Goal: Task Accomplishment & Management: Complete application form

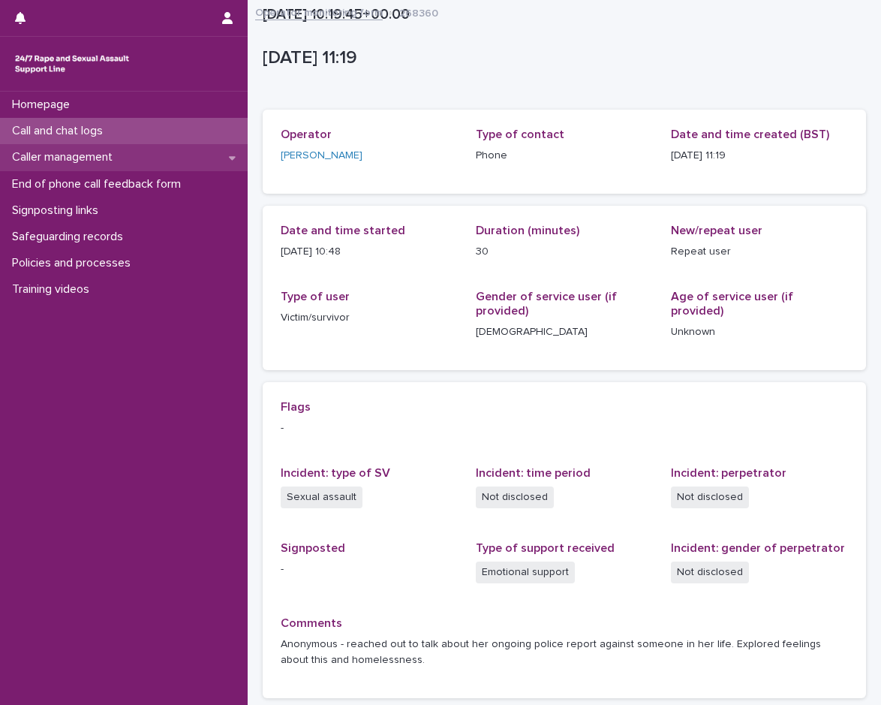
drag, startPoint x: 0, startPoint y: 0, endPoint x: 140, endPoint y: 153, distance: 207.3
click at [140, 153] on div "Caller management" at bounding box center [124, 157] width 248 height 26
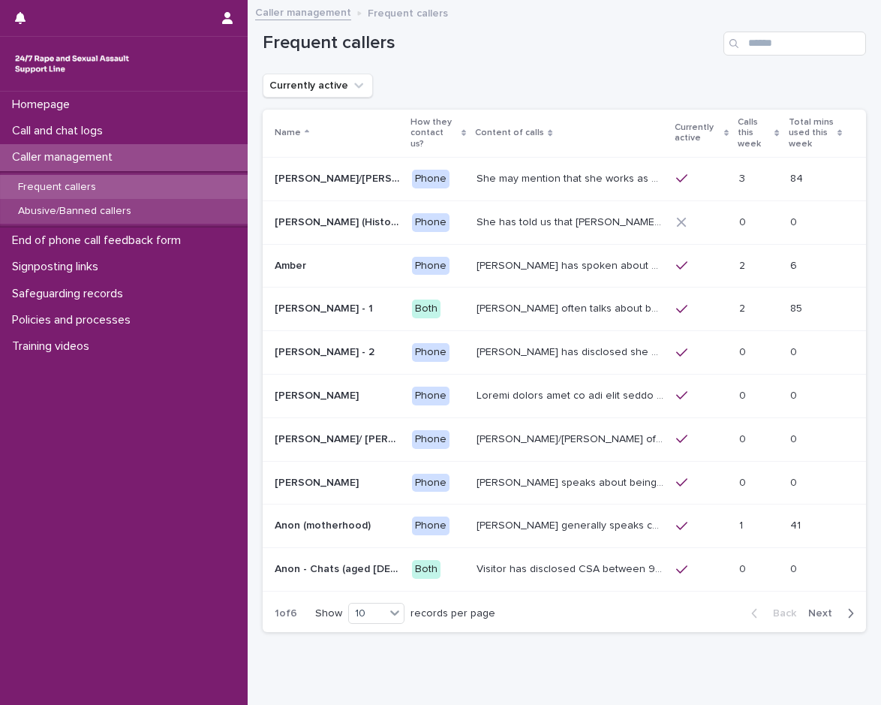
click at [119, 208] on p "Abusive/Banned callers" at bounding box center [74, 211] width 137 height 13
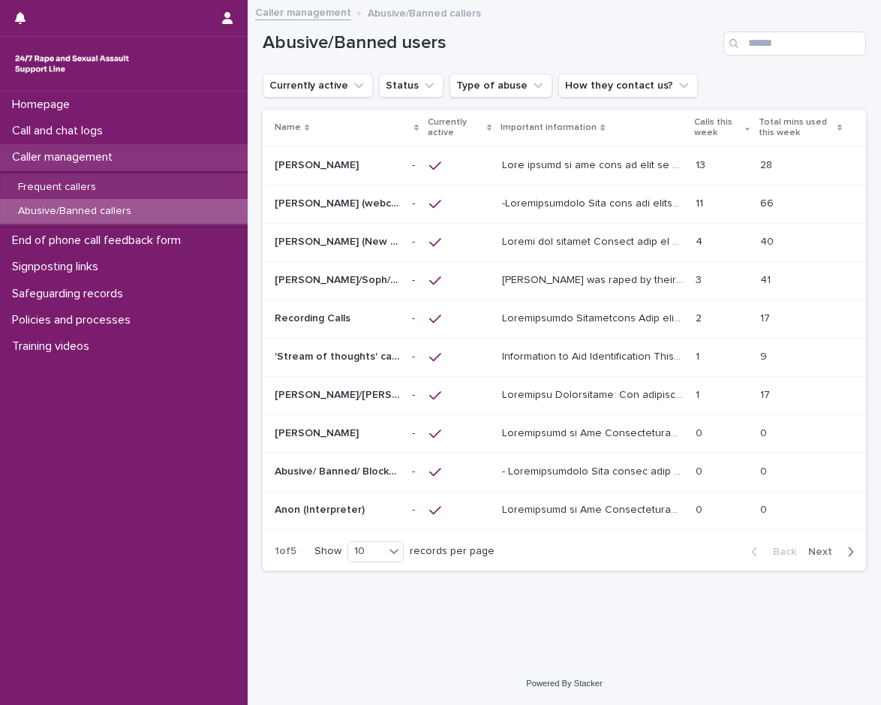
click at [106, 161] on p "Caller management" at bounding box center [65, 157] width 119 height 14
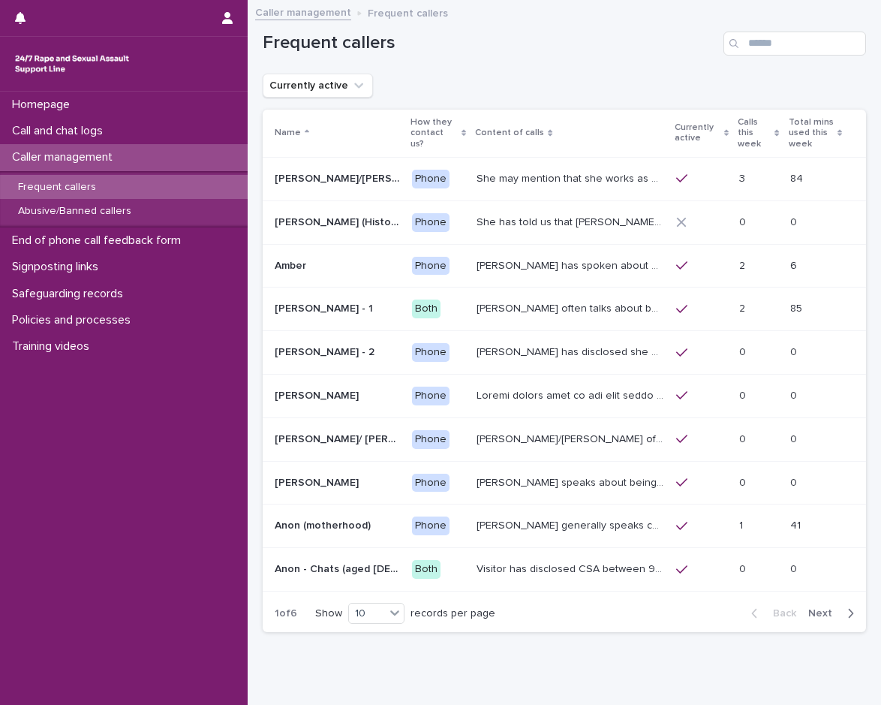
click at [98, 125] on p "Call and chat logs" at bounding box center [60, 131] width 109 height 14
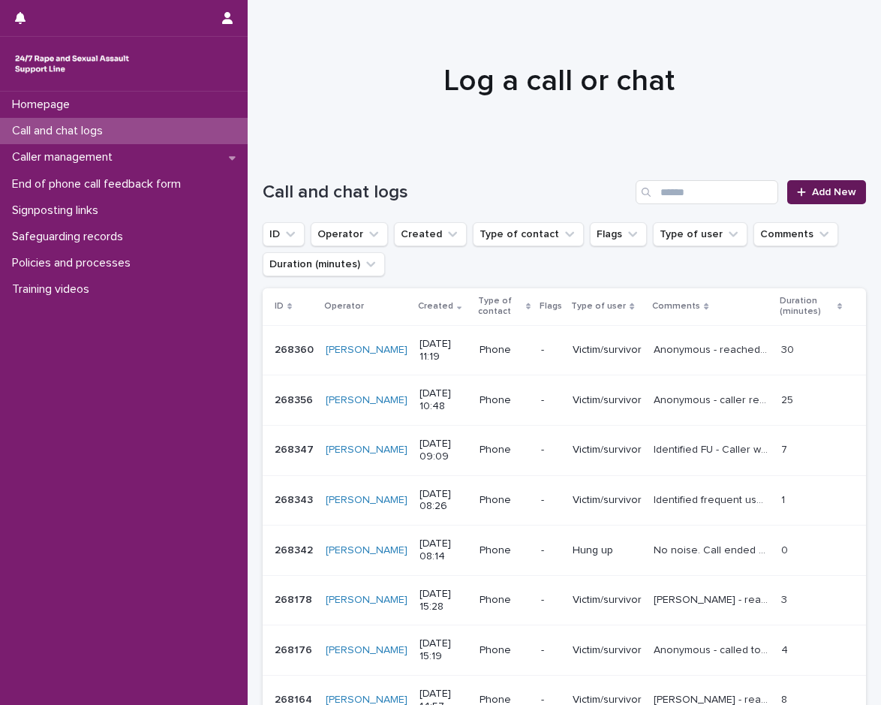
click at [800, 192] on div at bounding box center [804, 192] width 15 height 11
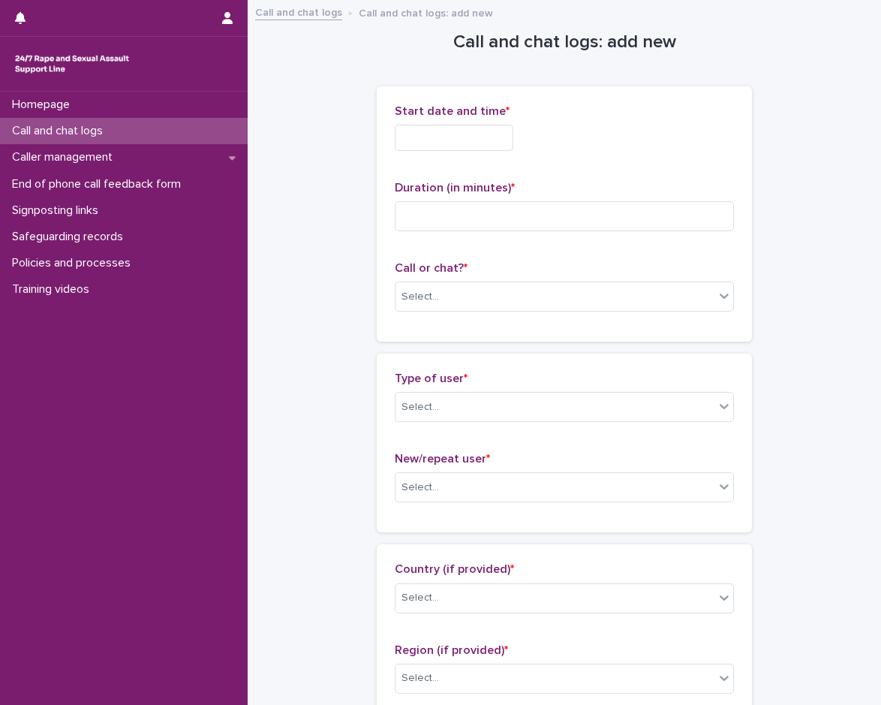
click at [454, 140] on input "text" at bounding box center [454, 138] width 119 height 26
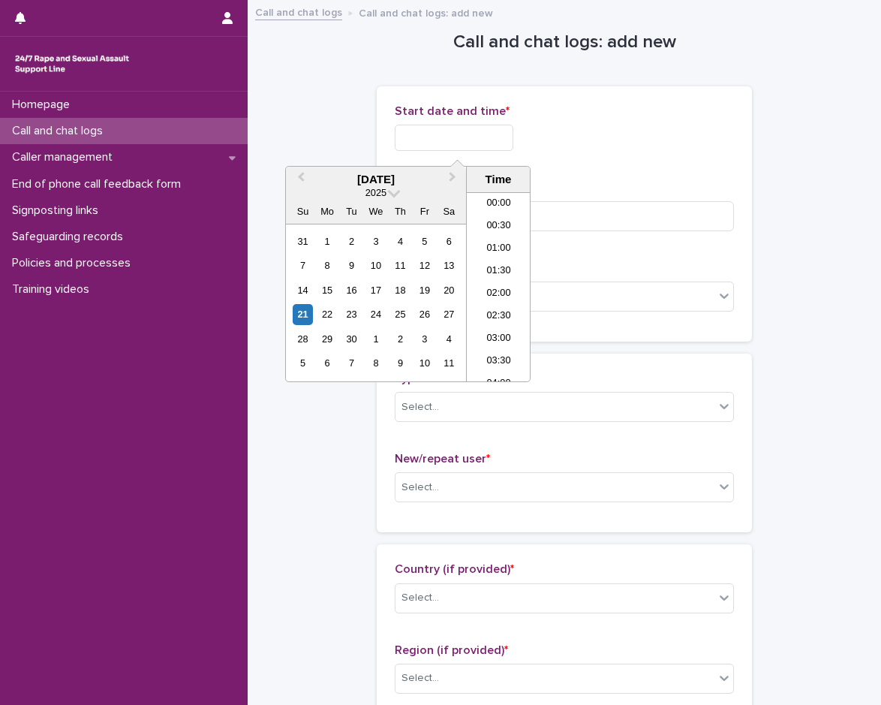
scroll to position [458, 0]
click at [513, 282] on li "12:00" at bounding box center [499, 287] width 64 height 23
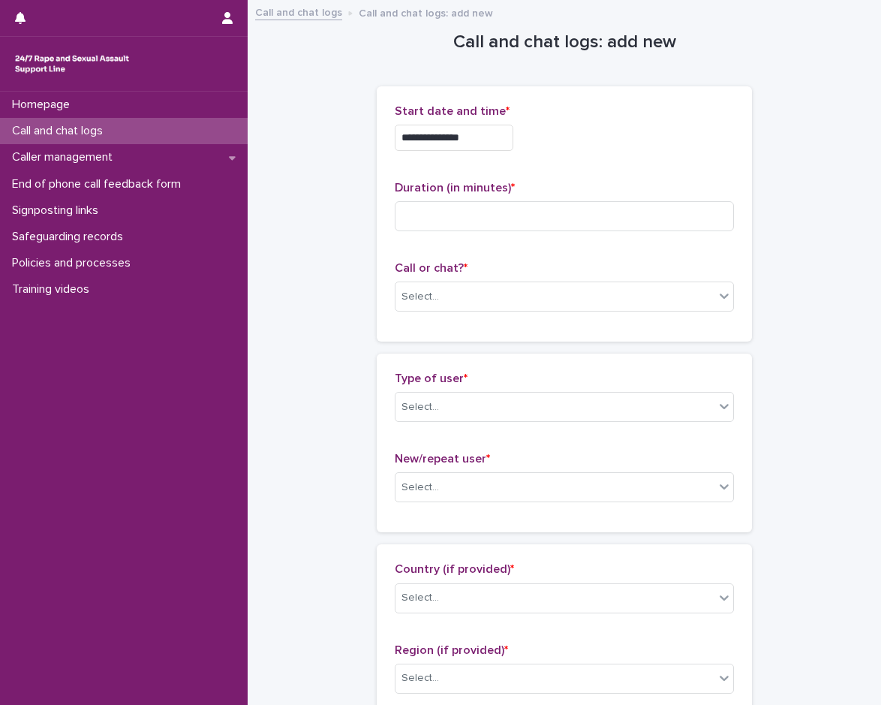
click at [502, 152] on div "**********" at bounding box center [564, 133] width 339 height 59
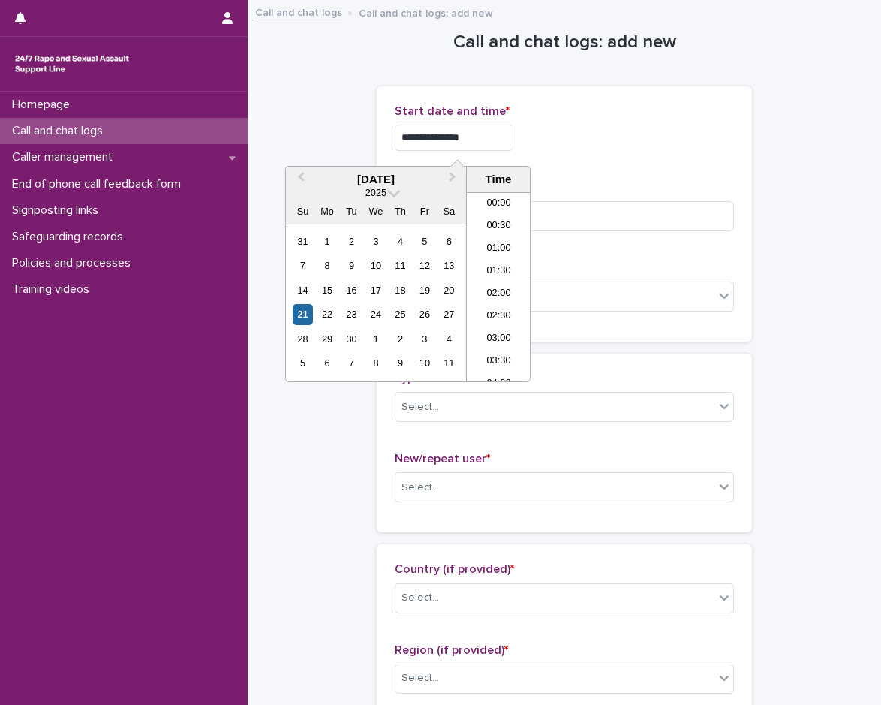
click at [498, 137] on input "**********" at bounding box center [454, 138] width 119 height 26
type input "**********"
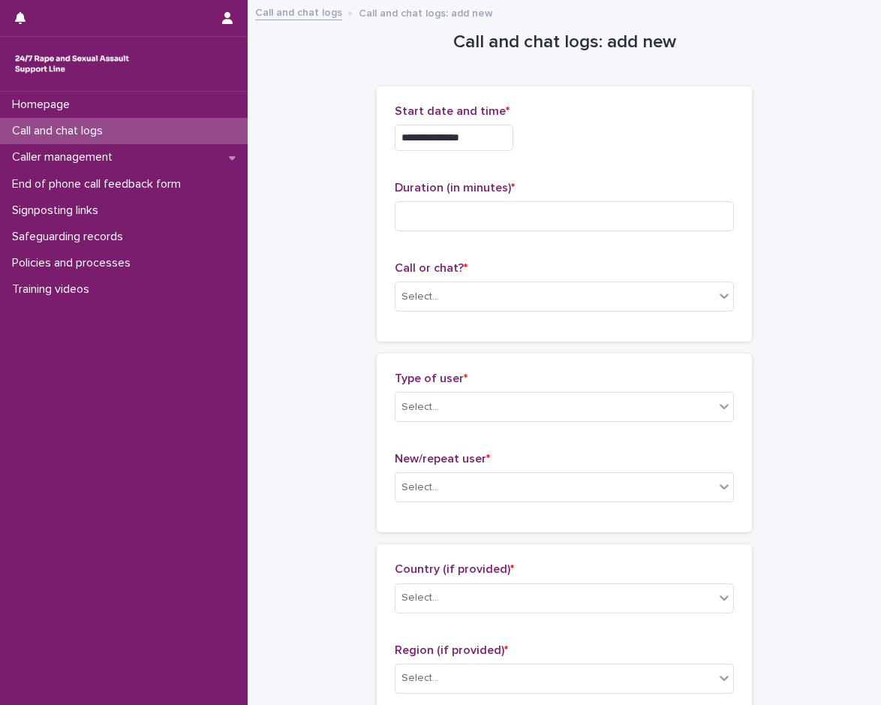
click at [586, 133] on div "**********" at bounding box center [564, 138] width 339 height 26
click at [536, 209] on input at bounding box center [564, 216] width 339 height 30
click at [464, 282] on div "Select..." at bounding box center [564, 297] width 339 height 30
click at [466, 352] on div "Web chat" at bounding box center [559, 352] width 338 height 26
click at [460, 400] on div "Select..." at bounding box center [555, 407] width 319 height 25
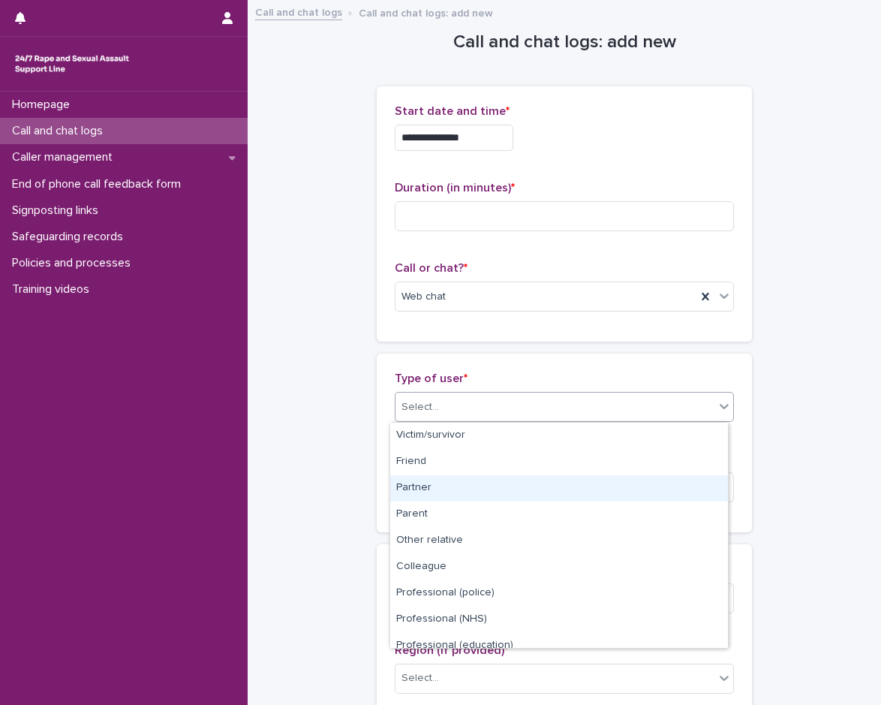
scroll to position [169, 0]
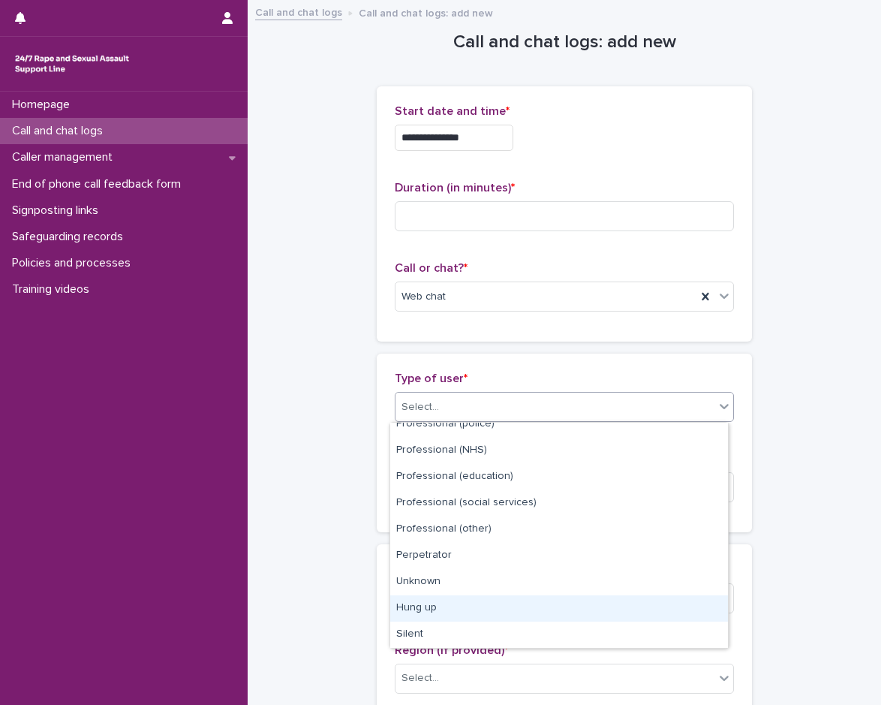
drag, startPoint x: 463, startPoint y: 628, endPoint x: 463, endPoint y: 616, distance: 12.0
click at [463, 616] on div "Hung up" at bounding box center [559, 608] width 338 height 26
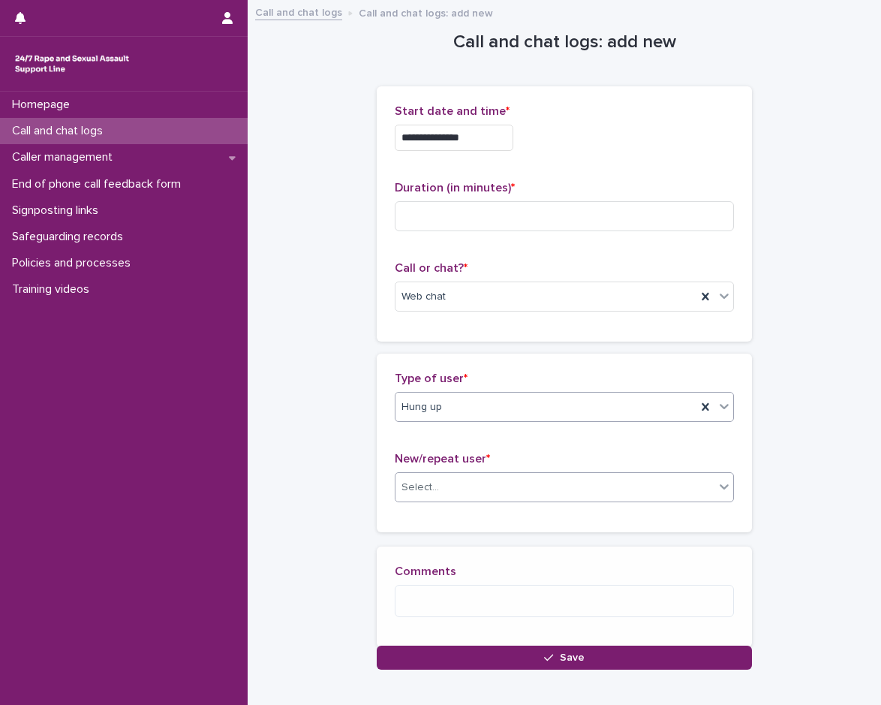
click at [447, 484] on div "Select..." at bounding box center [555, 487] width 319 height 25
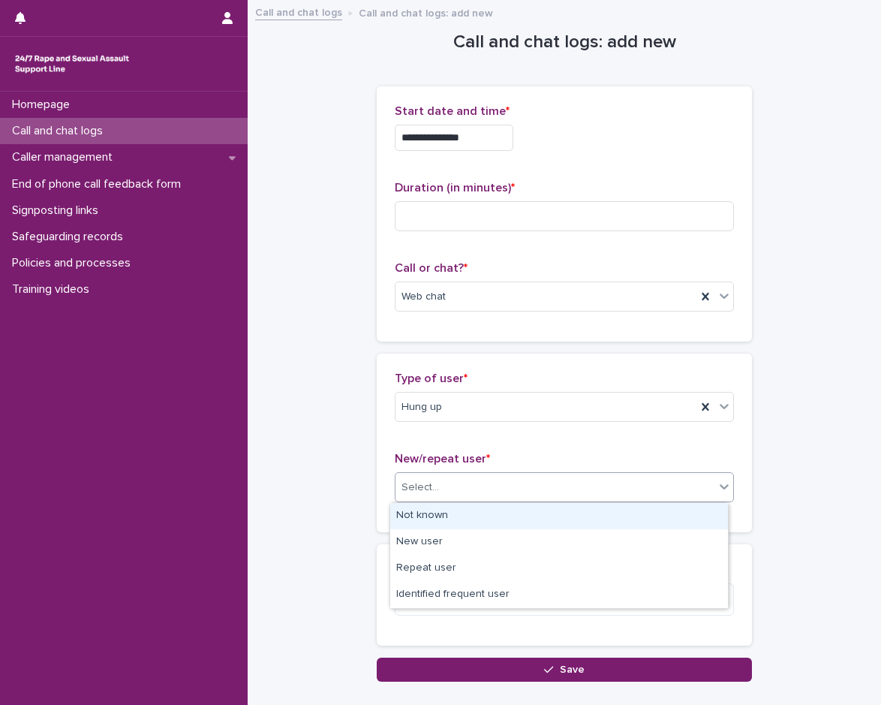
click at [442, 512] on div "Not known" at bounding box center [559, 516] width 338 height 26
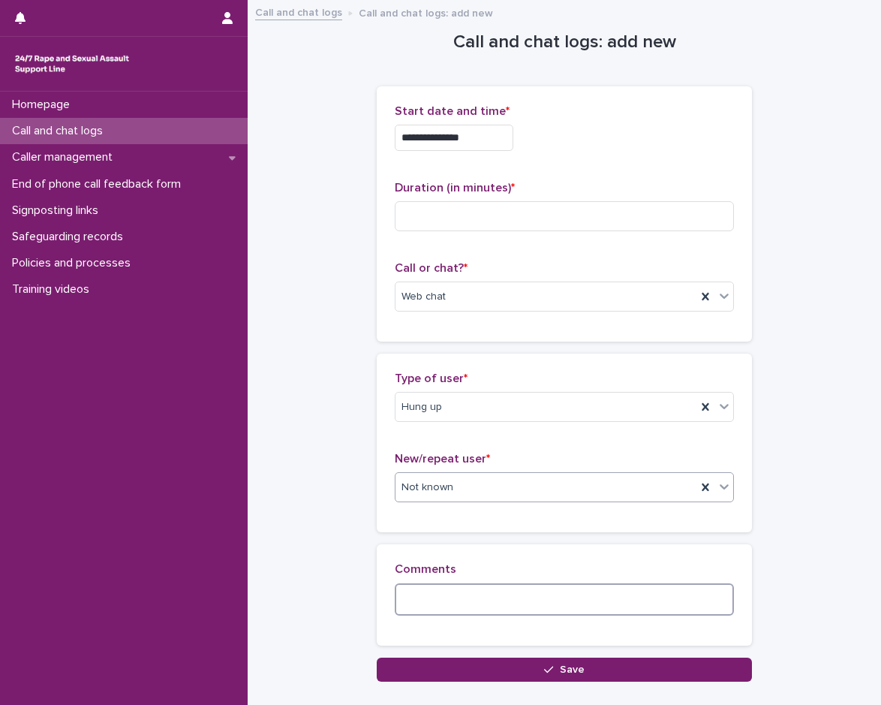
click at [445, 596] on textarea at bounding box center [564, 599] width 339 height 32
type textarea "**********"
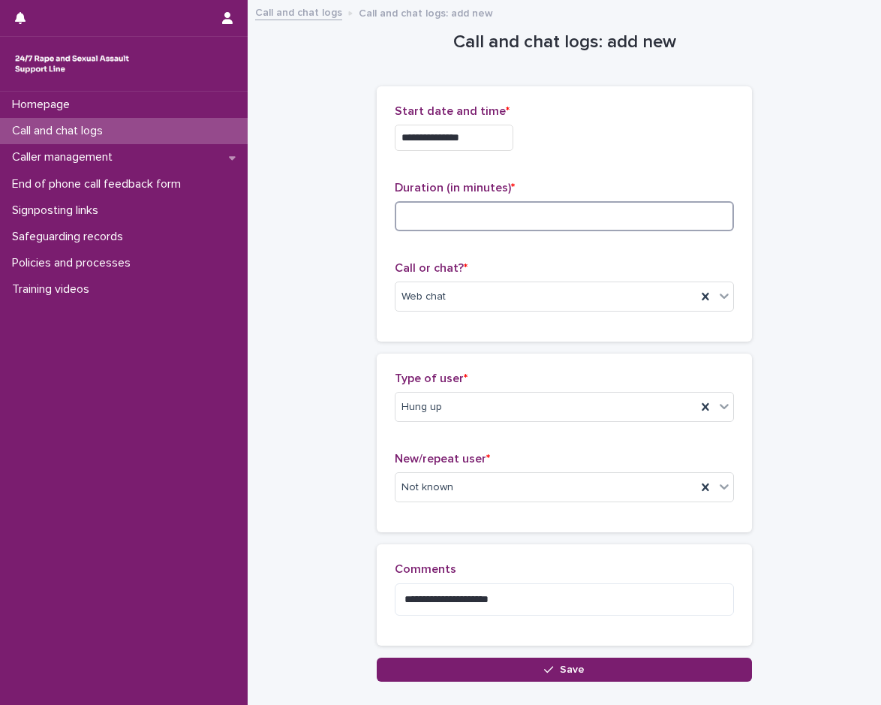
click at [408, 221] on input at bounding box center [564, 216] width 339 height 30
type input "*"
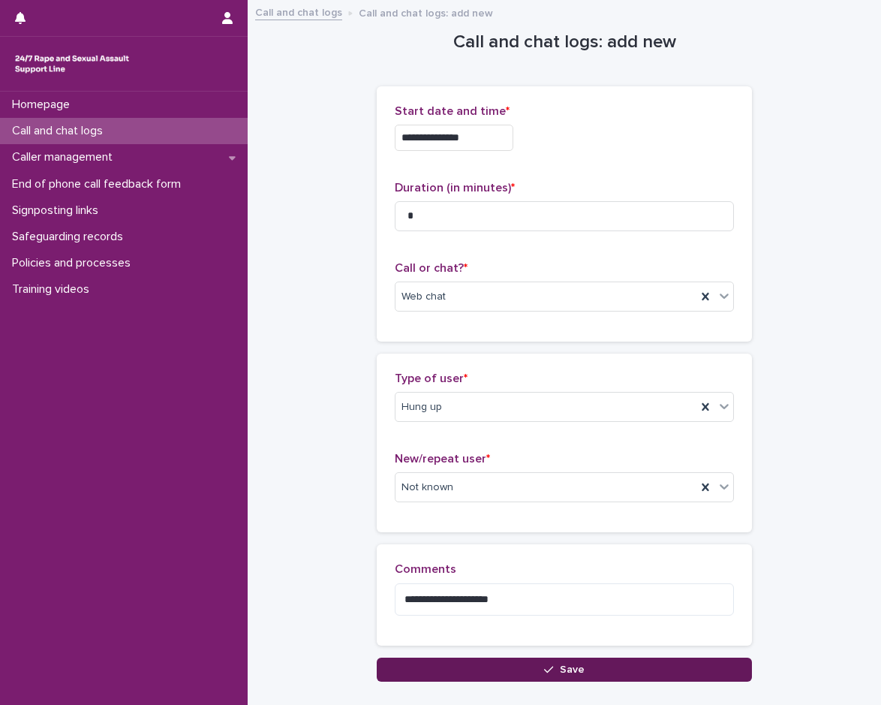
click at [514, 670] on button "Save" at bounding box center [564, 670] width 375 height 24
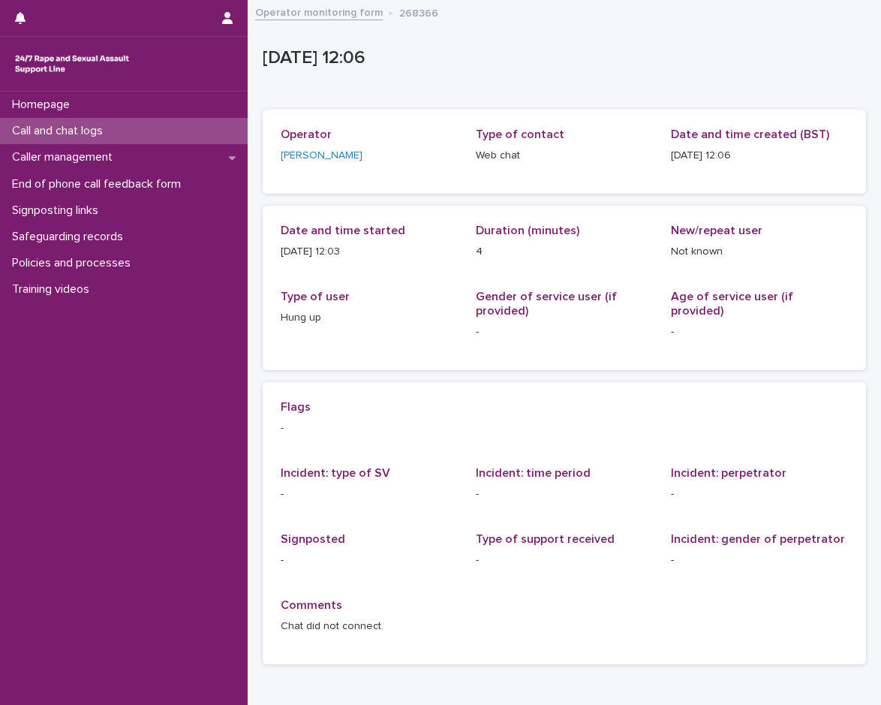
click at [132, 131] on div "Call and chat logs" at bounding box center [124, 131] width 248 height 26
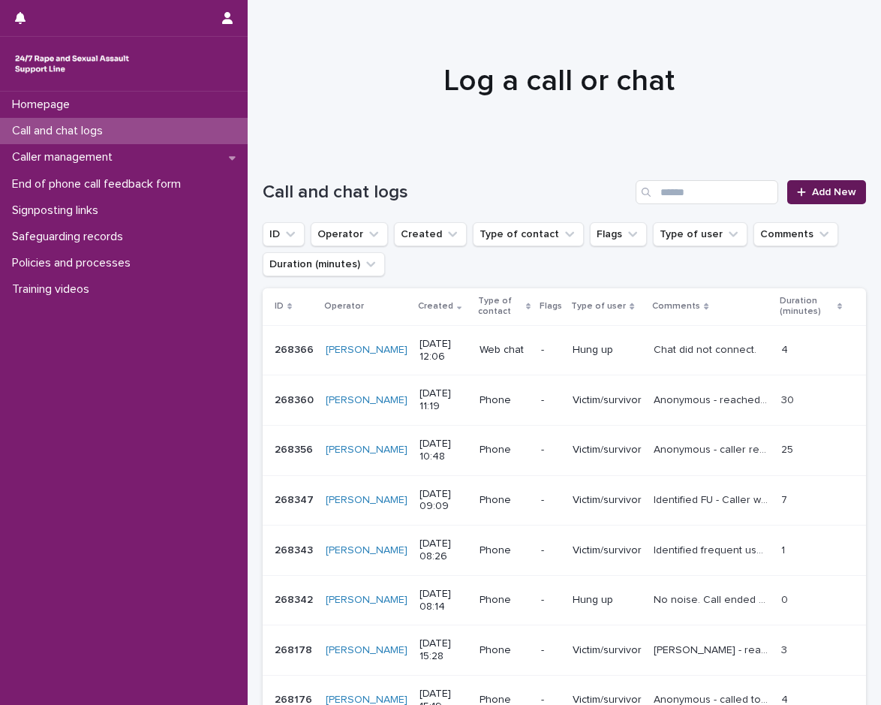
click at [825, 190] on span "Add New" at bounding box center [834, 192] width 44 height 11
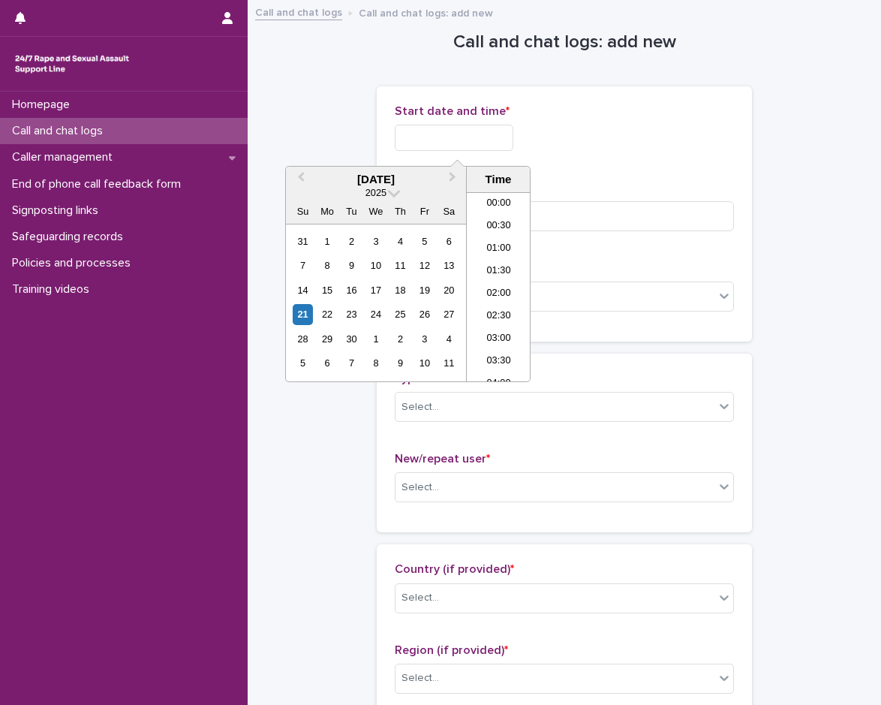
click at [449, 137] on input "text" at bounding box center [454, 138] width 119 height 26
click at [505, 284] on li "12:00" at bounding box center [499, 287] width 64 height 23
click at [503, 134] on input "**********" at bounding box center [454, 138] width 119 height 26
type input "**********"
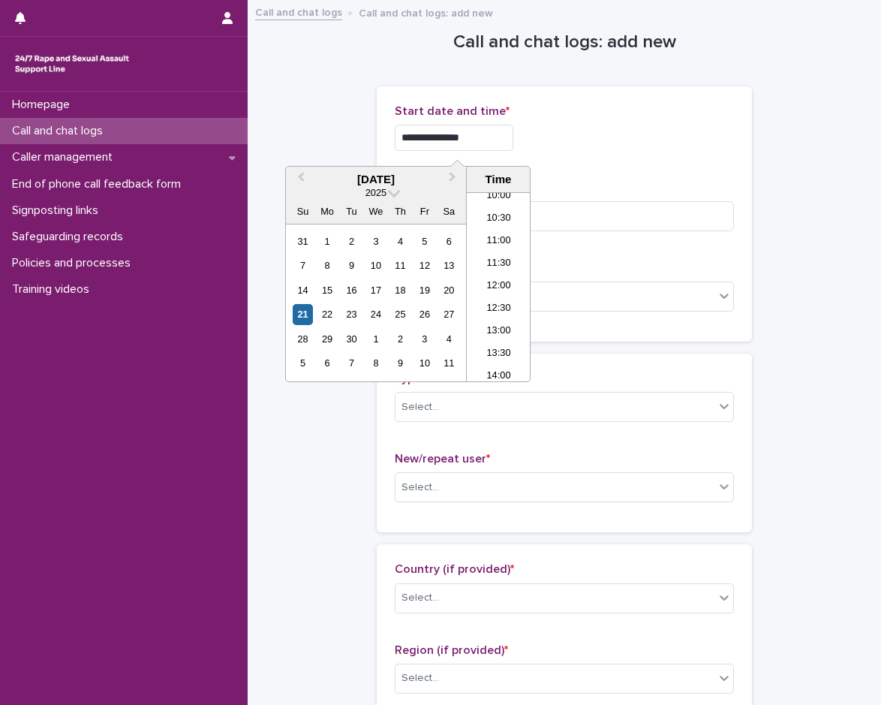
click at [564, 161] on div "**********" at bounding box center [564, 133] width 339 height 59
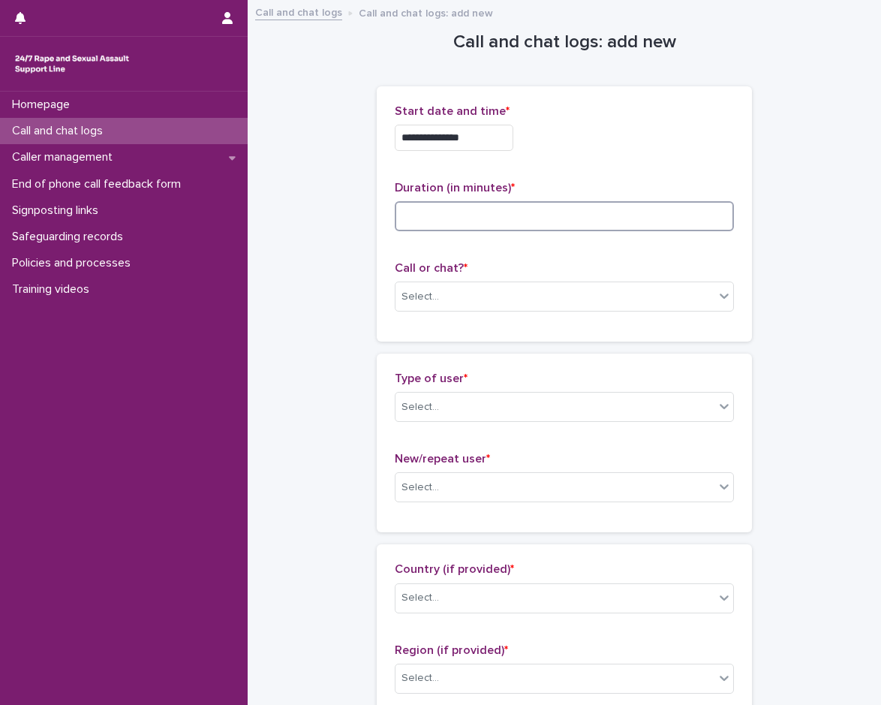
click at [438, 207] on input at bounding box center [564, 216] width 339 height 30
click at [441, 289] on div at bounding box center [442, 297] width 2 height 16
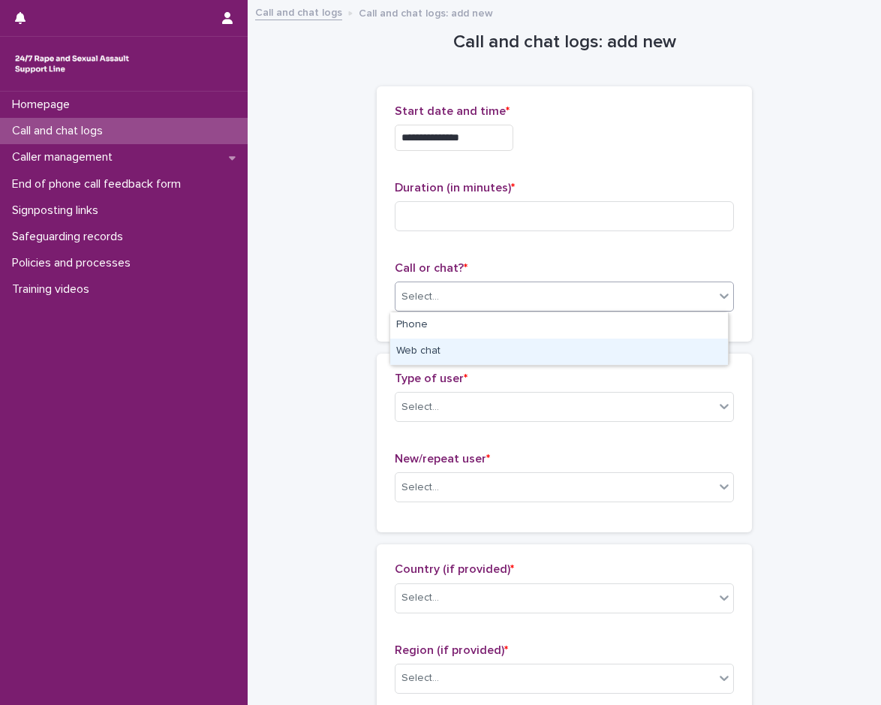
drag, startPoint x: 432, startPoint y: 346, endPoint x: 432, endPoint y: 354, distance: 8.3
click at [432, 346] on div "Web chat" at bounding box center [559, 352] width 338 height 26
click at [439, 408] on div "Select..." at bounding box center [555, 407] width 319 height 25
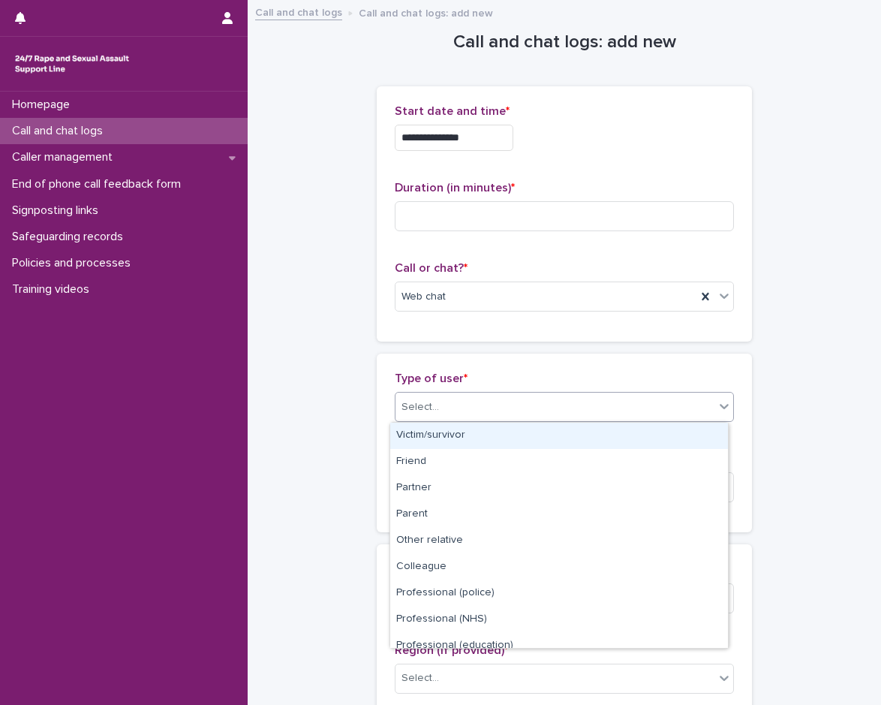
click at [456, 435] on div "Victim/survivor" at bounding box center [559, 436] width 338 height 26
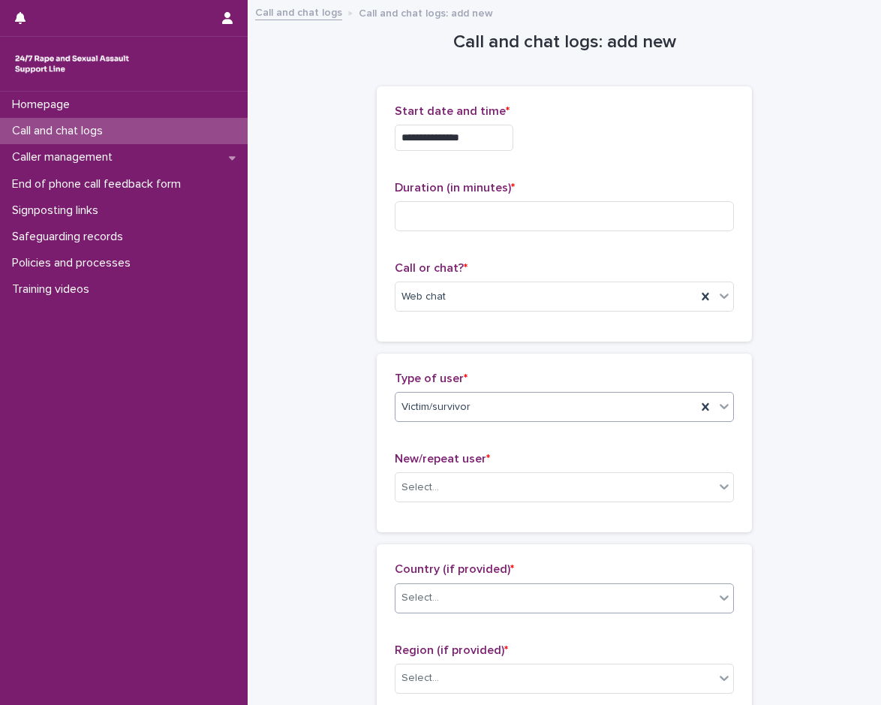
scroll to position [225, 0]
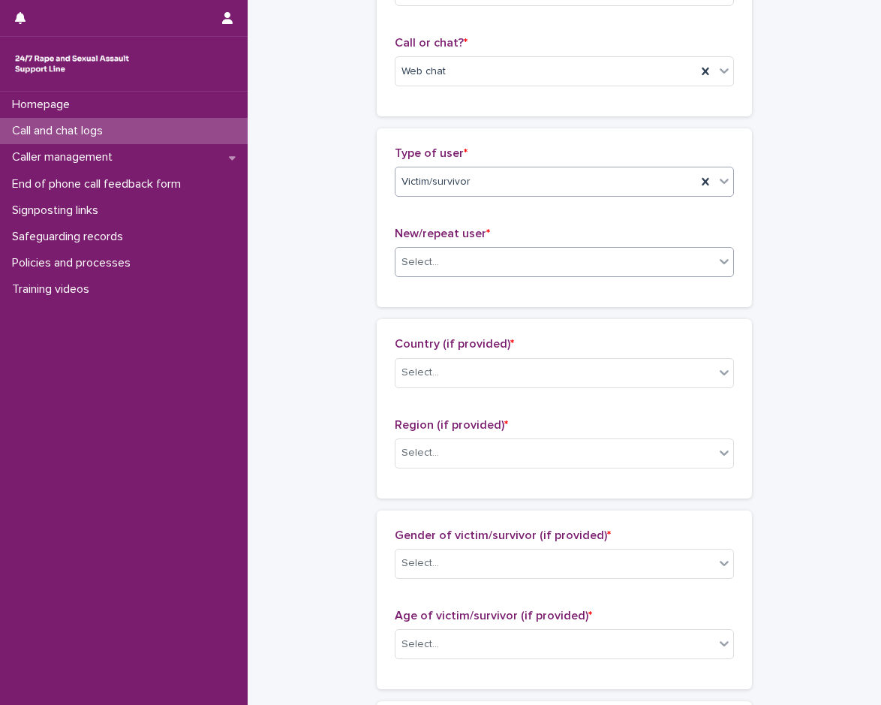
click at [466, 261] on div "Select..." at bounding box center [555, 262] width 319 height 25
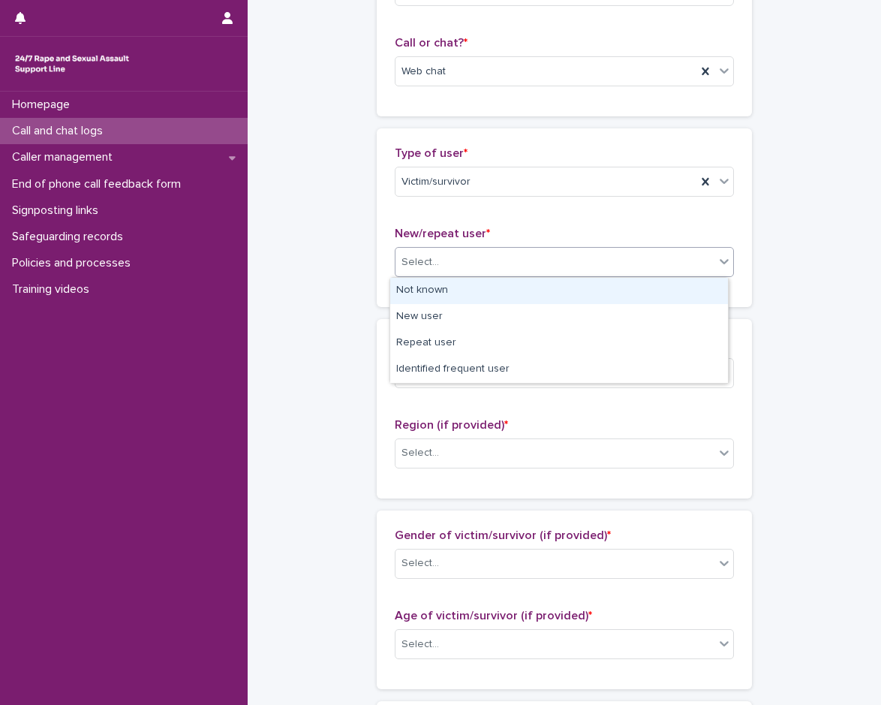
click at [452, 291] on div "Not known" at bounding box center [559, 291] width 338 height 26
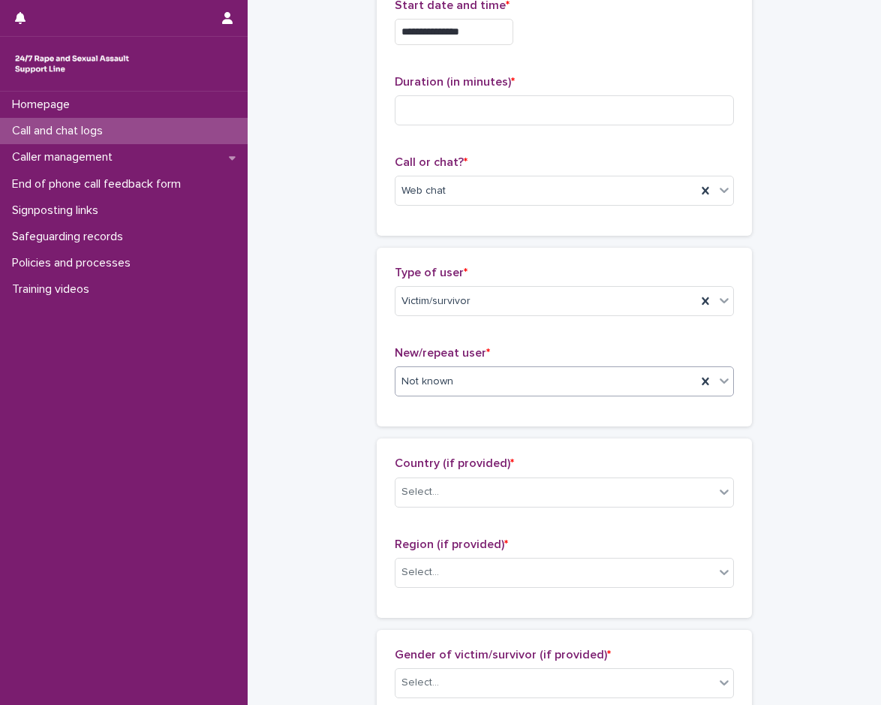
scroll to position [0, 0]
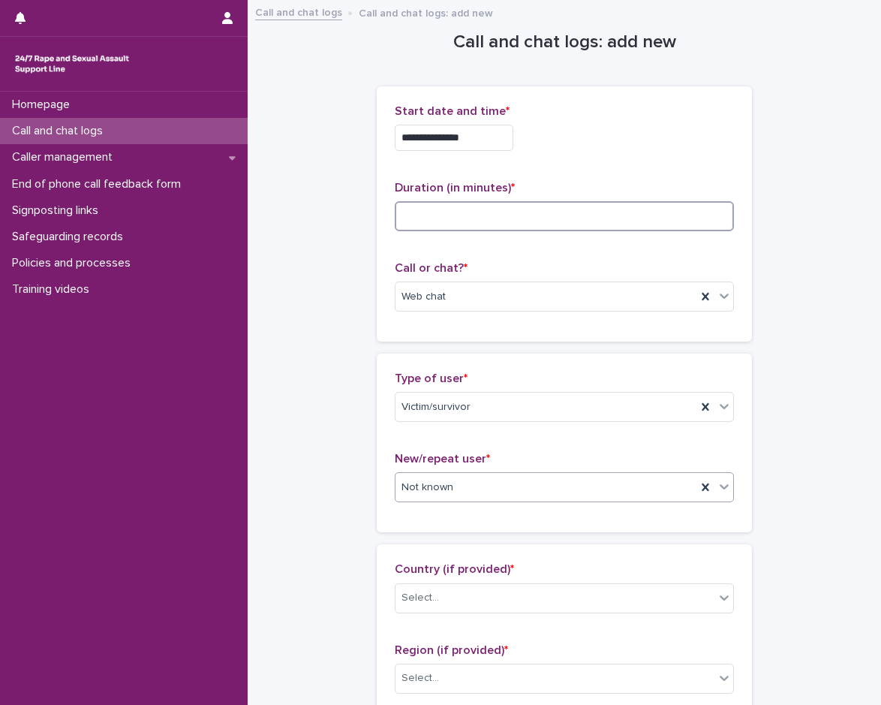
click at [493, 230] on input at bounding box center [564, 216] width 339 height 30
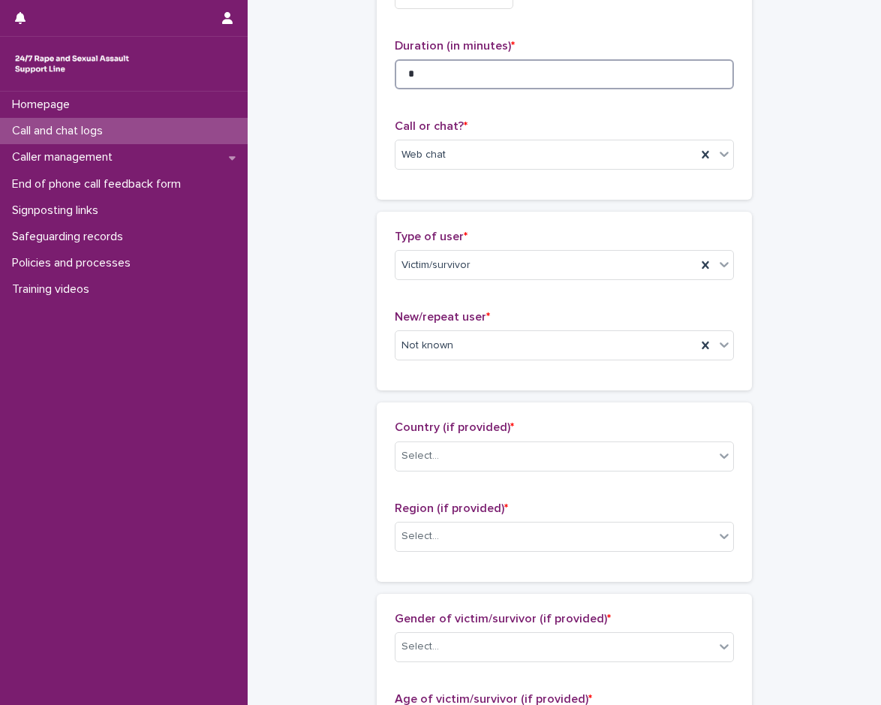
scroll to position [300, 0]
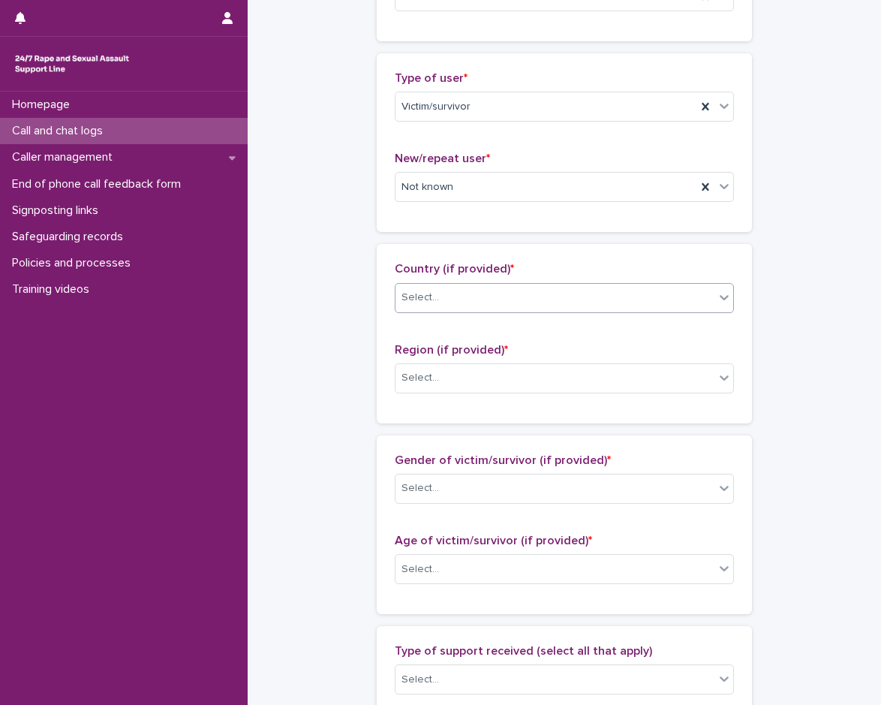
type input "*"
click at [476, 291] on div "Select..." at bounding box center [555, 297] width 319 height 25
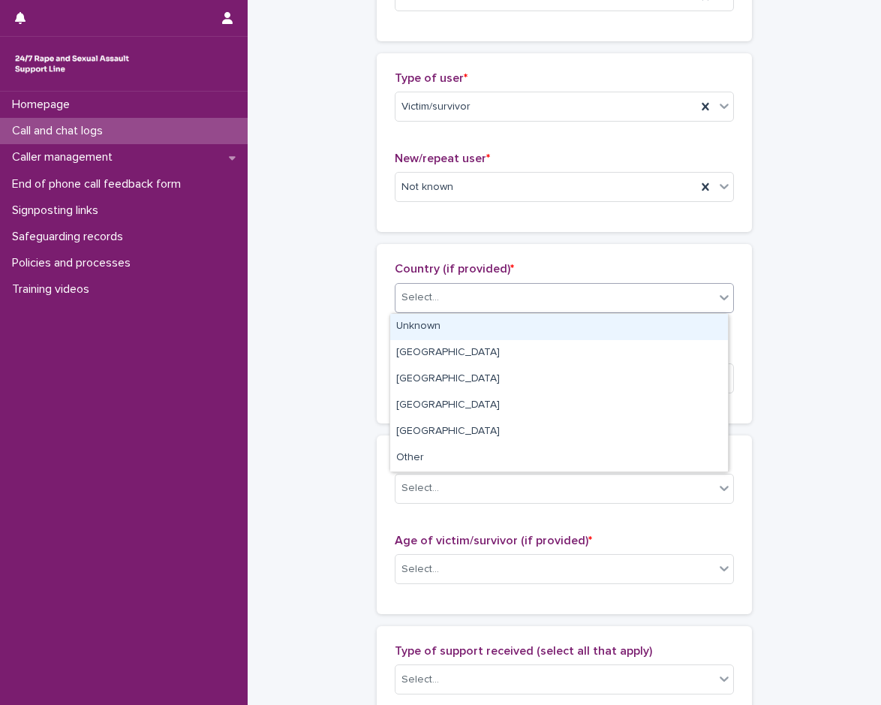
click at [460, 334] on div "Unknown" at bounding box center [559, 327] width 338 height 26
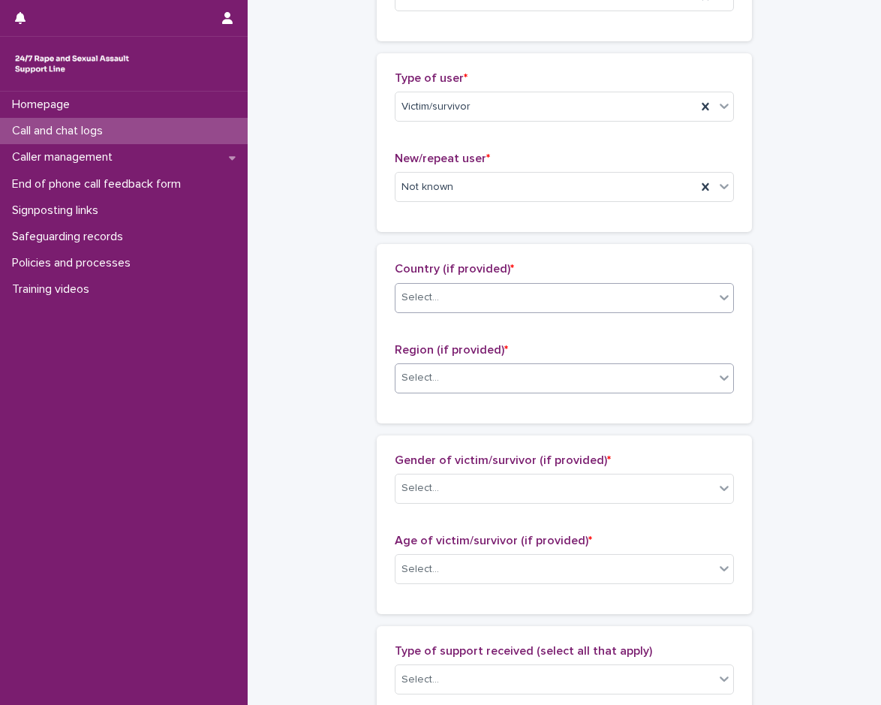
click at [448, 390] on div "Select..." at bounding box center [555, 378] width 319 height 25
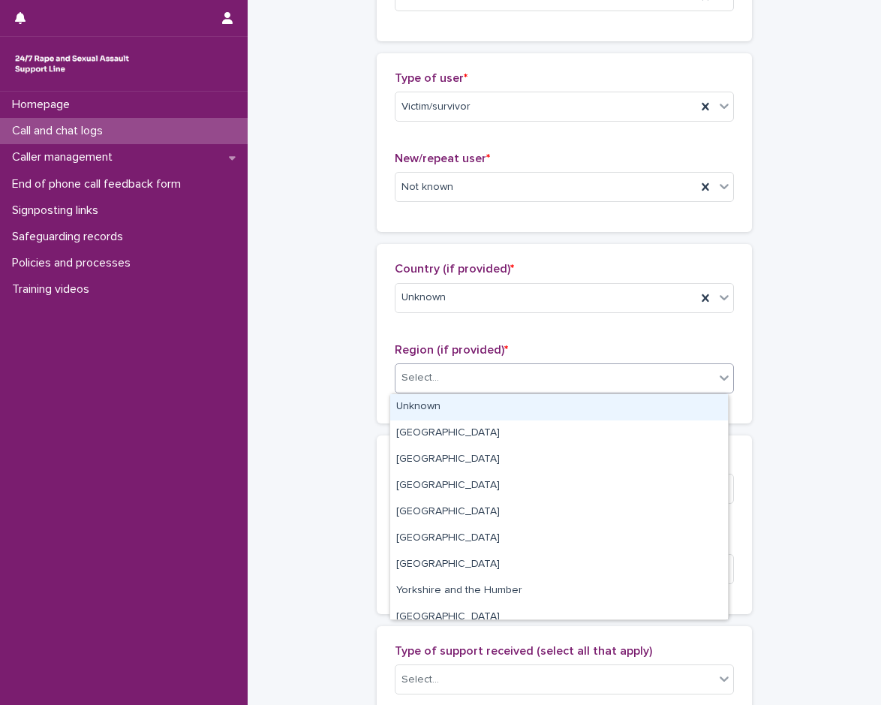
click at [444, 394] on div "Unknown" at bounding box center [559, 407] width 338 height 26
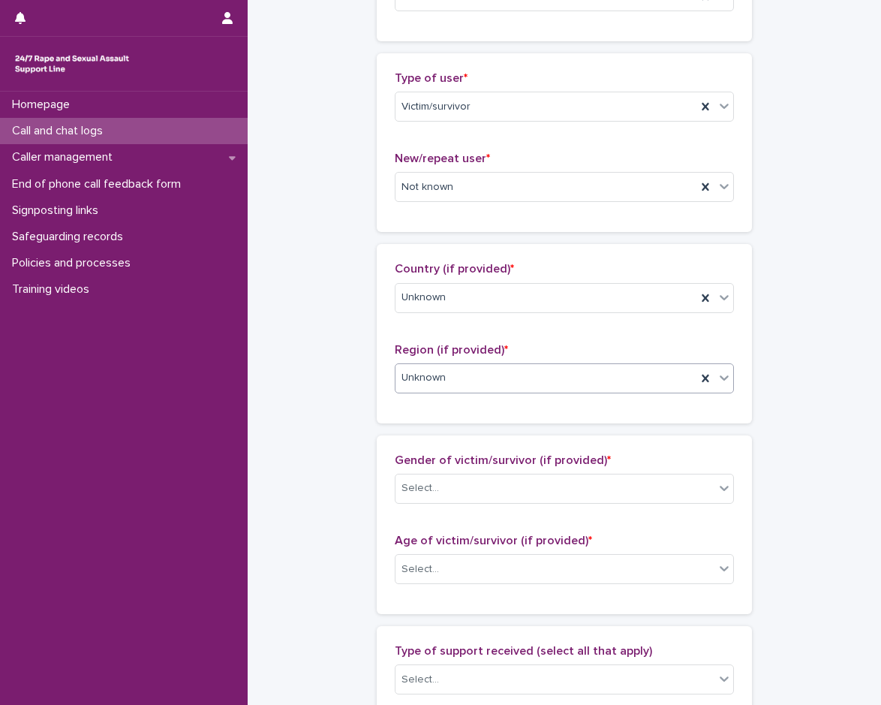
click at [447, 374] on div "Unknown" at bounding box center [546, 378] width 301 height 25
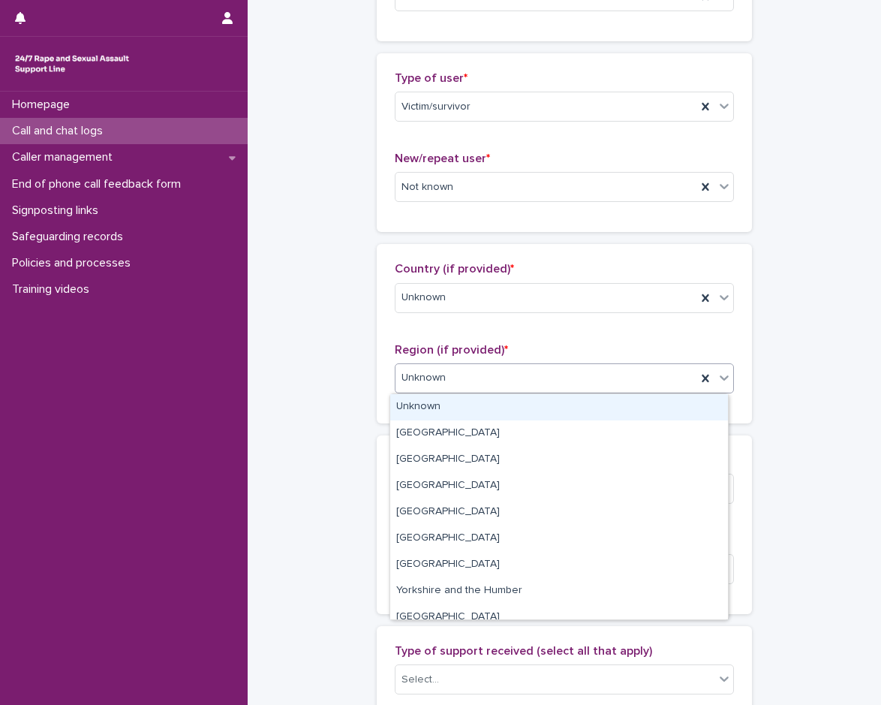
click at [447, 376] on div "Unknown" at bounding box center [546, 378] width 301 height 25
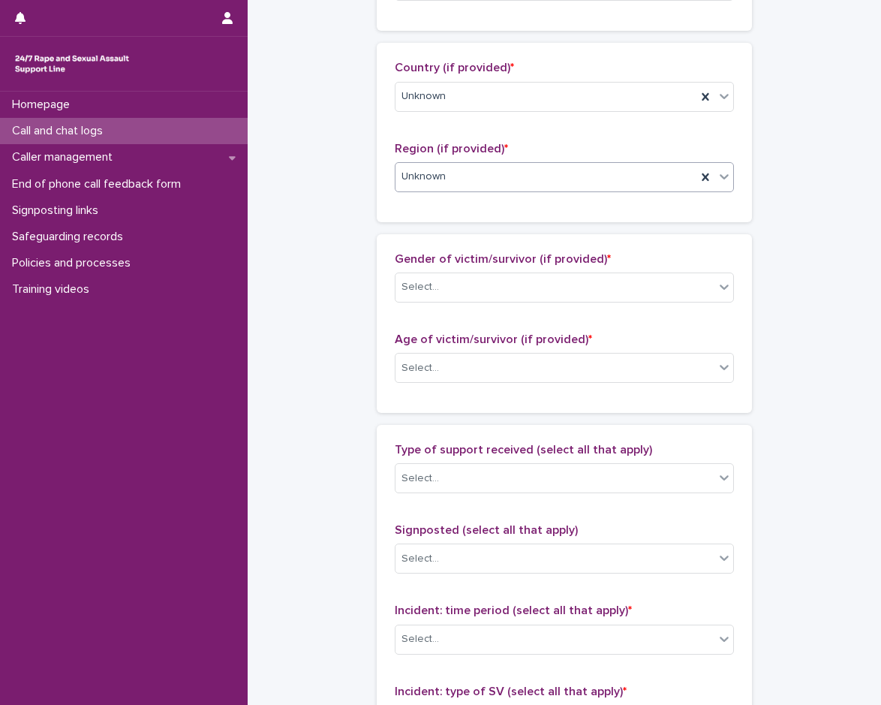
scroll to position [526, 0]
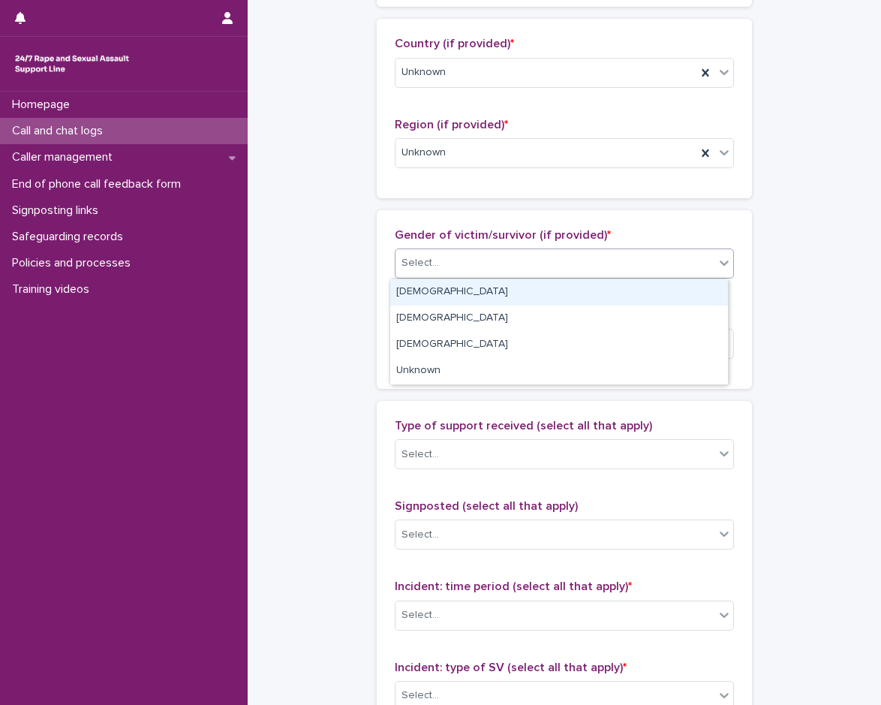
click at [463, 273] on div "Select..." at bounding box center [555, 263] width 319 height 25
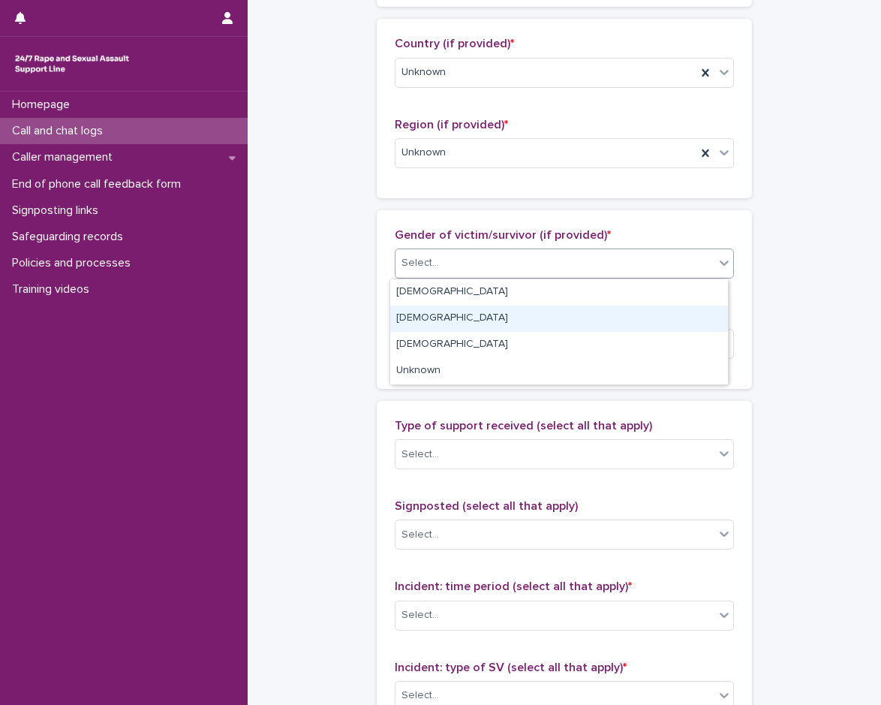
click at [445, 318] on div "[DEMOGRAPHIC_DATA]" at bounding box center [559, 319] width 338 height 26
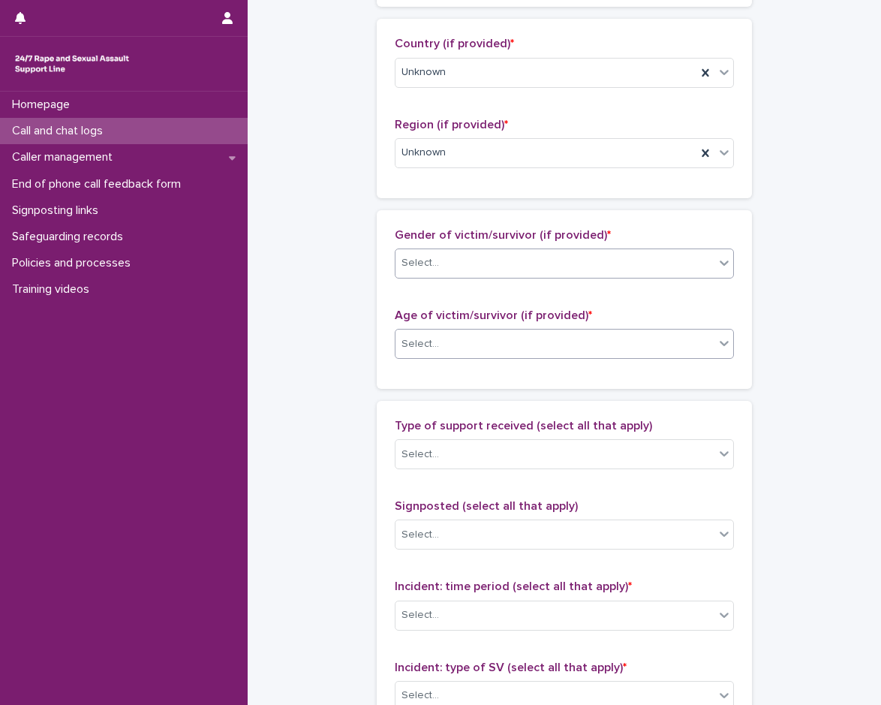
click at [444, 341] on div "Select..." at bounding box center [555, 344] width 319 height 25
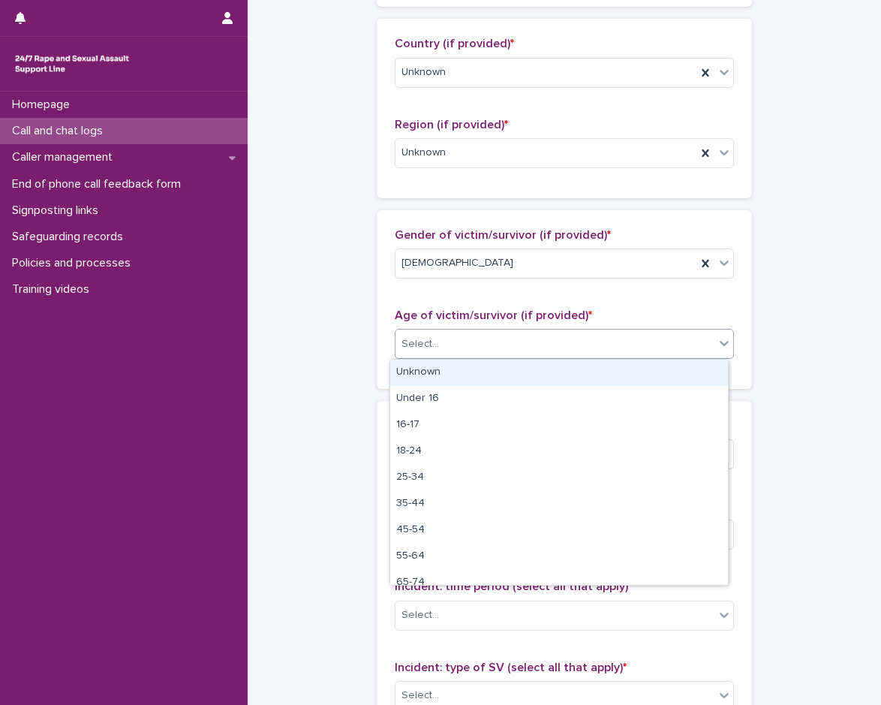
click at [441, 366] on div "Unknown" at bounding box center [559, 373] width 338 height 26
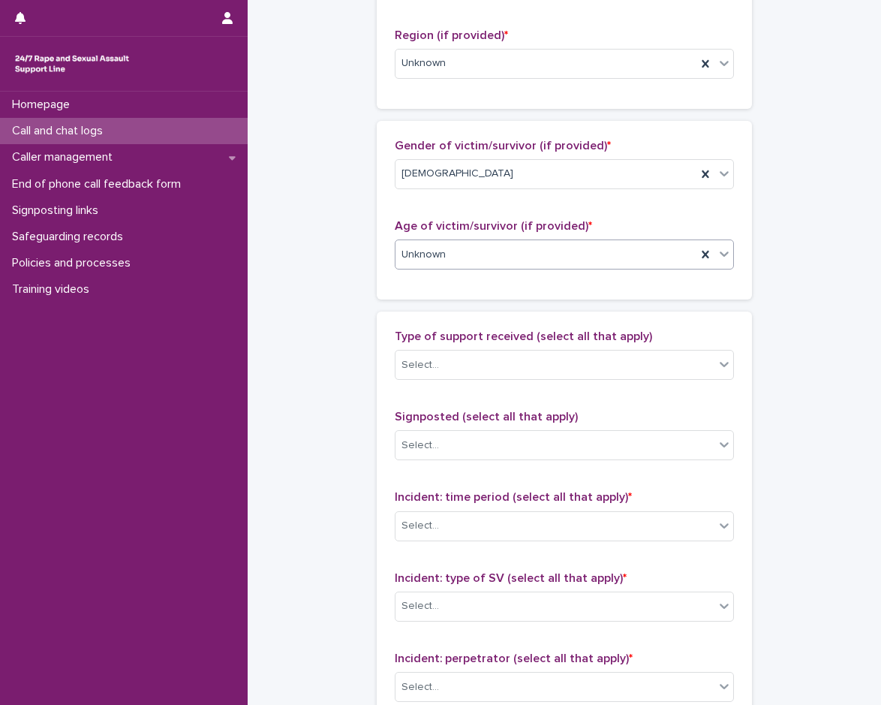
scroll to position [751, 0]
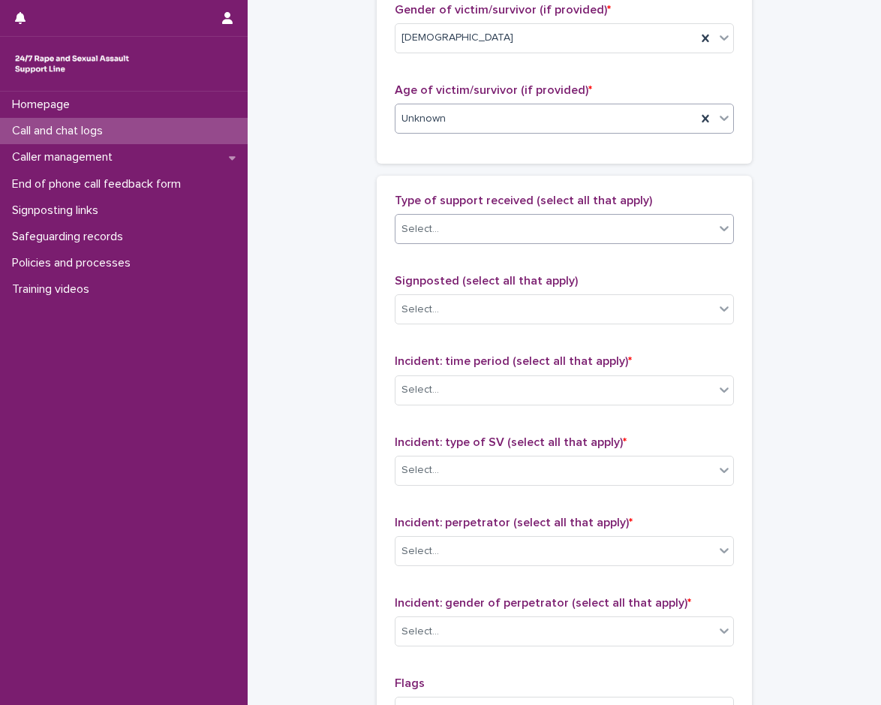
click at [458, 224] on div "Select..." at bounding box center [555, 229] width 319 height 25
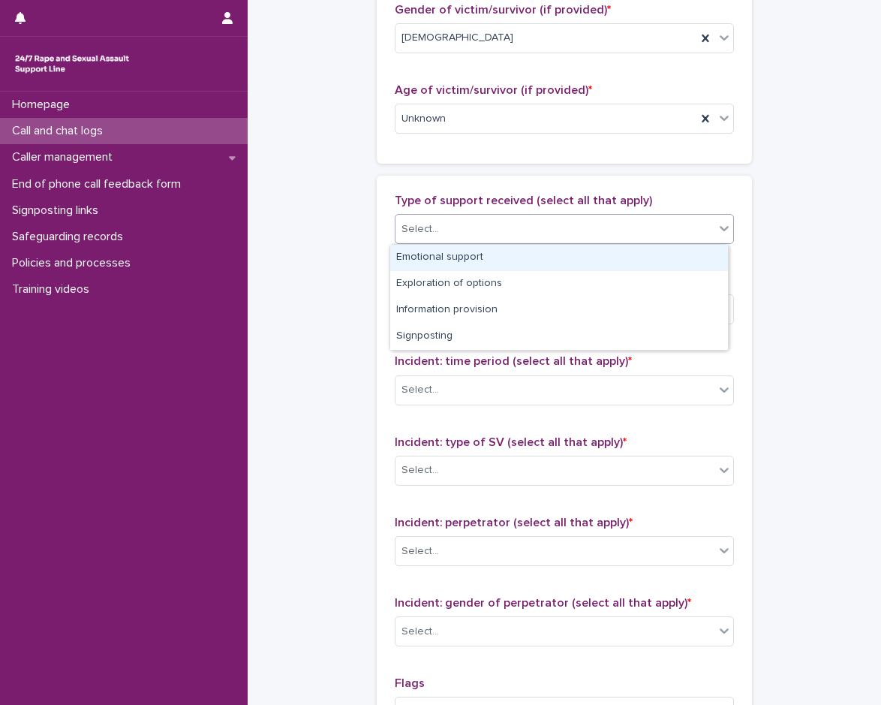
click at [454, 258] on div "Emotional support" at bounding box center [559, 258] width 338 height 26
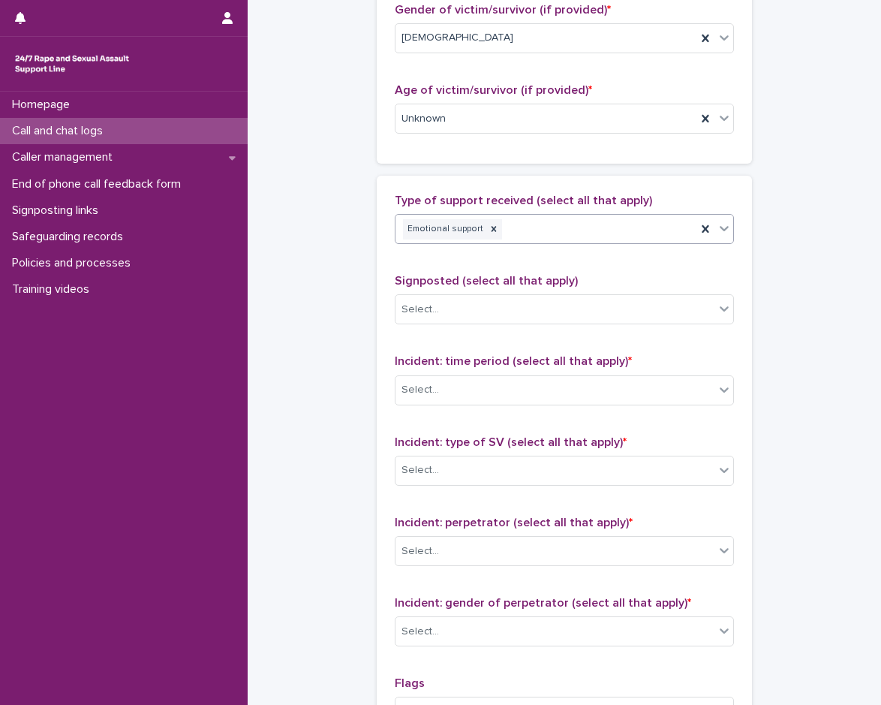
click at [516, 236] on div "Emotional support" at bounding box center [546, 229] width 301 height 26
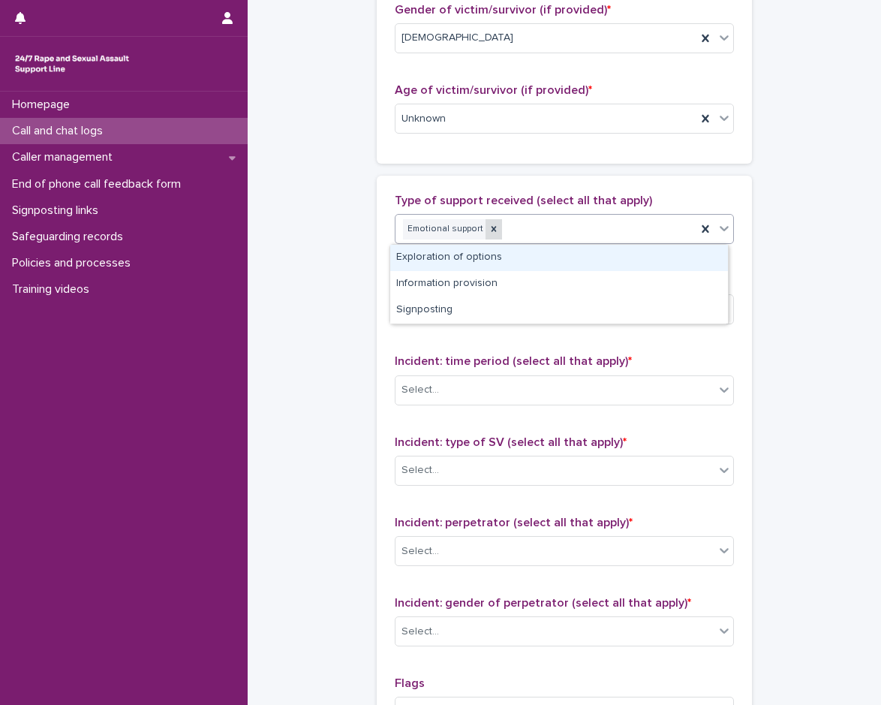
click at [492, 227] on icon at bounding box center [494, 229] width 5 height 5
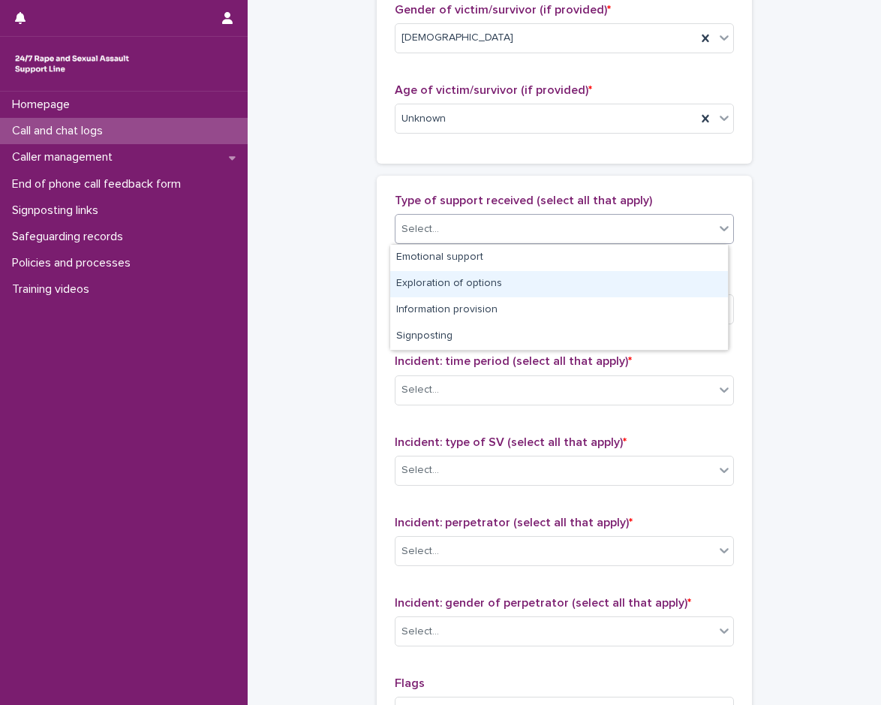
click at [502, 226] on div "Select..." at bounding box center [555, 229] width 319 height 25
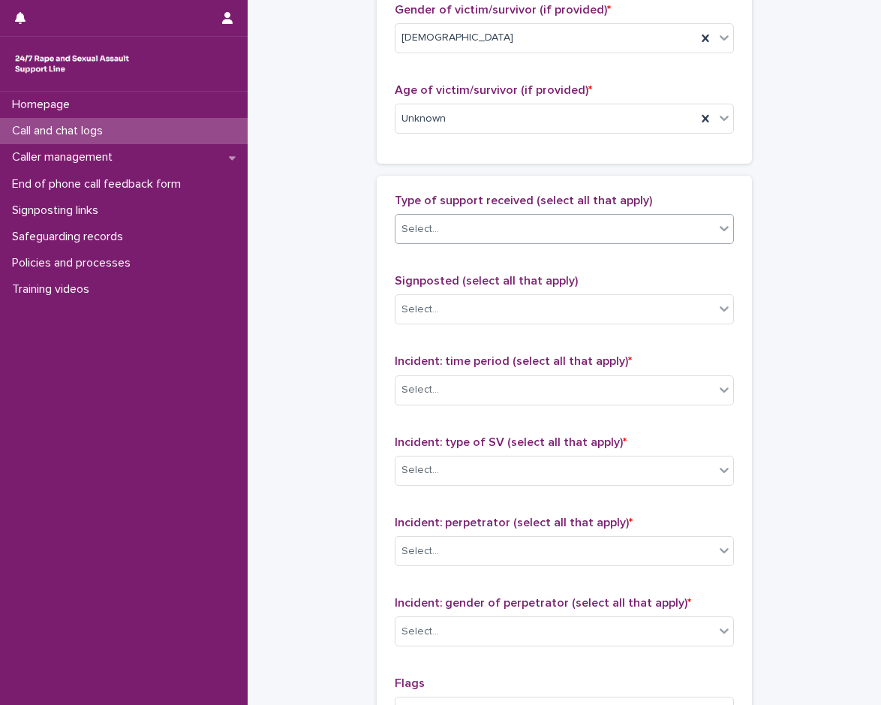
click at [493, 233] on div "Select..." at bounding box center [555, 229] width 319 height 25
click at [438, 302] on div "Select..." at bounding box center [555, 309] width 319 height 25
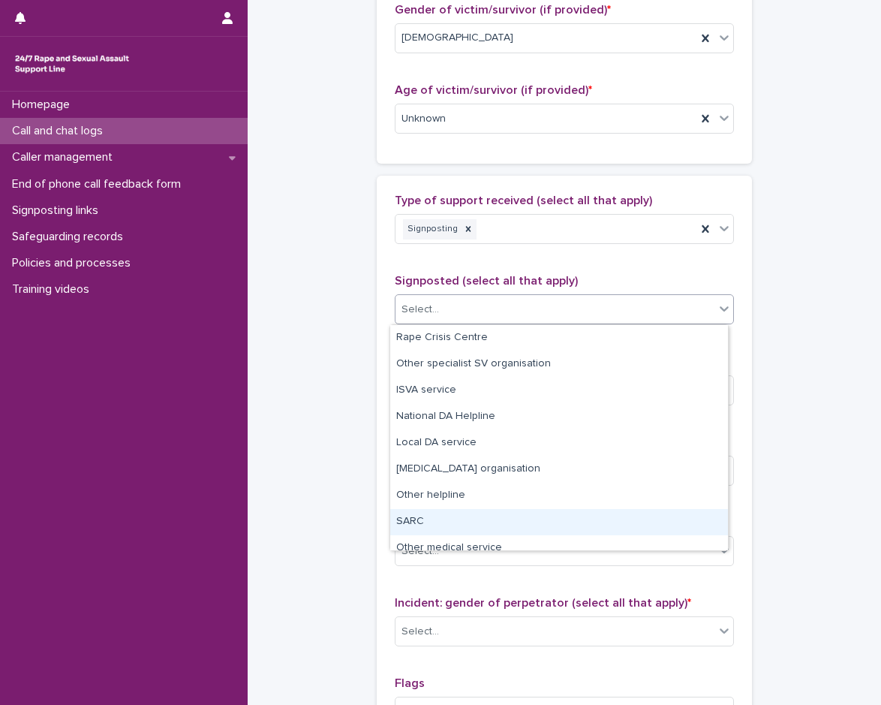
scroll to position [90, 0]
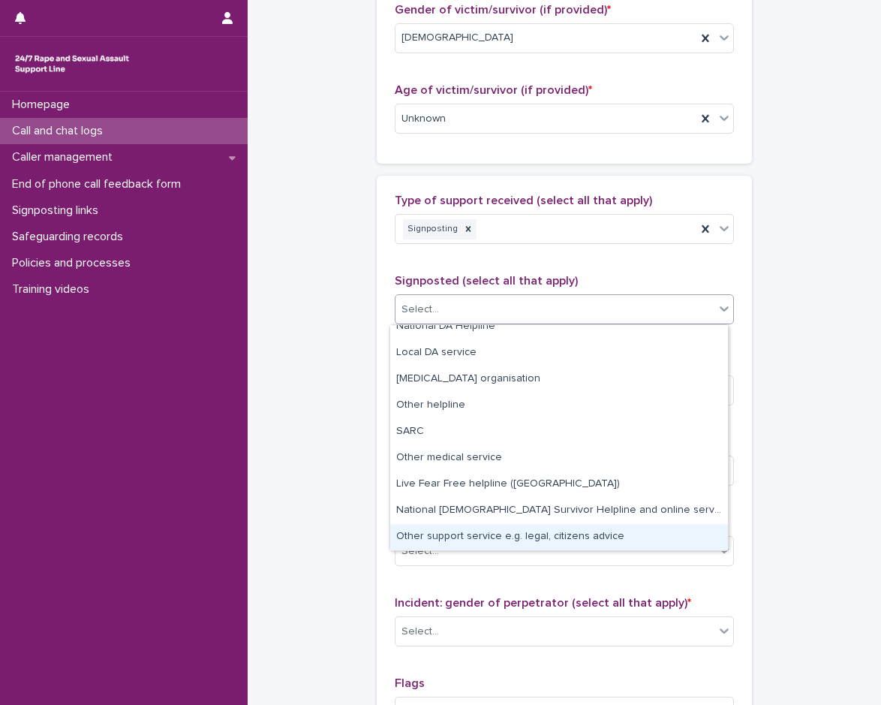
click at [460, 532] on div "Other support service e.g. legal, citizens advice" at bounding box center [559, 537] width 338 height 26
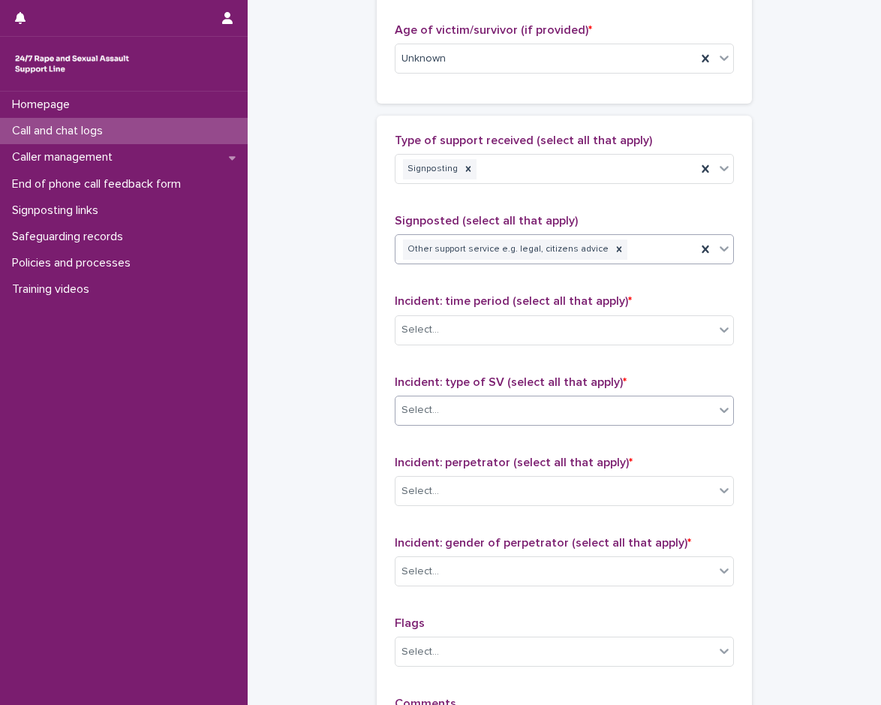
scroll to position [901, 0]
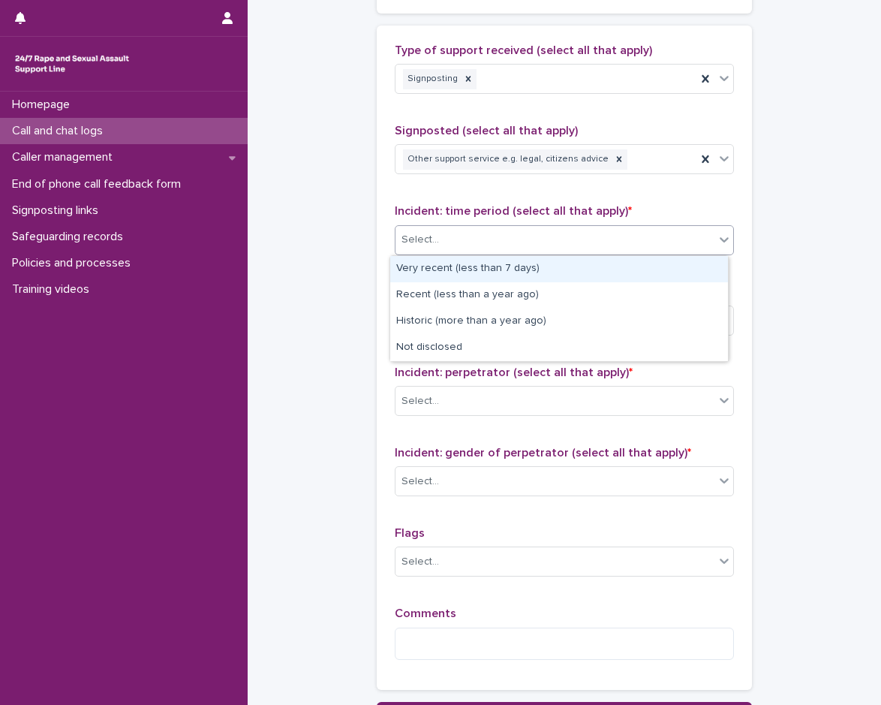
click at [466, 225] on div "Select..." at bounding box center [564, 240] width 339 height 30
click at [618, 155] on div "Other support service e.g. legal, citizens advice" at bounding box center [546, 159] width 301 height 26
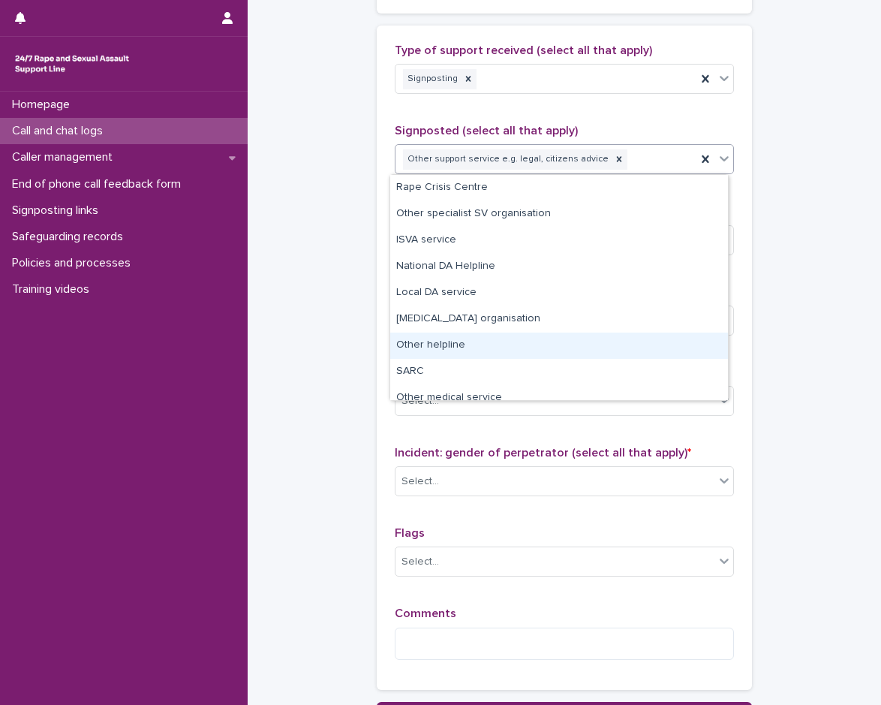
click at [511, 342] on div "Other helpline" at bounding box center [559, 346] width 338 height 26
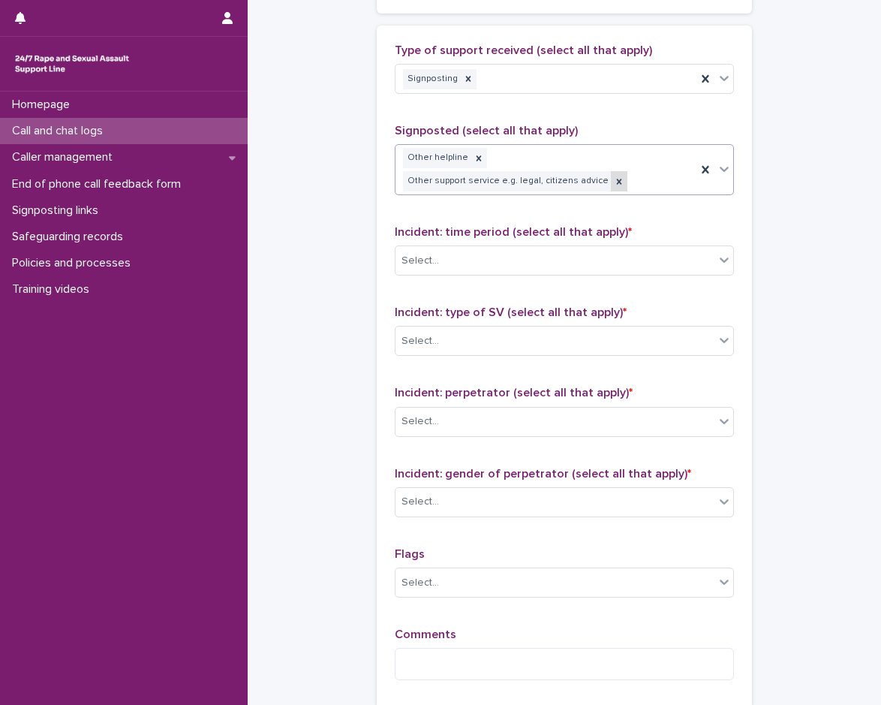
click at [614, 182] on icon at bounding box center [619, 181] width 11 height 11
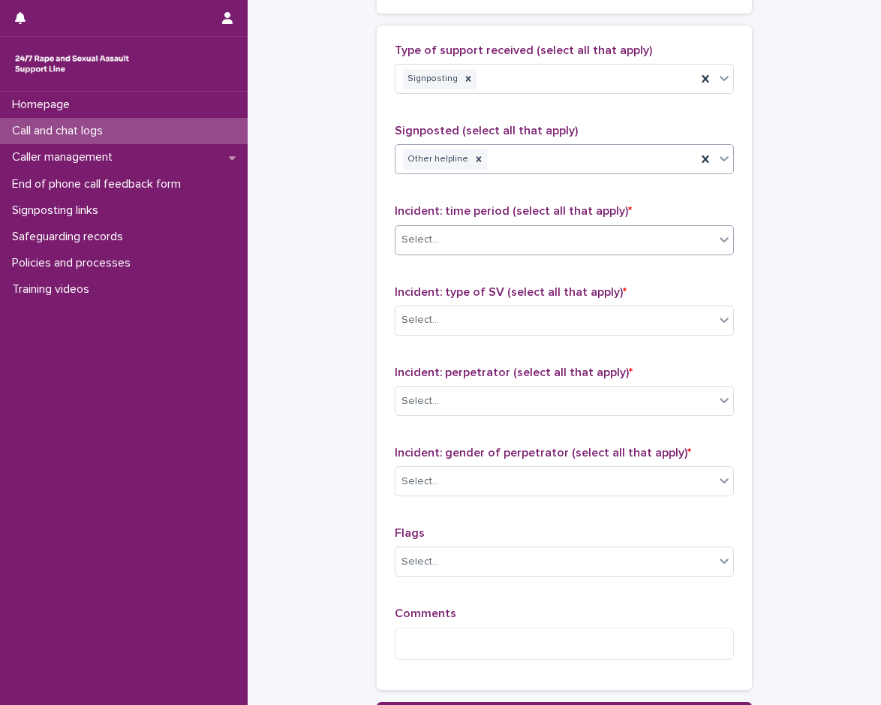
click at [514, 251] on div "Select..." at bounding box center [555, 240] width 319 height 25
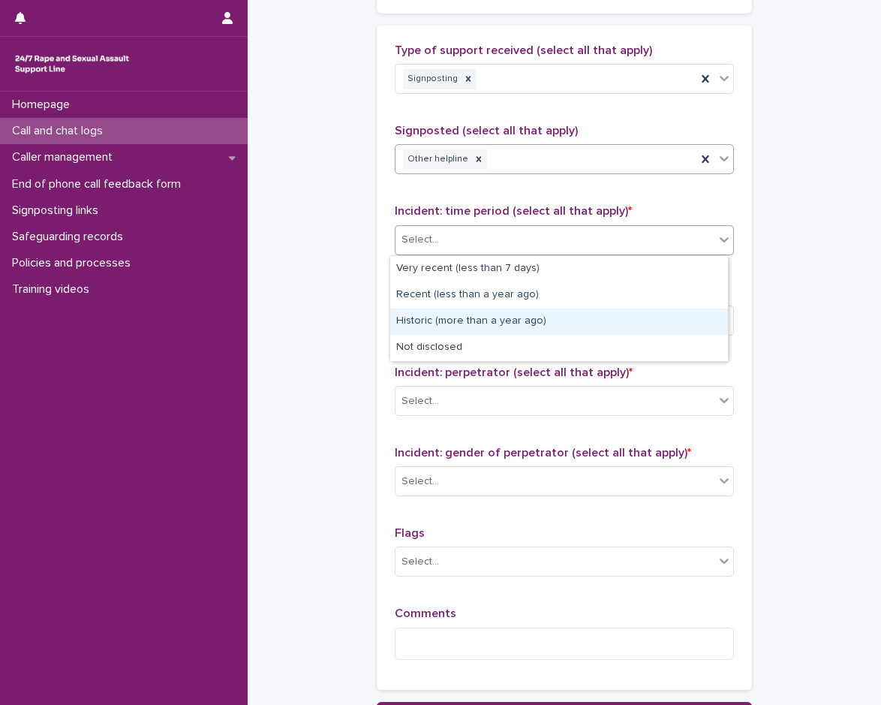
click at [488, 333] on div "Historic (more than a year ago)" at bounding box center [559, 322] width 338 height 26
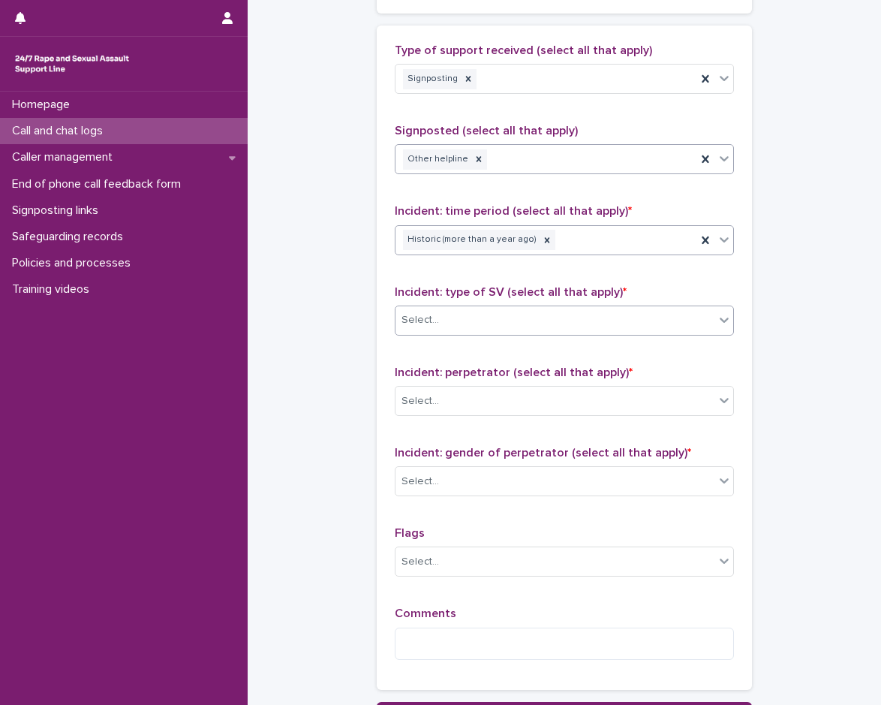
click at [485, 322] on div "Select..." at bounding box center [555, 320] width 319 height 25
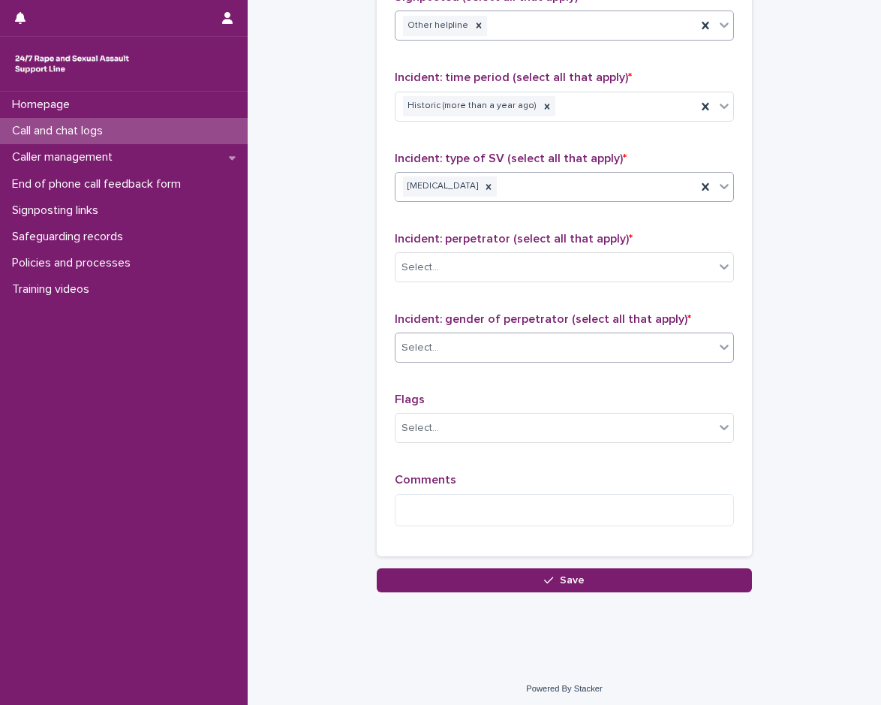
scroll to position [1039, 0]
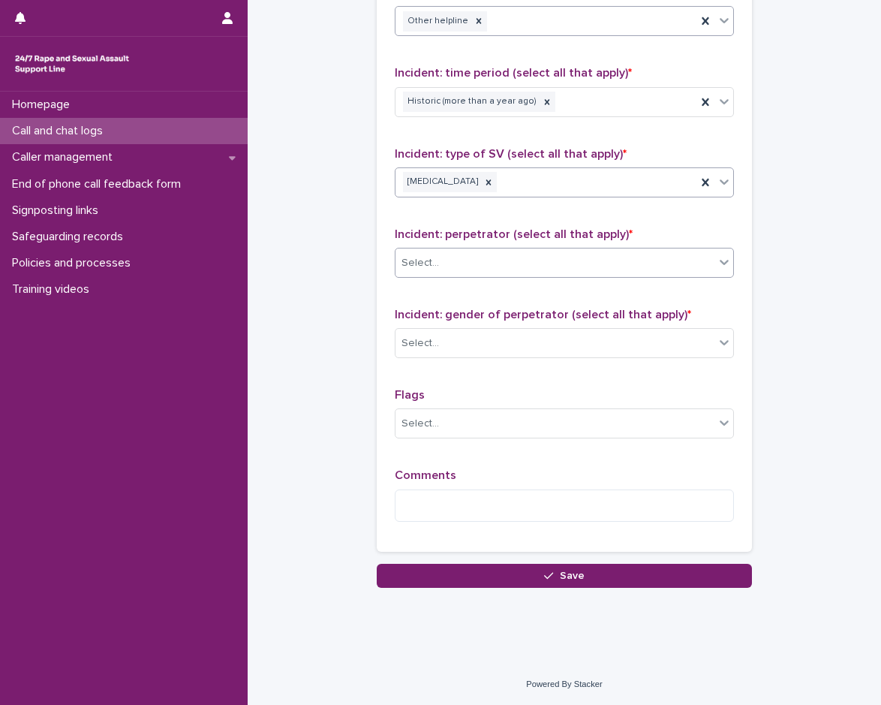
drag, startPoint x: 488, startPoint y: 274, endPoint x: 490, endPoint y: 258, distance: 16.7
click at [490, 259] on div "Select..." at bounding box center [555, 263] width 319 height 25
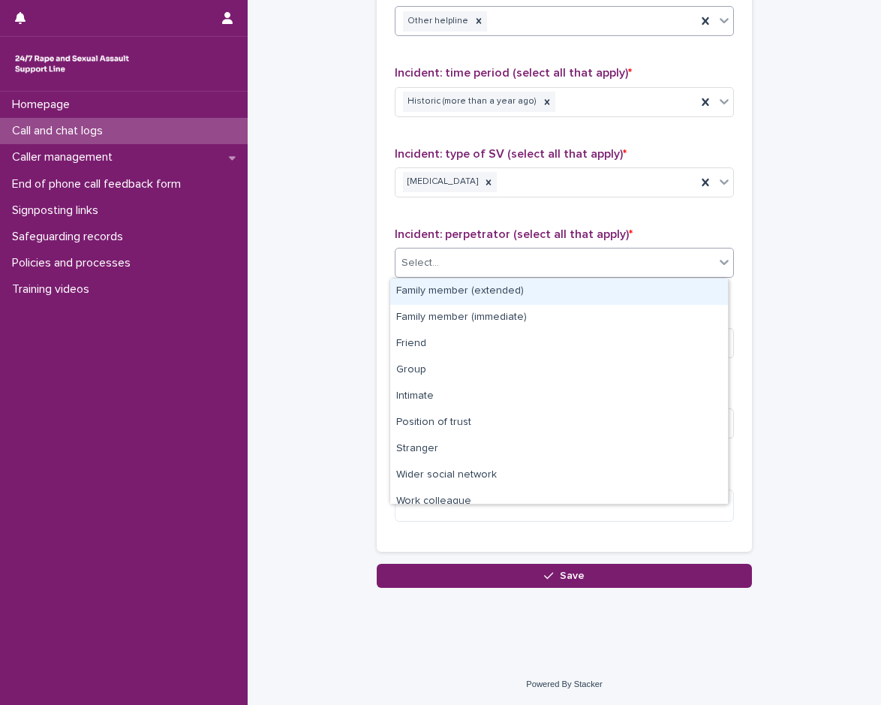
click at [472, 300] on div "Family member (extended)" at bounding box center [559, 292] width 338 height 26
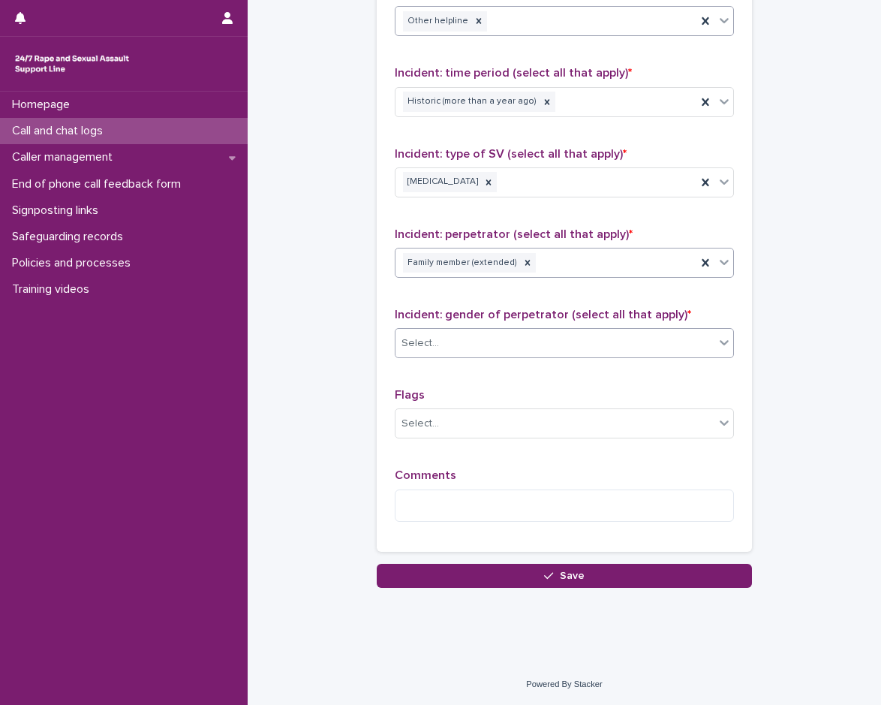
click at [484, 344] on div "Select..." at bounding box center [555, 343] width 319 height 25
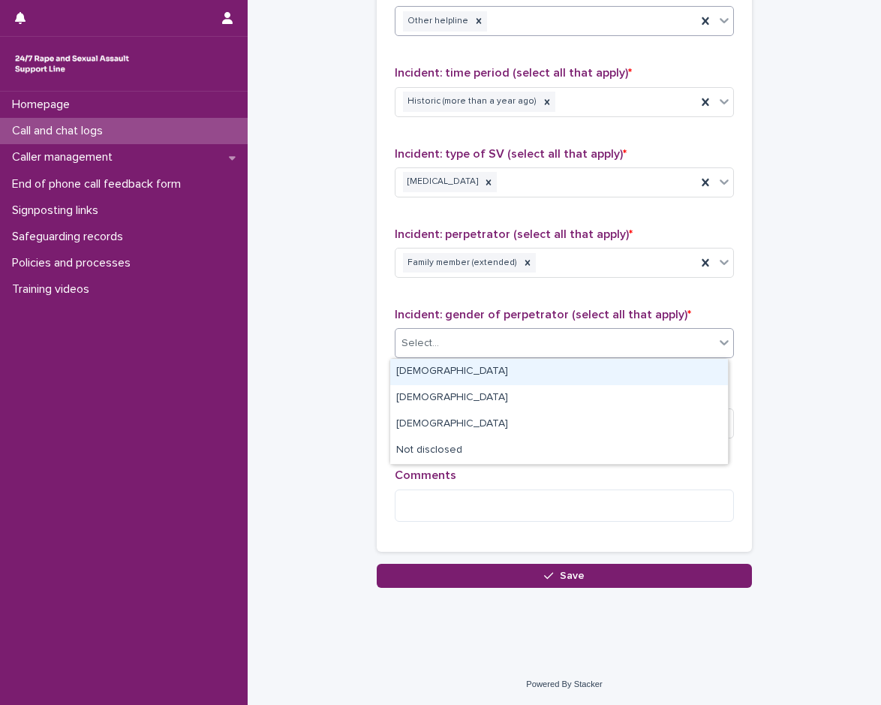
click at [456, 375] on div "[DEMOGRAPHIC_DATA]" at bounding box center [559, 372] width 338 height 26
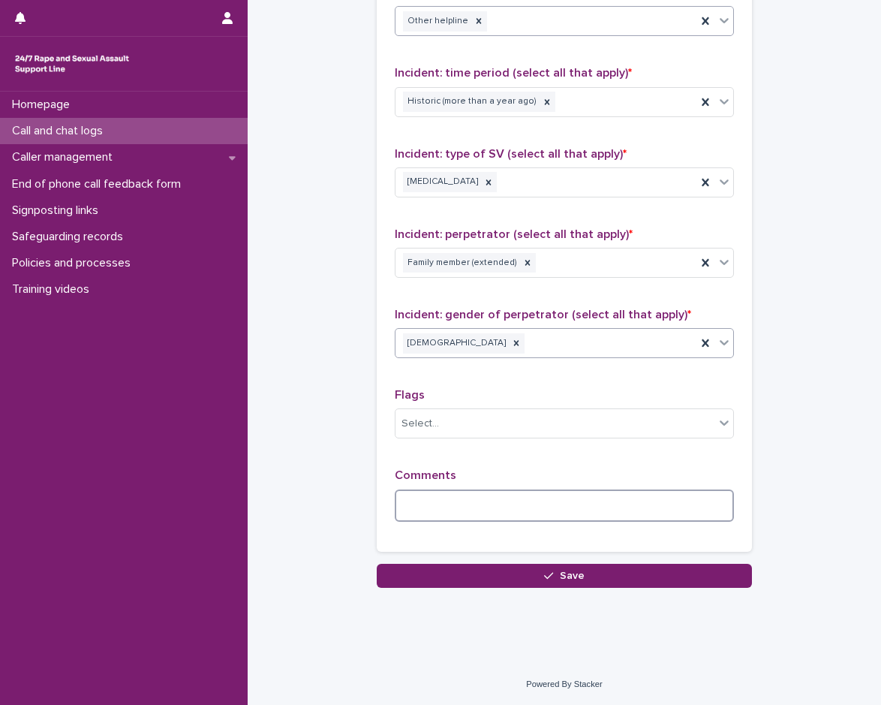
click at [451, 502] on textarea at bounding box center [564, 506] width 339 height 32
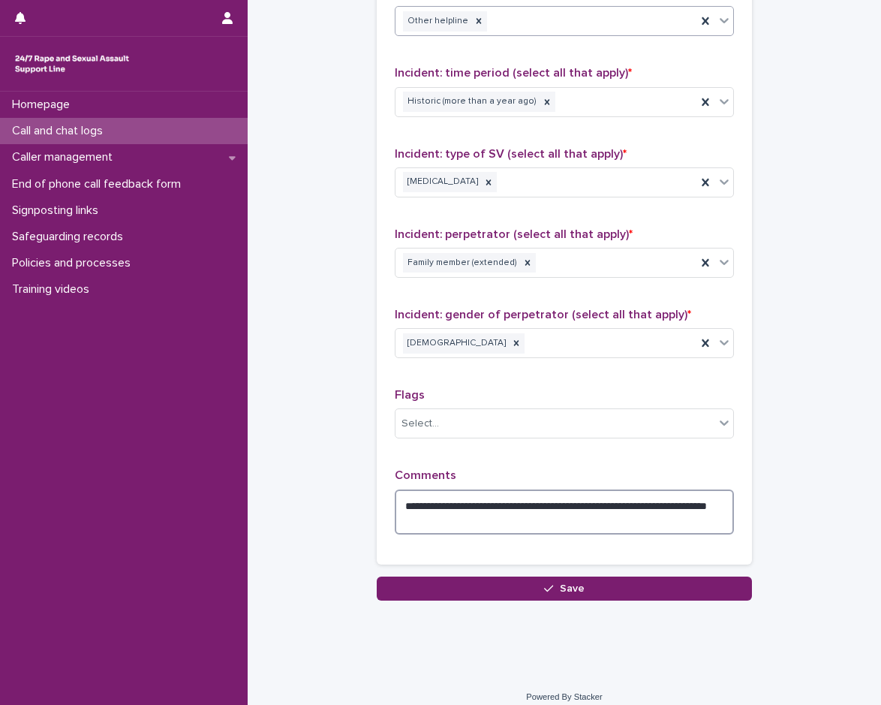
click at [589, 502] on textarea "**********" at bounding box center [564, 512] width 339 height 45
click at [523, 525] on textarea "**********" at bounding box center [564, 512] width 339 height 45
type textarea "**********"
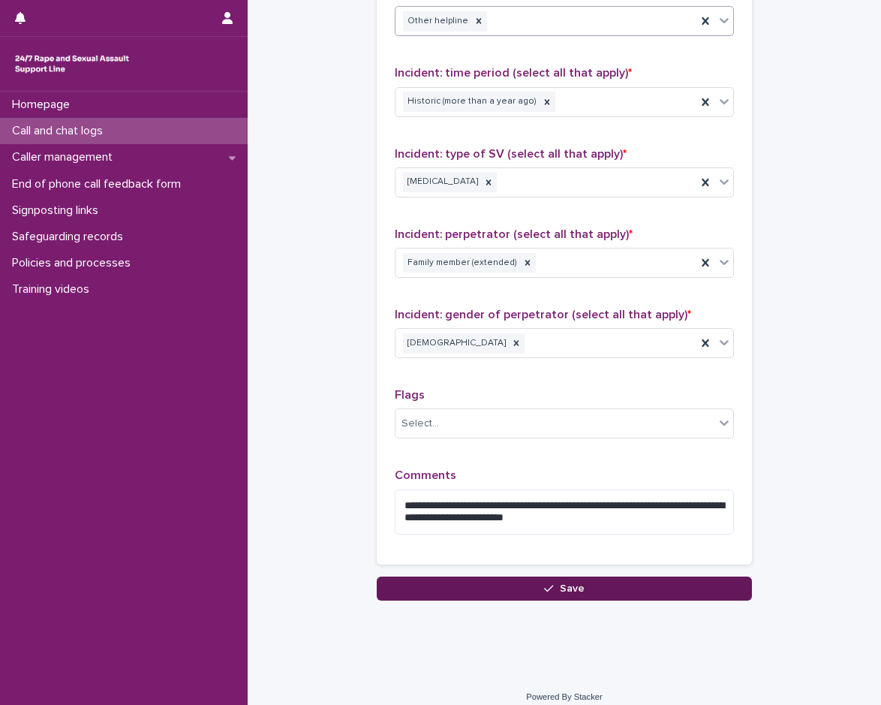
click at [513, 595] on button "Save" at bounding box center [564, 589] width 375 height 24
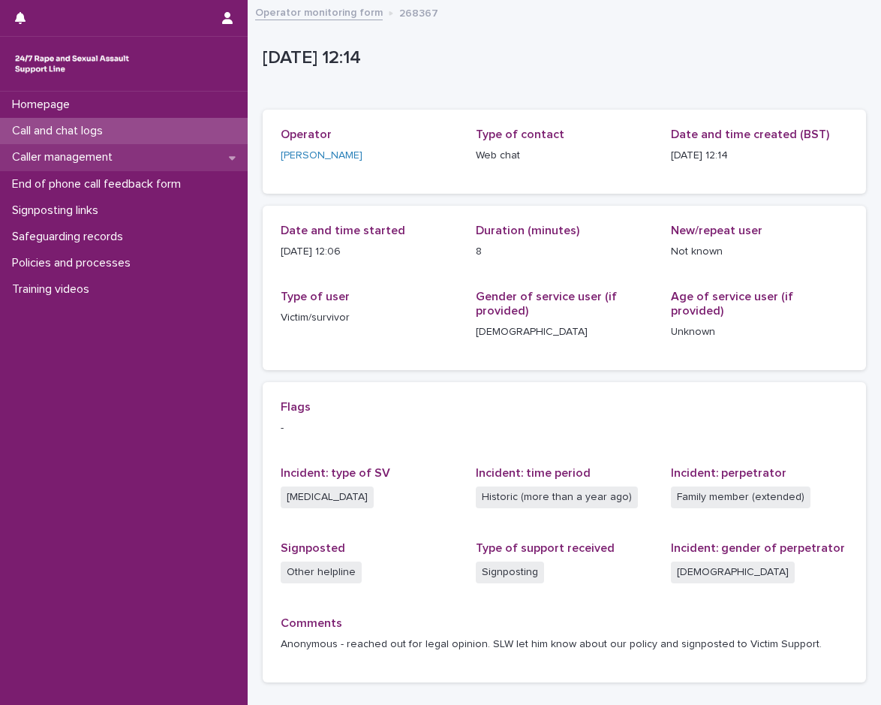
click at [131, 161] on div "Caller management" at bounding box center [124, 157] width 248 height 26
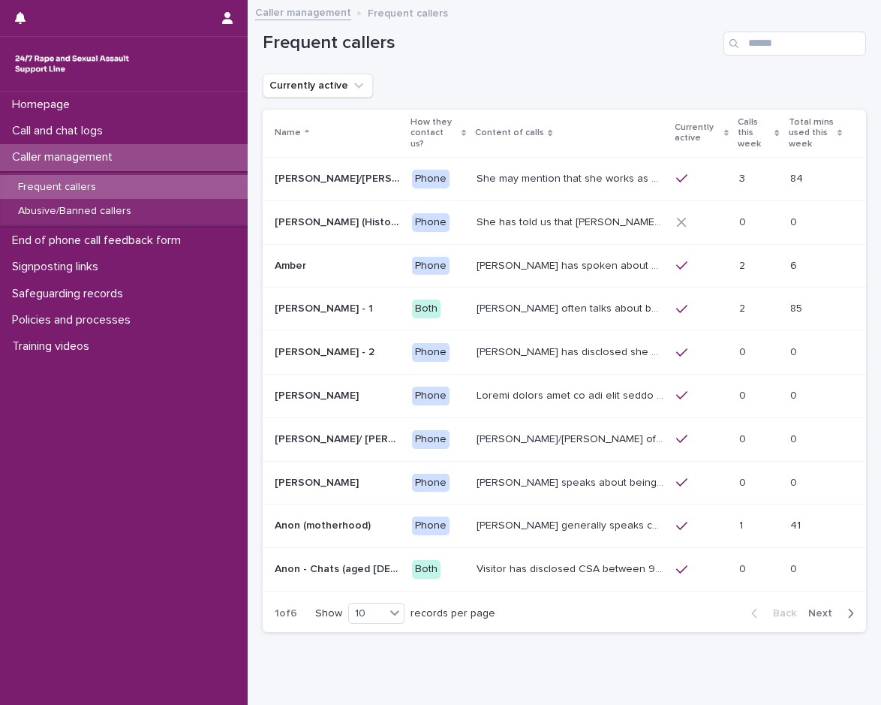
click at [822, 608] on span "Next" at bounding box center [825, 613] width 33 height 11
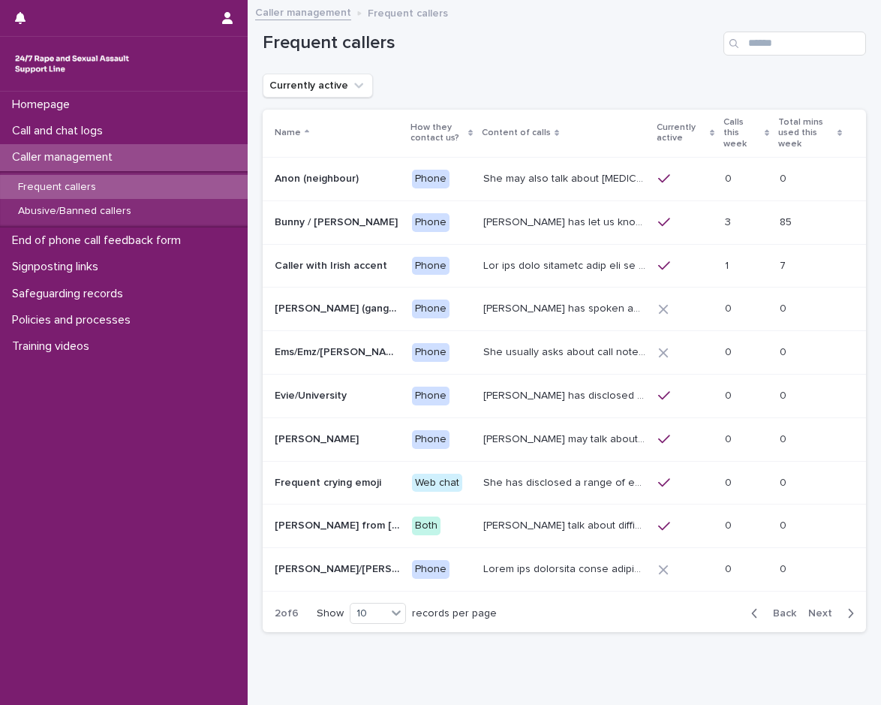
click at [570, 354] on td "She usually asks about call notes and what the content will be at the start of …" at bounding box center [565, 353] width 175 height 44
click at [484, 254] on div at bounding box center [565, 266] width 163 height 25
click at [809, 608] on span "Next" at bounding box center [825, 613] width 33 height 11
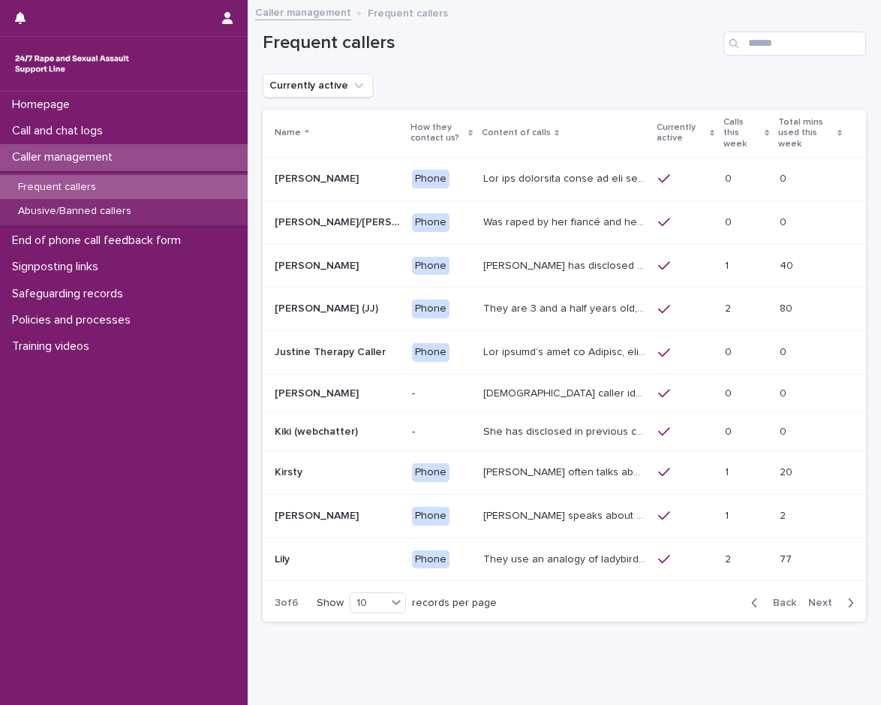
click at [809, 603] on span "Next" at bounding box center [825, 603] width 33 height 11
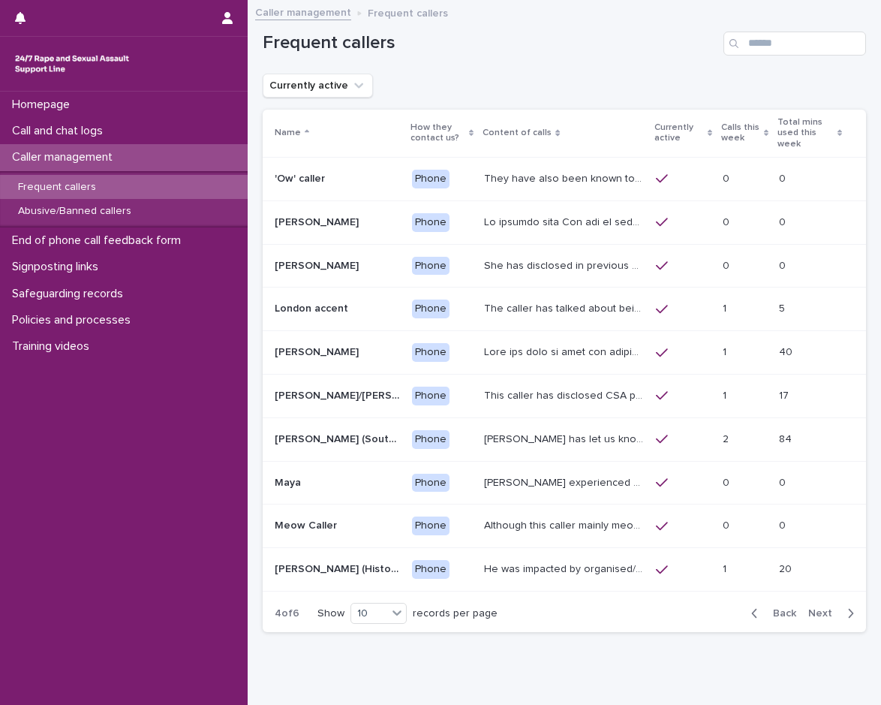
click at [809, 608] on span "Next" at bounding box center [825, 613] width 33 height 11
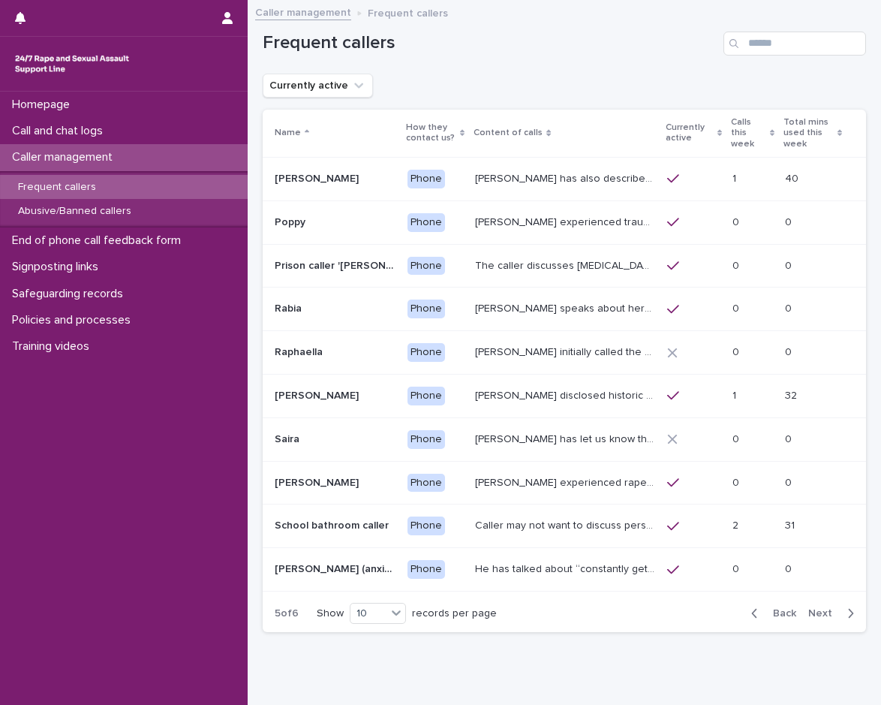
click at [620, 485] on td "[PERSON_NAME] experienced raped in her house by someone who stole her keys, it …" at bounding box center [565, 483] width 192 height 44
click at [496, 232] on td "[PERSON_NAME] experienced trauma as a child, witnessing her father raping her l…" at bounding box center [565, 222] width 192 height 44
click at [595, 517] on p "Caller may not want to discuss personal details but she has mentioned being in …" at bounding box center [566, 525] width 183 height 16
click at [823, 608] on span "Next" at bounding box center [825, 613] width 33 height 11
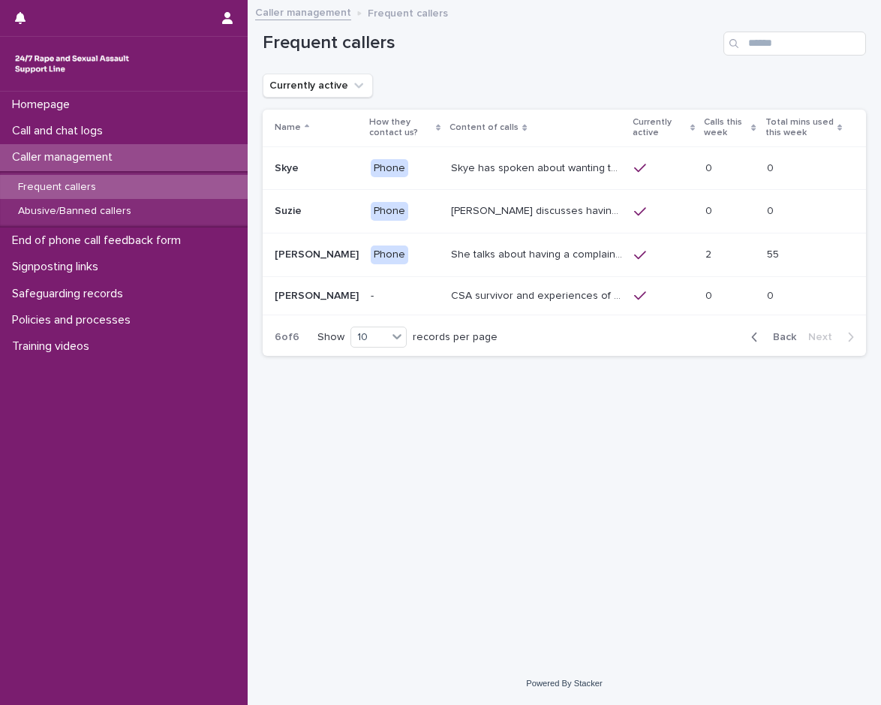
click at [566, 258] on p "She talks about having a complaint ongoing with the police, and may mention tha…" at bounding box center [538, 254] width 174 height 16
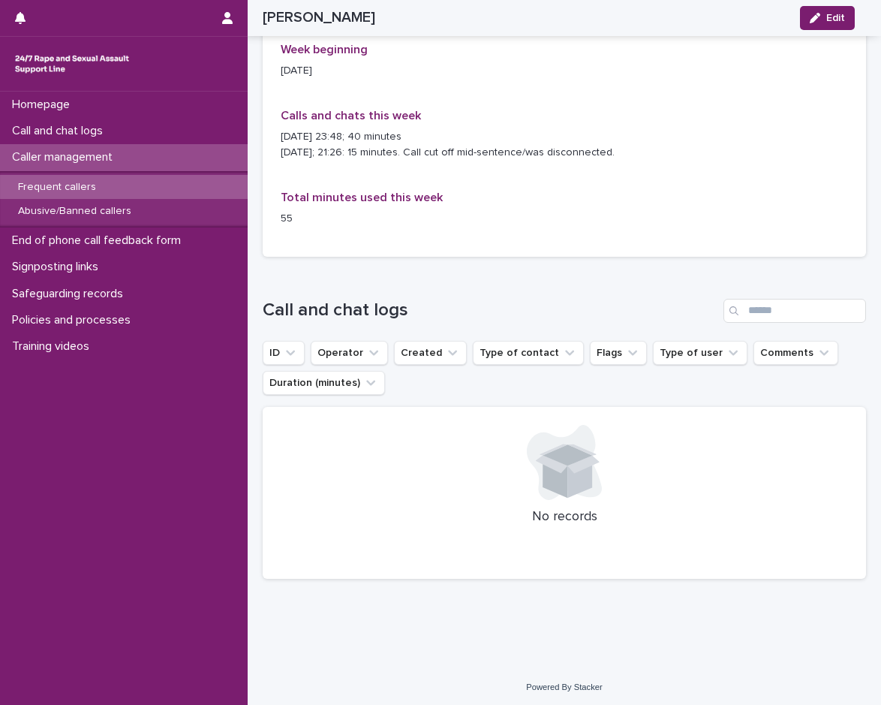
scroll to position [909, 0]
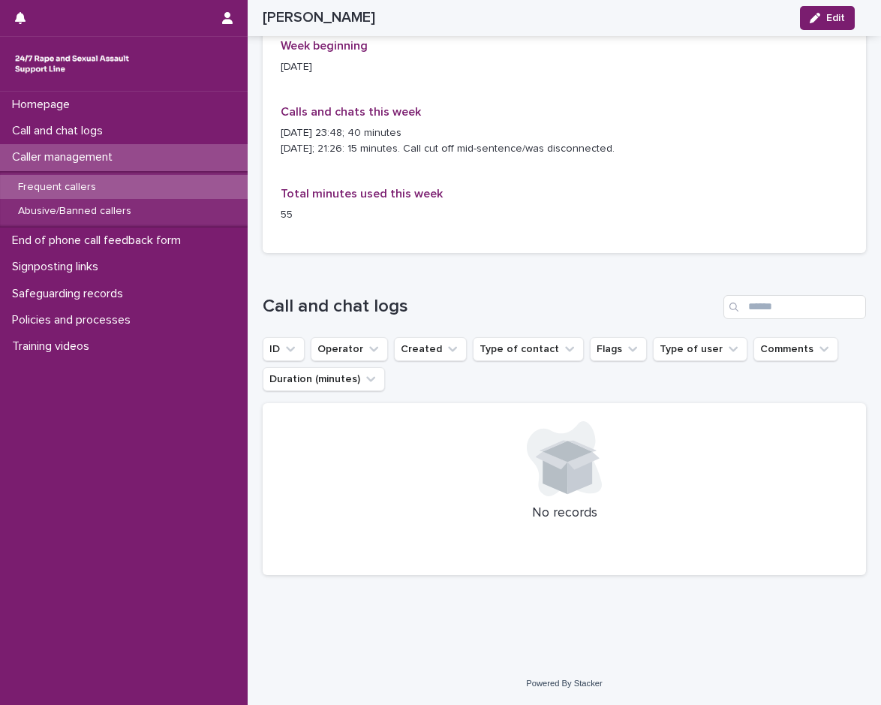
click at [107, 187] on div "Frequent callers" at bounding box center [124, 187] width 248 height 25
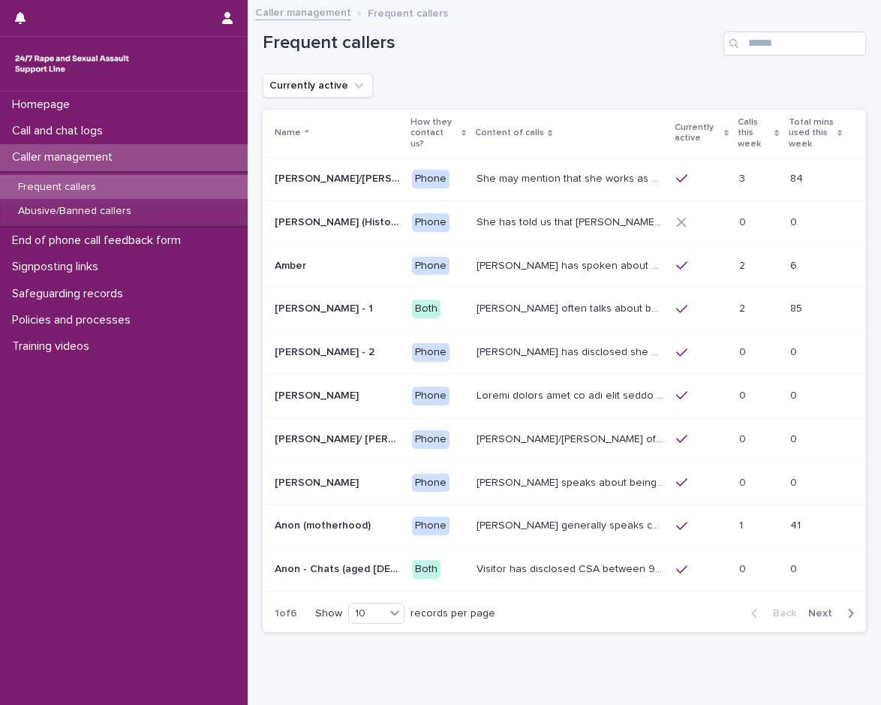
click at [809, 608] on span "Next" at bounding box center [825, 613] width 33 height 11
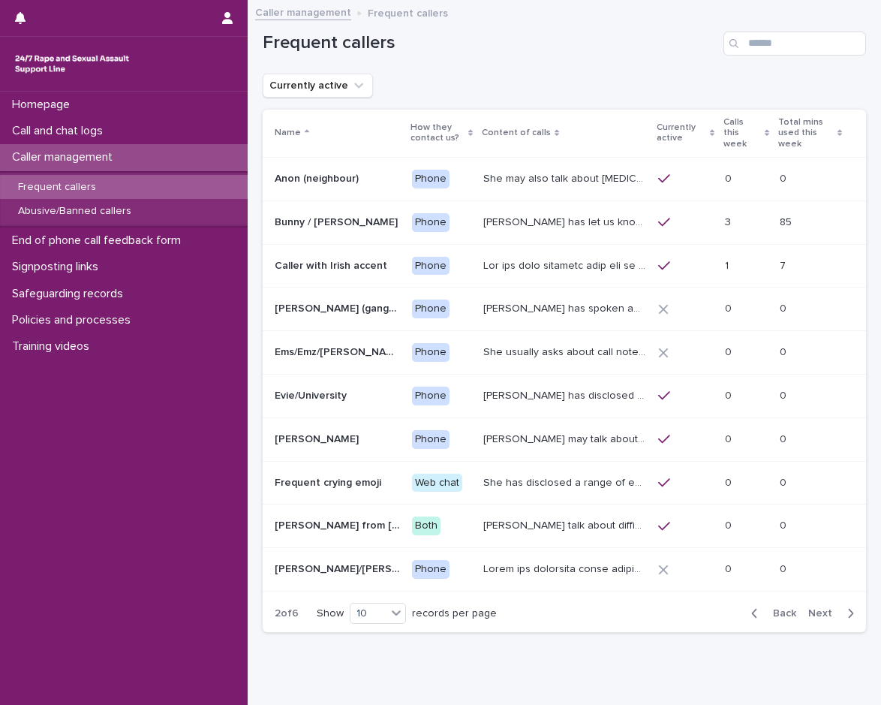
click at [809, 608] on span "Next" at bounding box center [825, 613] width 33 height 11
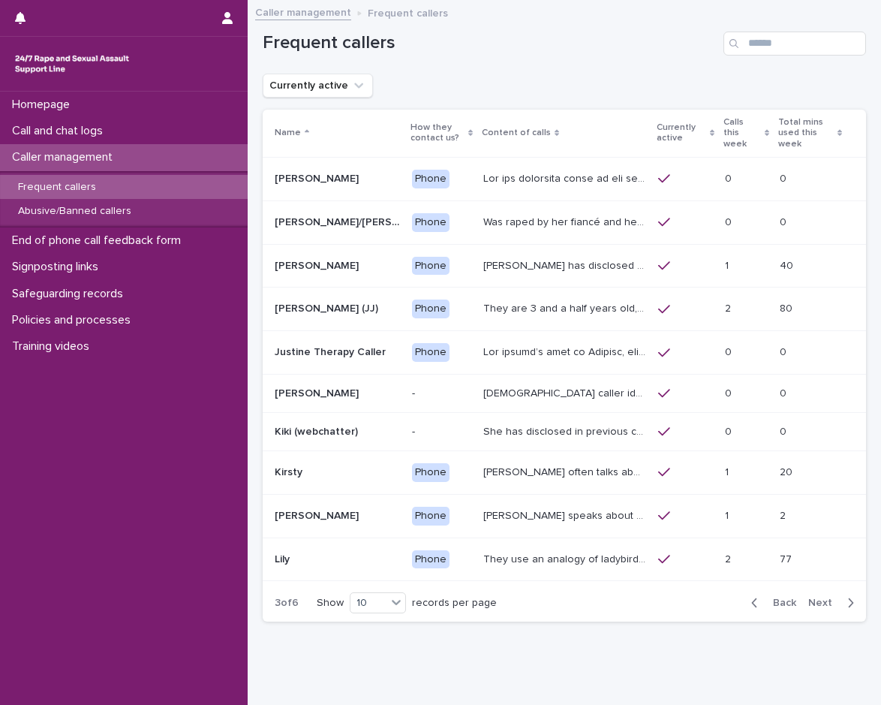
click at [810, 600] on span "Next" at bounding box center [825, 603] width 33 height 11
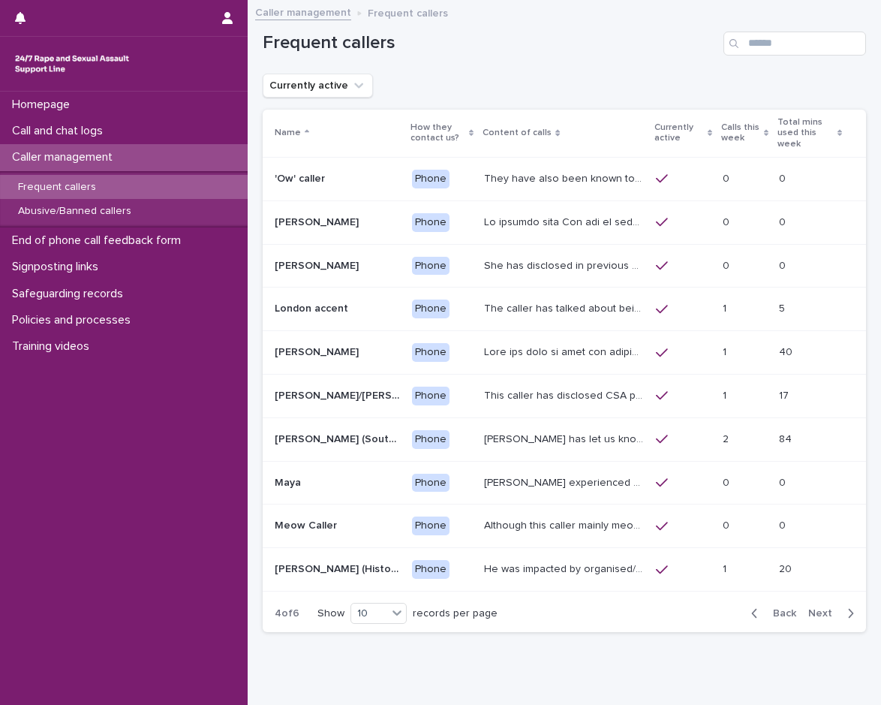
click at [810, 608] on span "Next" at bounding box center [825, 613] width 33 height 11
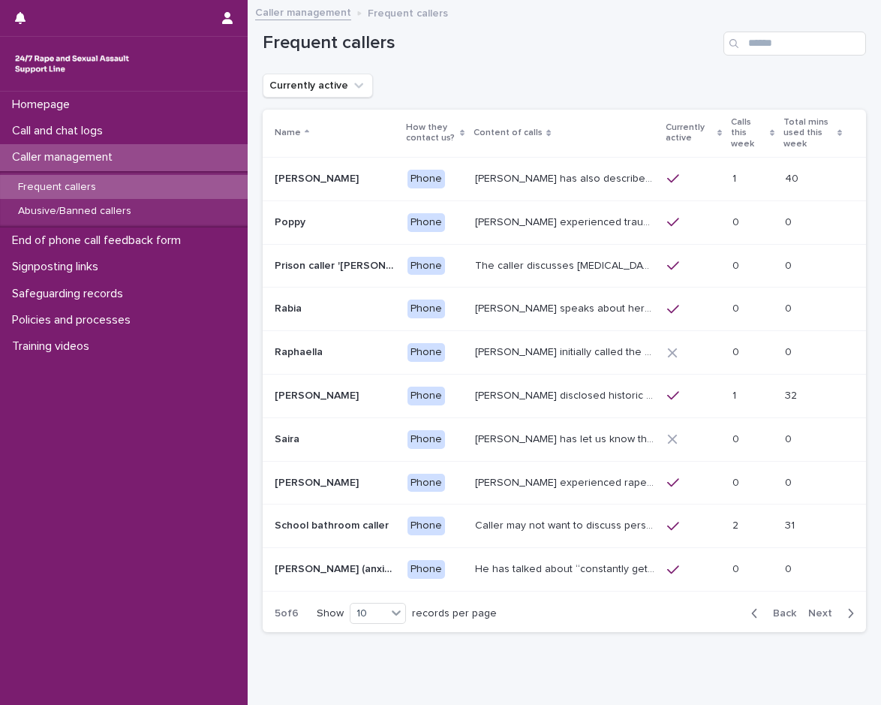
click at [810, 608] on span "Next" at bounding box center [825, 613] width 33 height 11
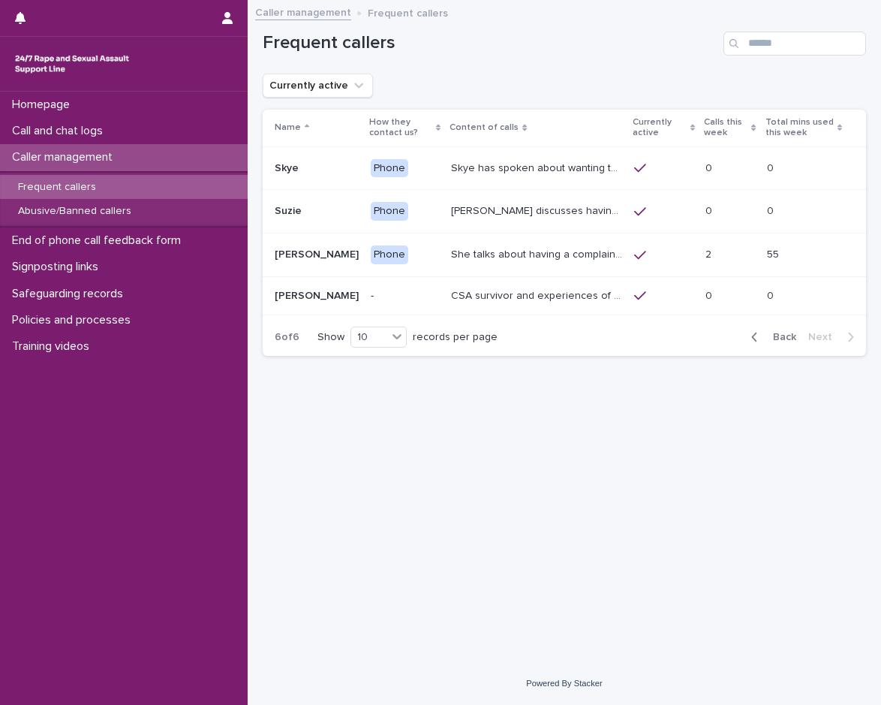
click at [547, 165] on p "Skye has spoken about wanting to [MEDICAL_DATA], or having self-harmed. They ma…" at bounding box center [538, 167] width 174 height 16
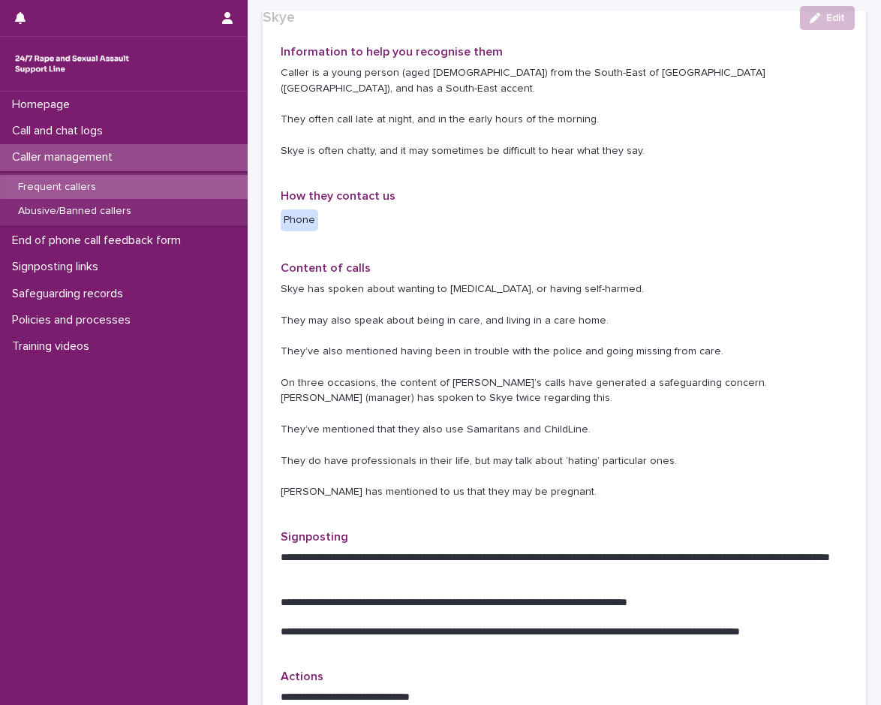
scroll to position [225, 0]
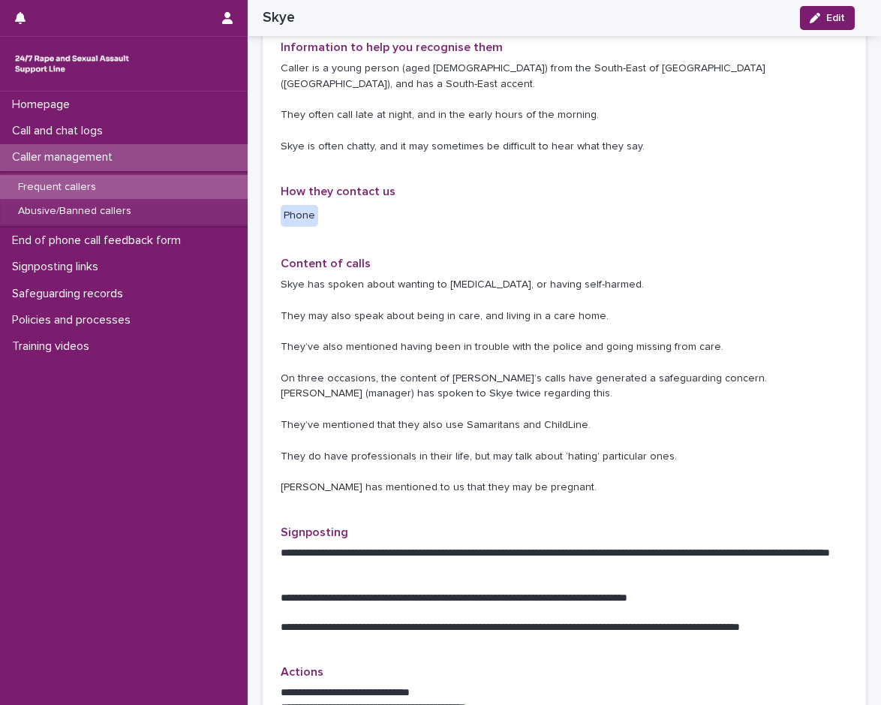
click at [123, 186] on div "Frequent callers" at bounding box center [124, 187] width 248 height 25
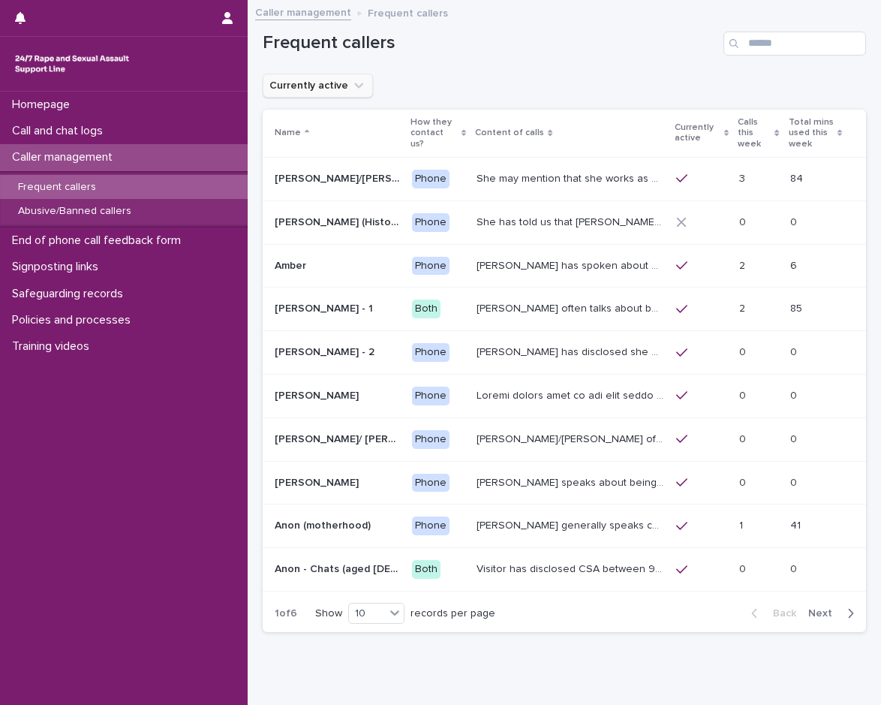
click at [335, 80] on button "Currently active" at bounding box center [318, 86] width 110 height 24
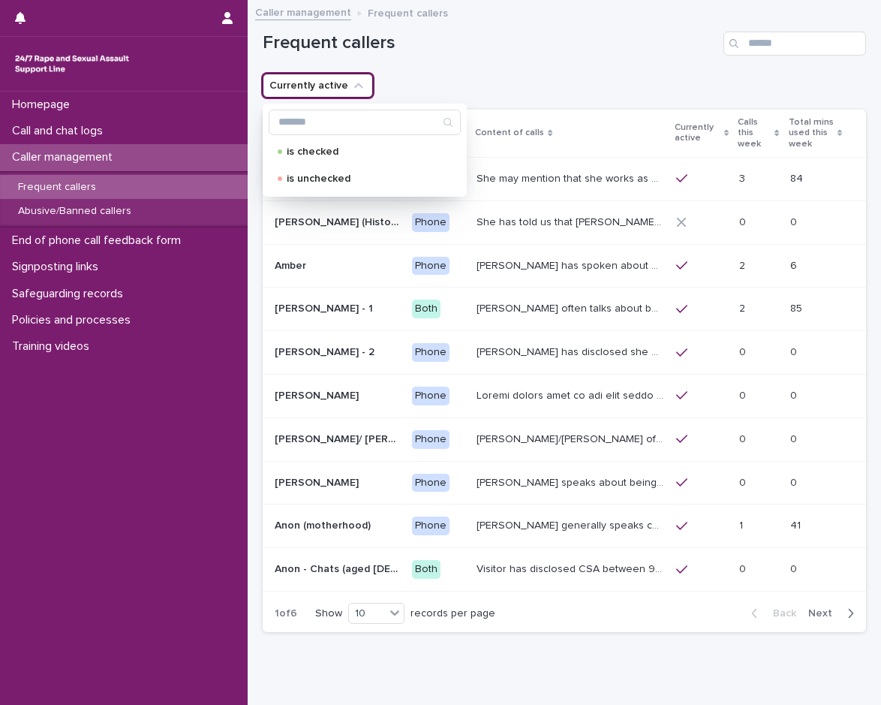
click at [335, 80] on button "Currently active" at bounding box center [318, 86] width 110 height 24
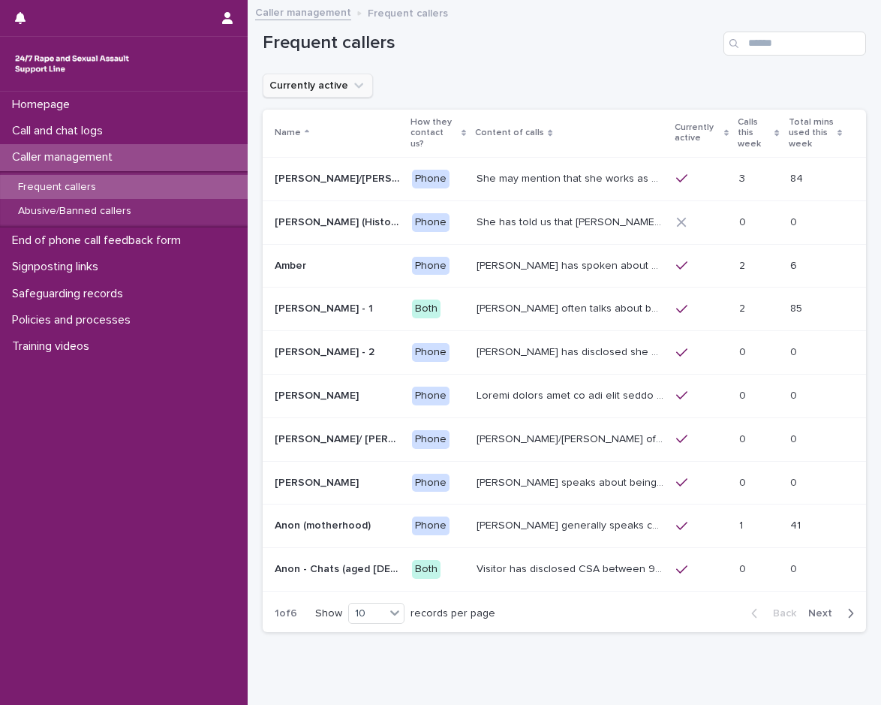
click at [338, 86] on button "Currently active" at bounding box center [318, 86] width 110 height 24
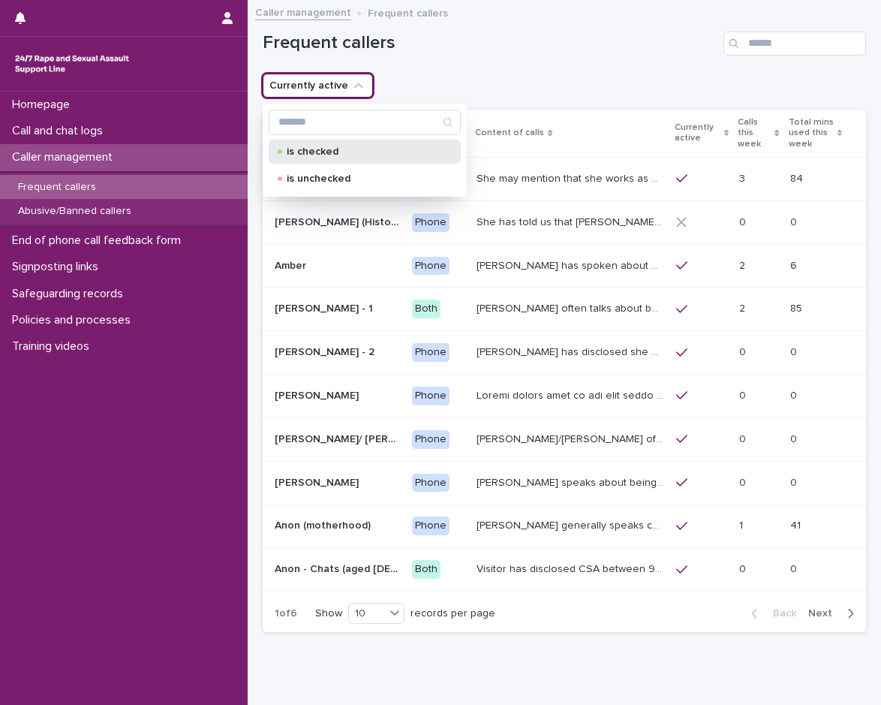
click at [342, 159] on div "is checked" at bounding box center [365, 152] width 192 height 24
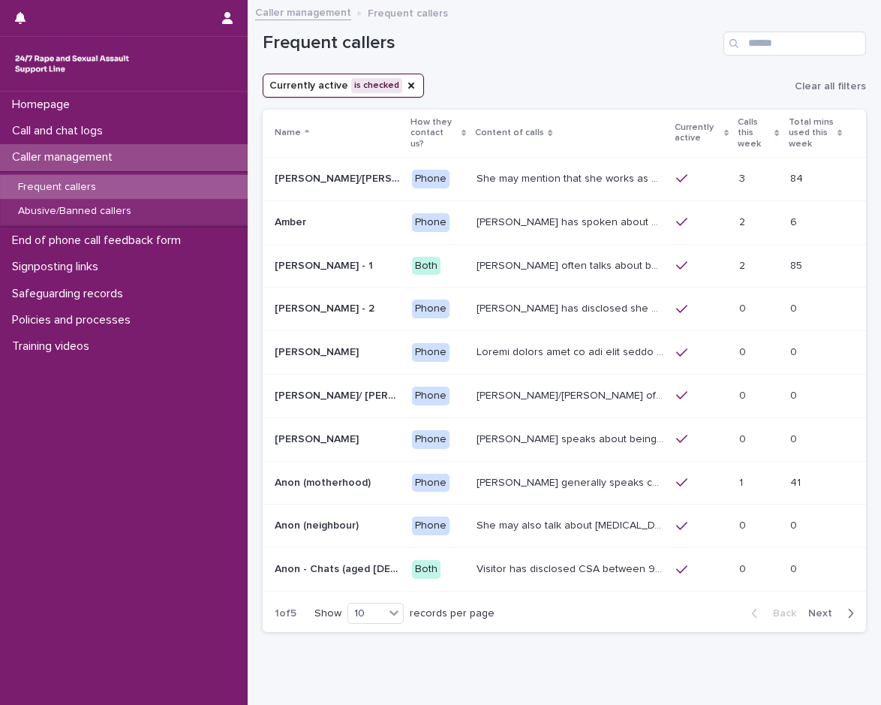
click at [339, 89] on button "Currently active is checked" at bounding box center [343, 86] width 161 height 24
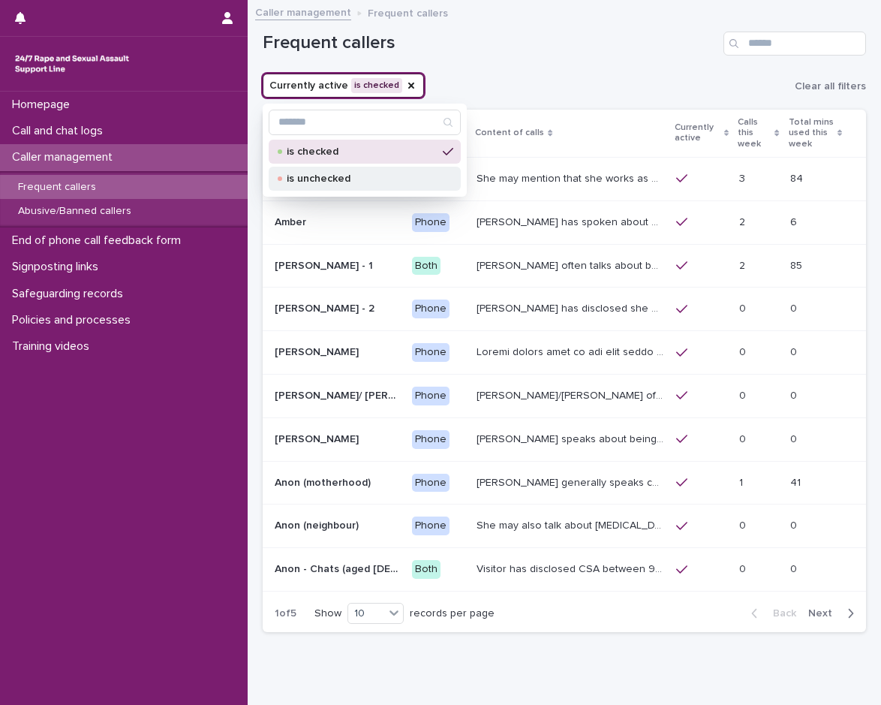
click at [370, 180] on p "is unchecked" at bounding box center [362, 178] width 150 height 11
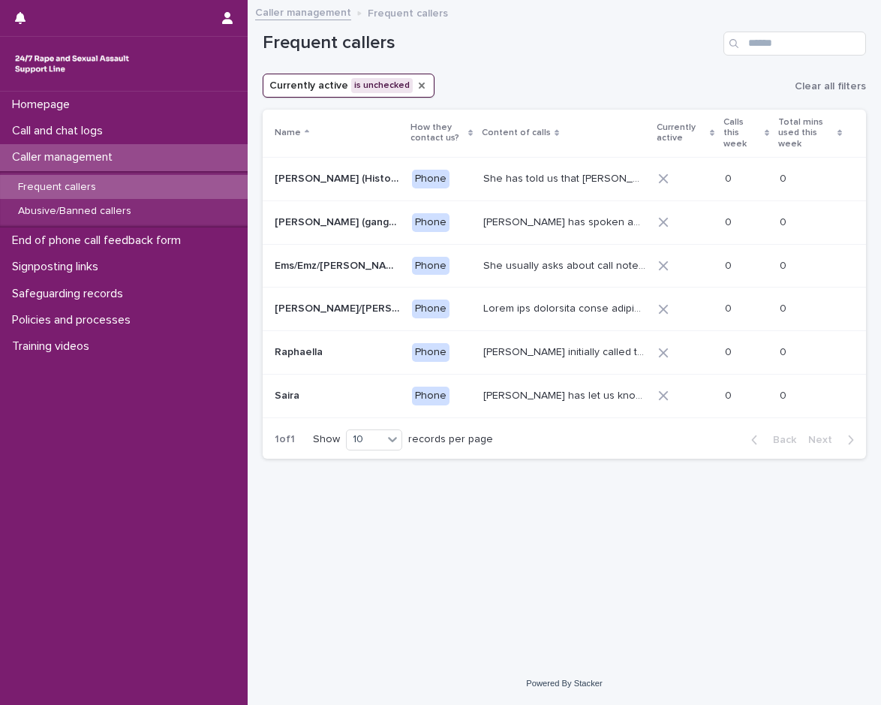
click at [416, 86] on icon "Currently active" at bounding box center [422, 86] width 12 height 12
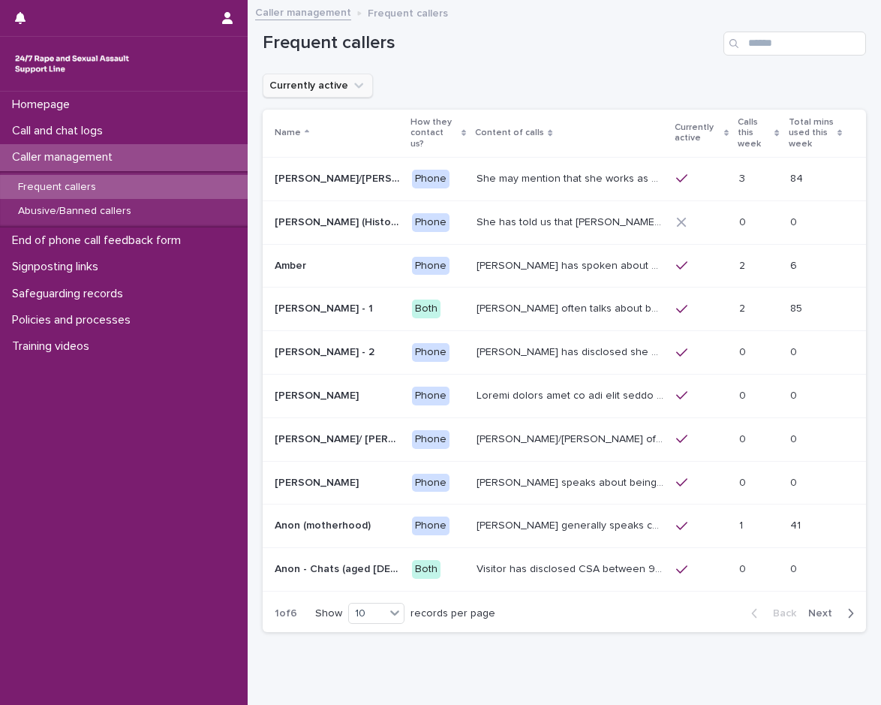
click at [435, 124] on p "How they contact us?" at bounding box center [434, 133] width 47 height 38
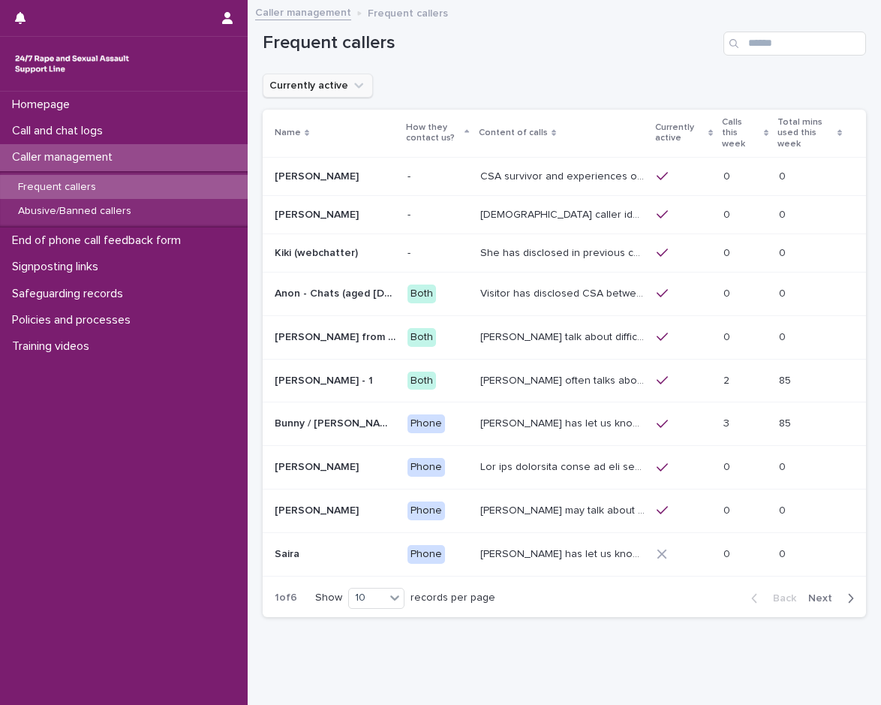
click at [420, 125] on p "How they contact us?" at bounding box center [433, 133] width 55 height 28
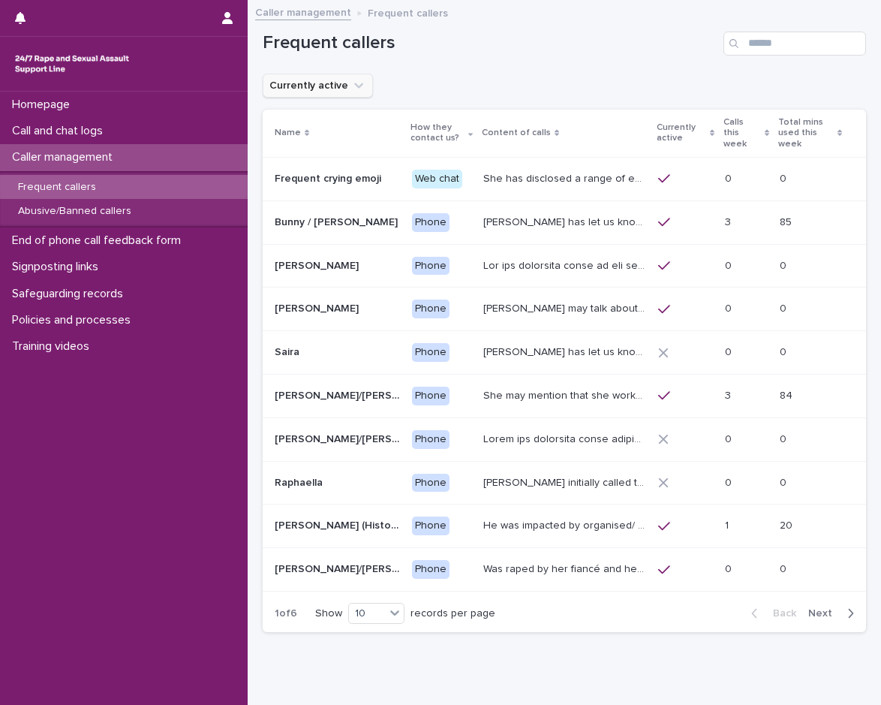
click at [810, 619] on button "Next" at bounding box center [835, 614] width 64 height 14
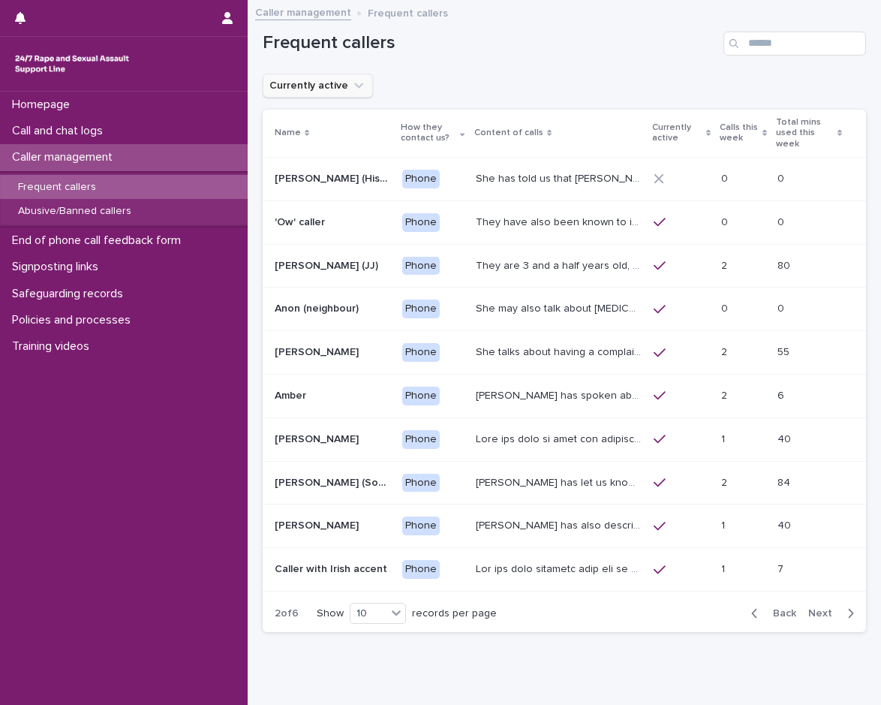
click at [816, 608] on span "Next" at bounding box center [825, 613] width 33 height 11
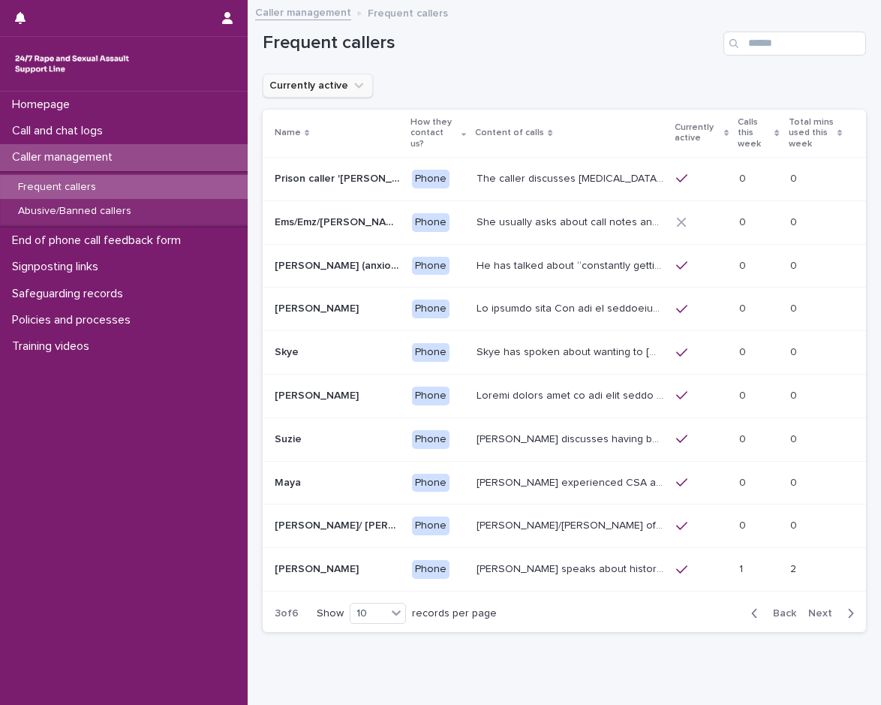
click at [816, 608] on span "Next" at bounding box center [825, 613] width 33 height 11
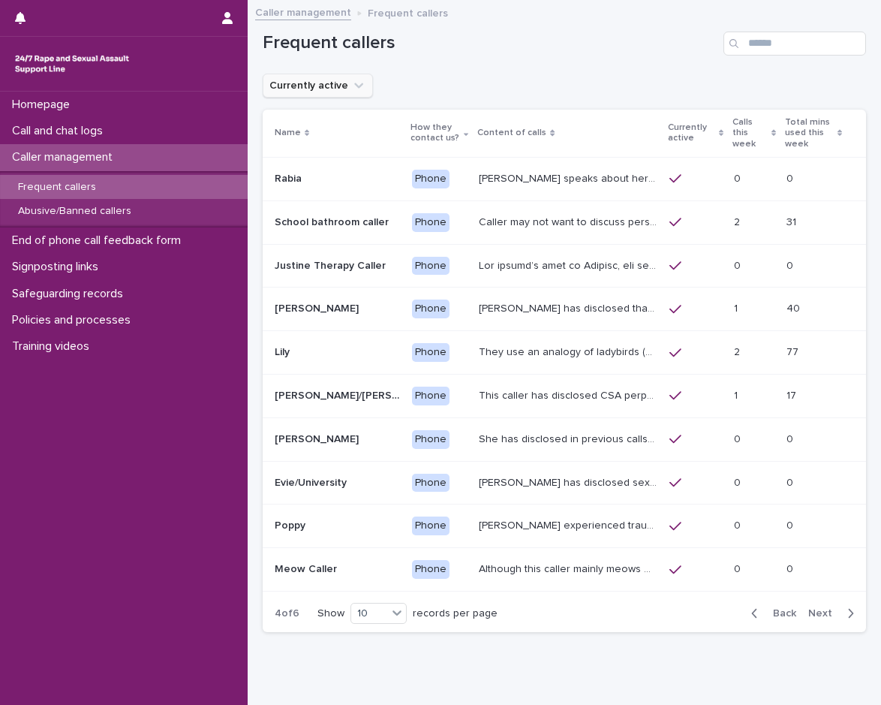
click at [816, 599] on div "Back Next" at bounding box center [803, 614] width 127 height 38
click at [812, 619] on button "Next" at bounding box center [835, 614] width 64 height 14
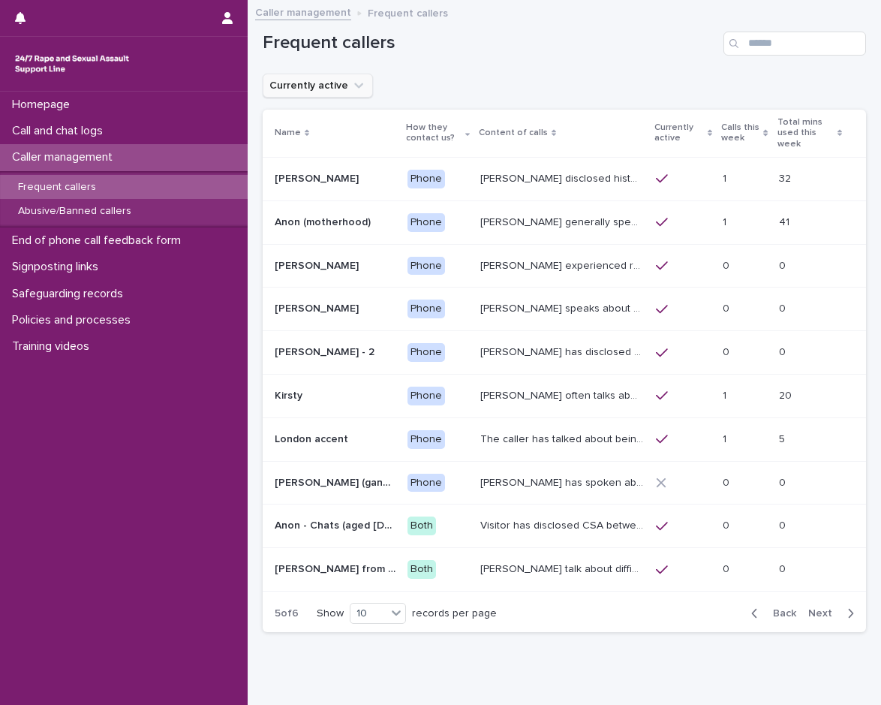
click at [824, 608] on span "Next" at bounding box center [825, 613] width 33 height 11
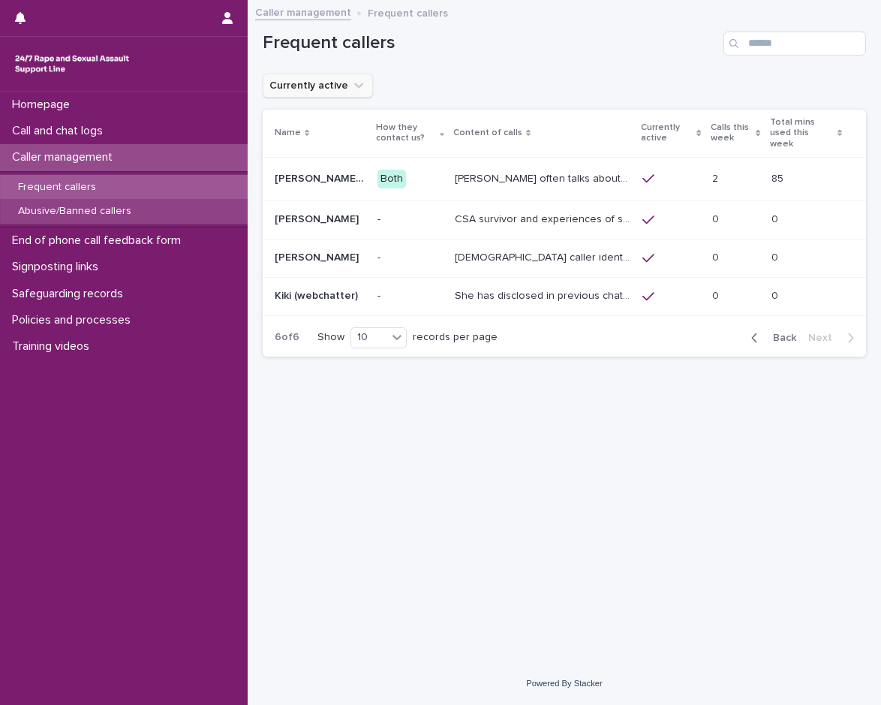
click at [131, 215] on p "Abusive/Banned callers" at bounding box center [74, 211] width 137 height 13
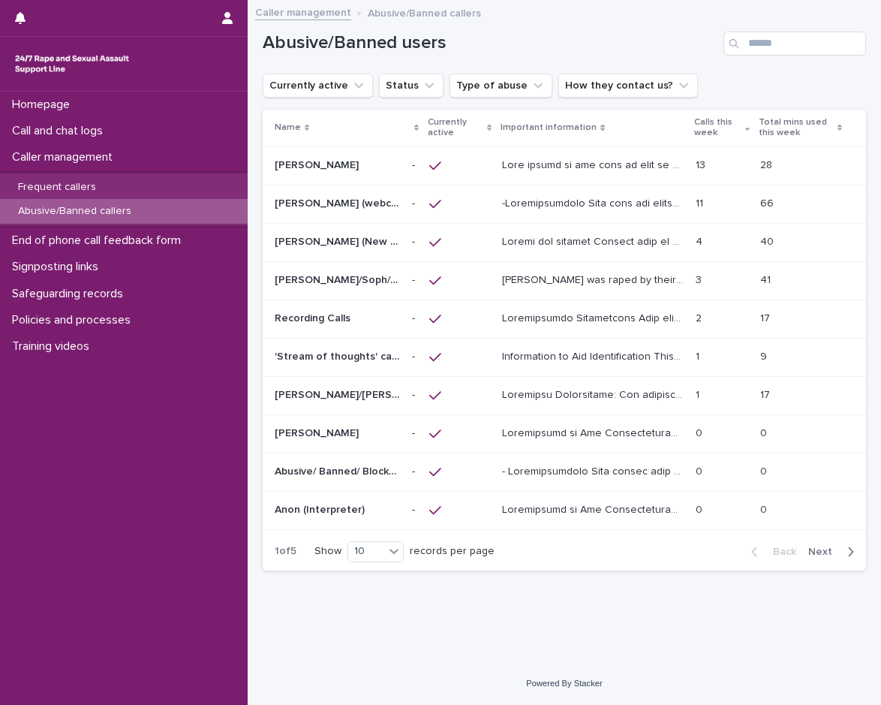
click at [207, 206] on div "Abusive/Banned callers" at bounding box center [124, 211] width 248 height 25
click at [565, 82] on button "How they contact us?" at bounding box center [629, 86] width 140 height 24
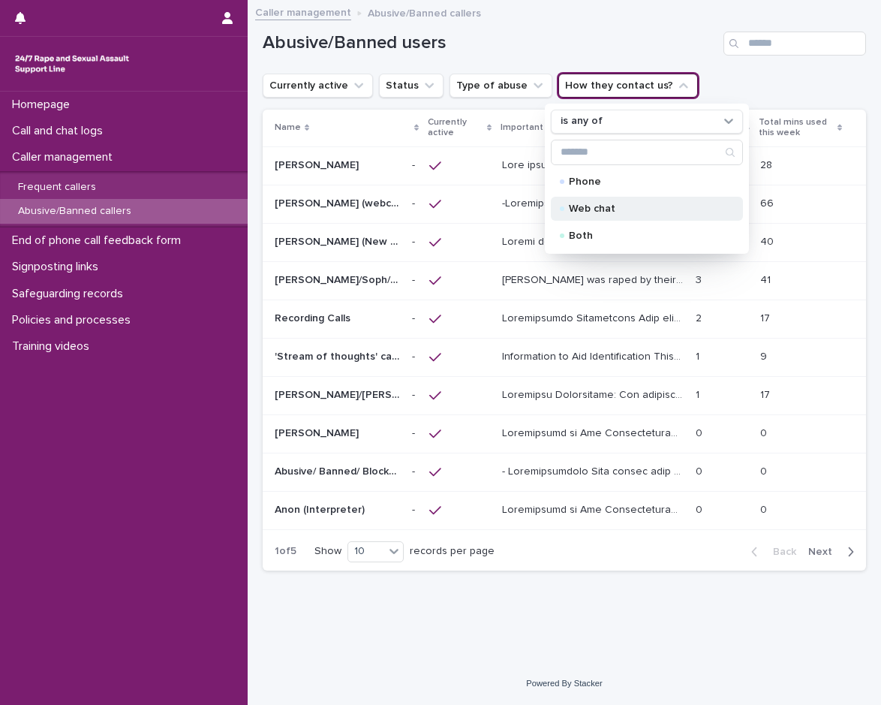
click at [581, 213] on p "Web chat" at bounding box center [644, 208] width 150 height 11
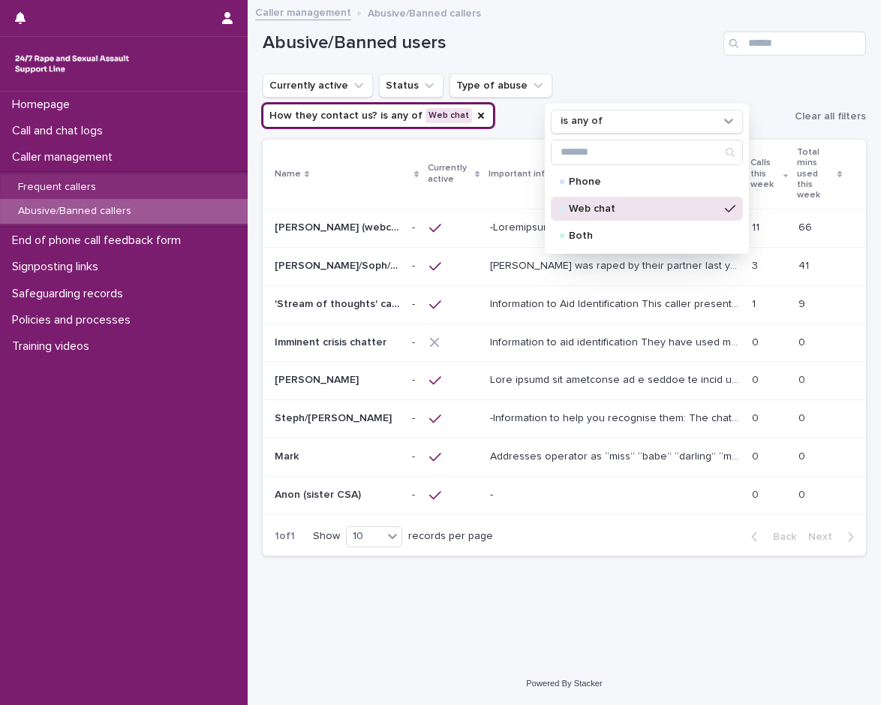
click at [580, 518] on div "1 of 1 Show 10 records per page Back Next" at bounding box center [565, 537] width 604 height 38
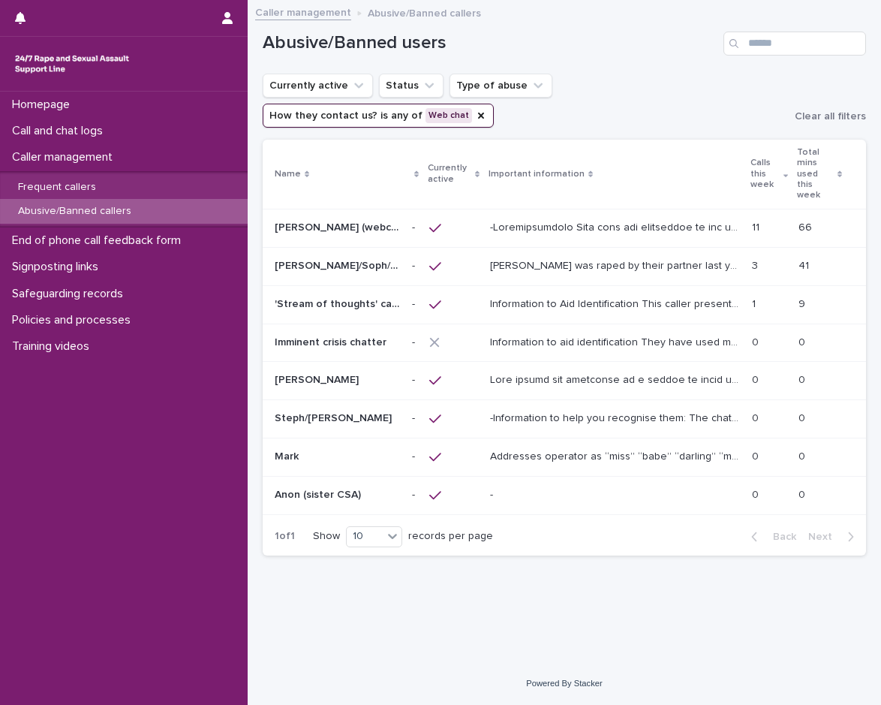
click at [477, 412] on div at bounding box center [453, 419] width 49 height 14
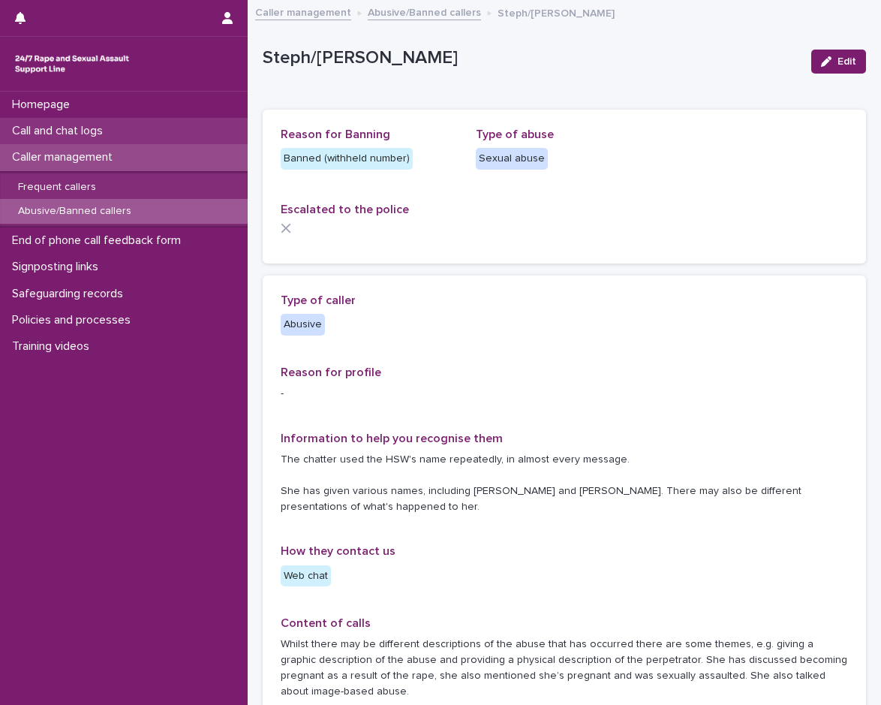
click at [52, 131] on p "Call and chat logs" at bounding box center [60, 131] width 109 height 14
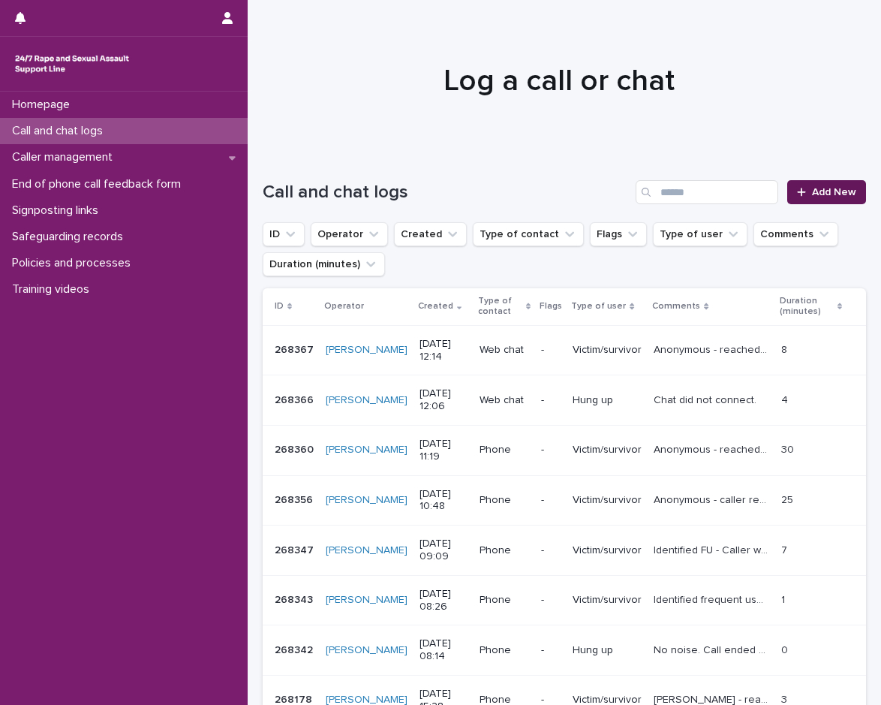
click at [803, 183] on link "Add New" at bounding box center [827, 192] width 79 height 24
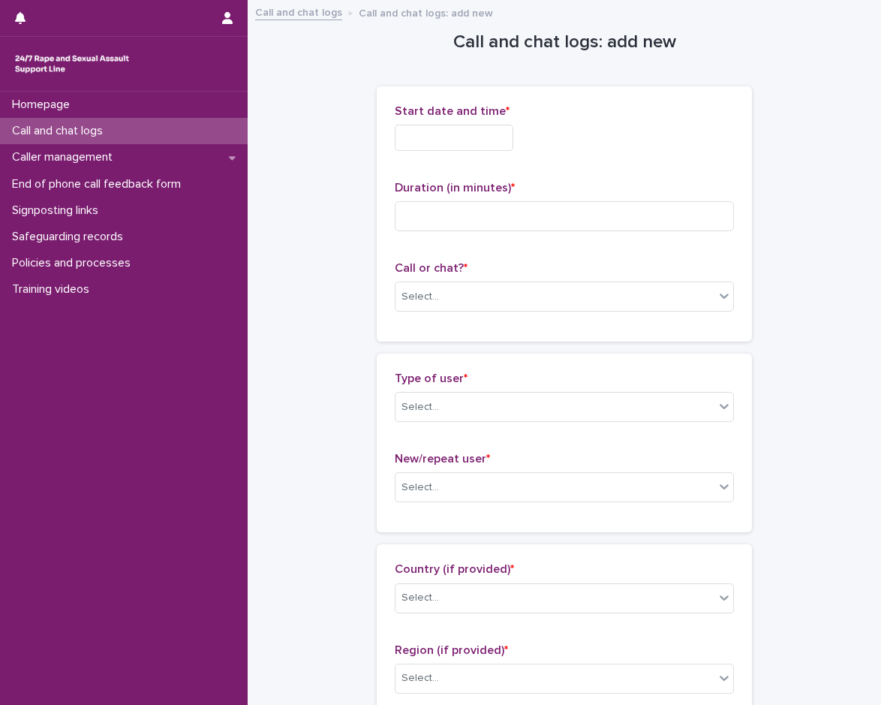
click at [405, 138] on input "text" at bounding box center [454, 138] width 119 height 26
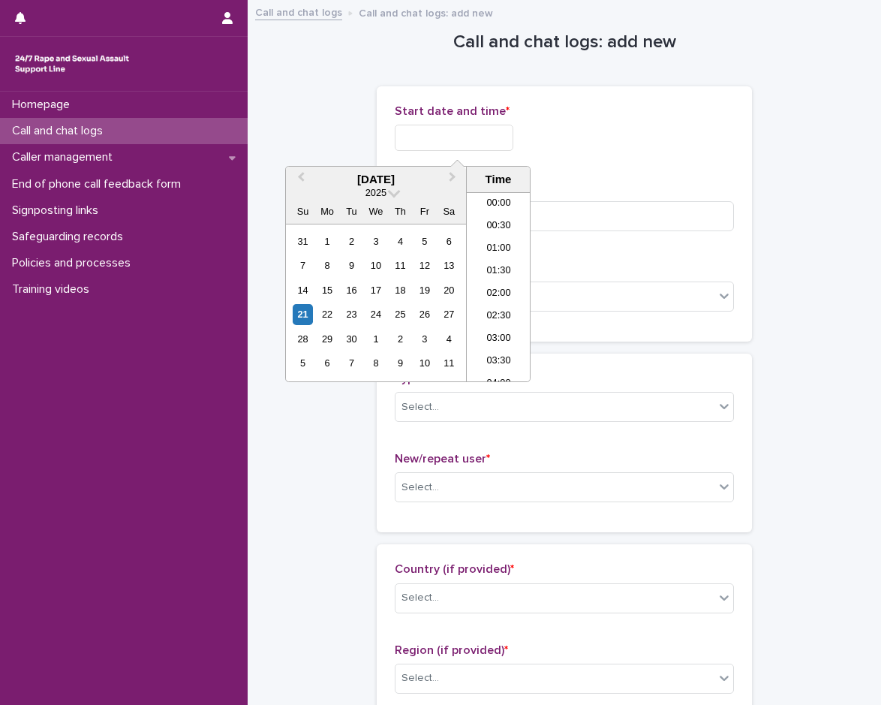
scroll to position [481, 0]
click at [502, 267] on li "12:00" at bounding box center [499, 264] width 64 height 23
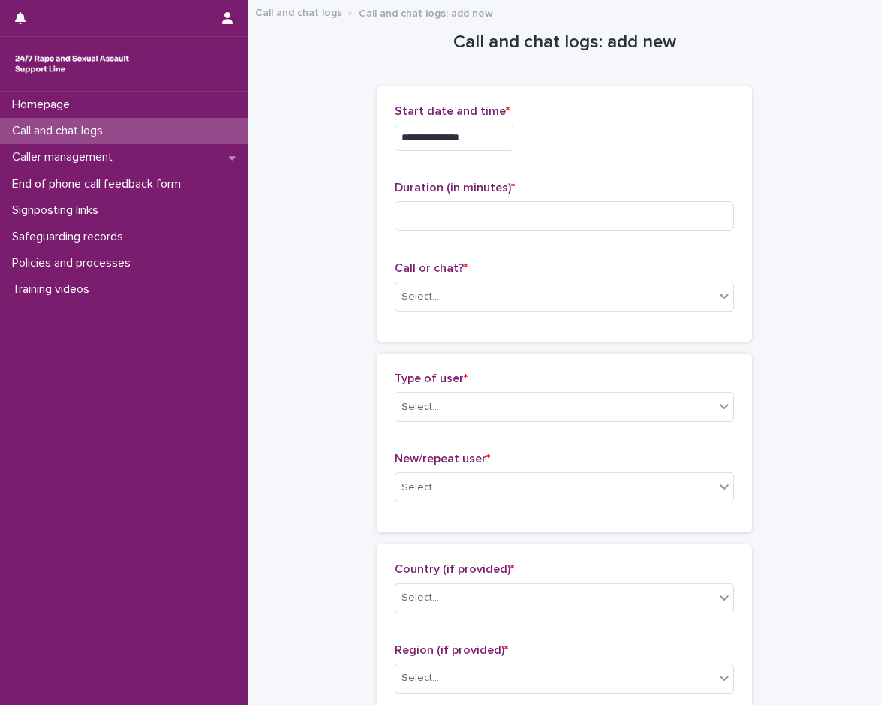
click at [511, 164] on div "**********" at bounding box center [564, 213] width 339 height 219
click at [490, 128] on input "**********" at bounding box center [454, 138] width 119 height 26
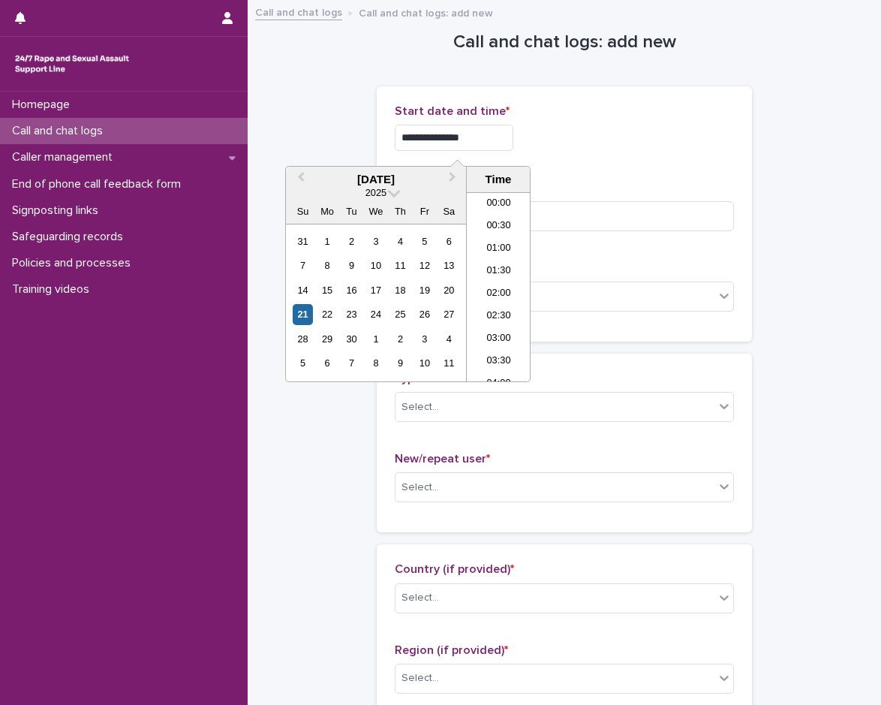
scroll to position [458, 0]
click at [493, 313] on li "12:30" at bounding box center [499, 309] width 64 height 23
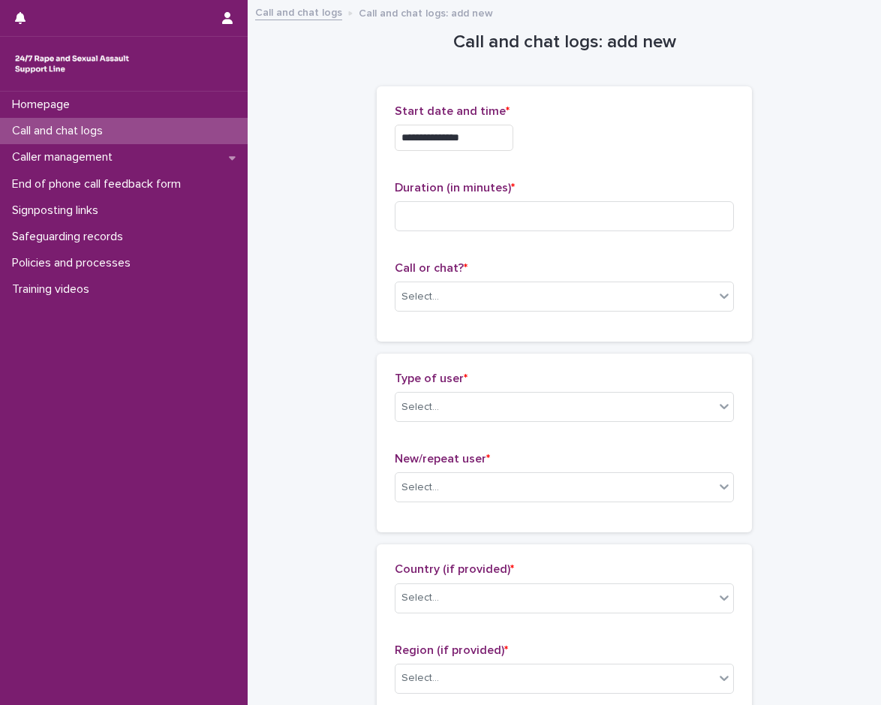
click at [504, 143] on input "**********" at bounding box center [454, 138] width 119 height 26
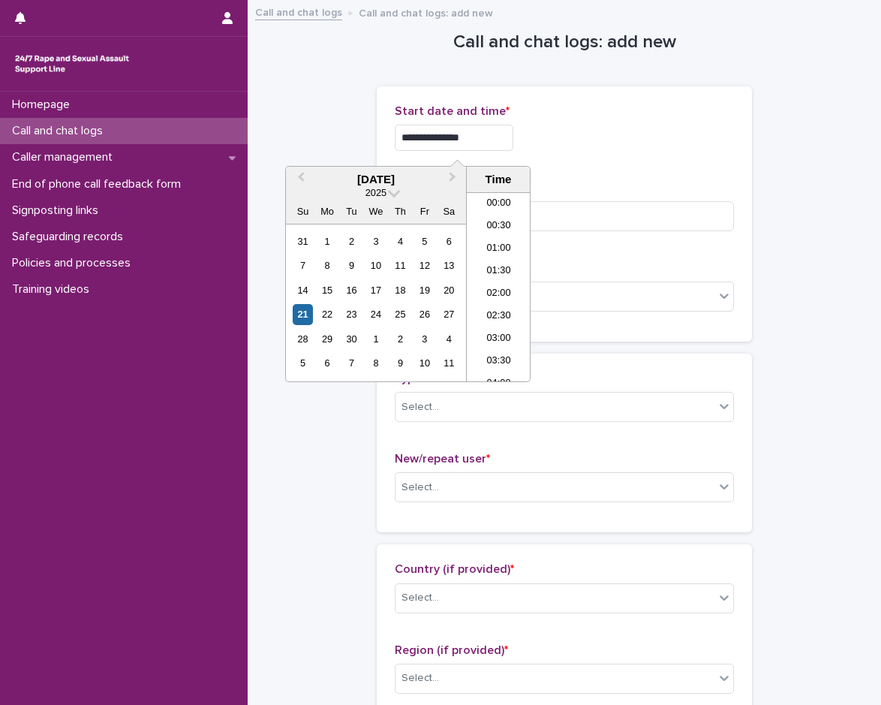
scroll to position [481, 0]
type input "**********"
click at [576, 145] on div "**********" at bounding box center [564, 138] width 339 height 26
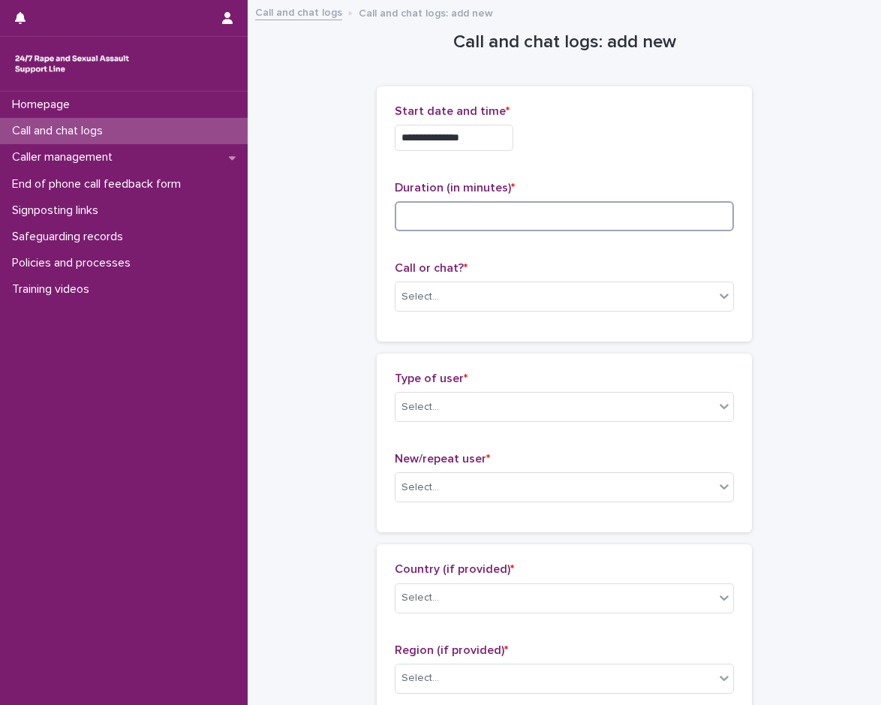
click at [529, 210] on input at bounding box center [564, 216] width 339 height 30
click at [463, 280] on div "Call or chat? * Select..." at bounding box center [564, 292] width 339 height 62
drag, startPoint x: 463, startPoint y: 280, endPoint x: 445, endPoint y: 302, distance: 27.8
click at [447, 300] on div "Select..." at bounding box center [555, 297] width 319 height 25
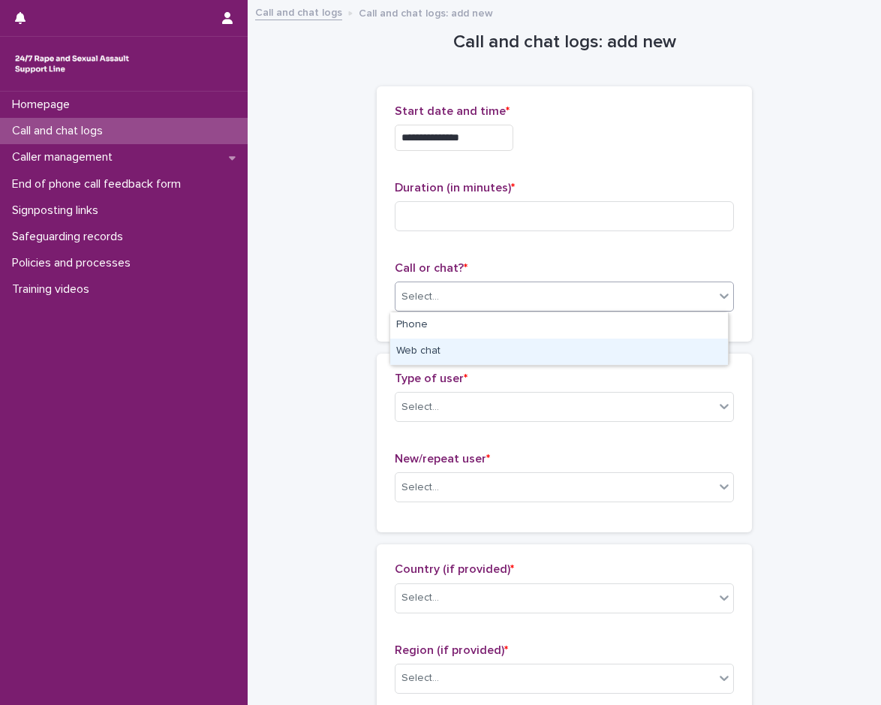
click at [430, 354] on div "Web chat" at bounding box center [559, 352] width 338 height 26
click at [430, 414] on div "Select..." at bounding box center [421, 407] width 38 height 16
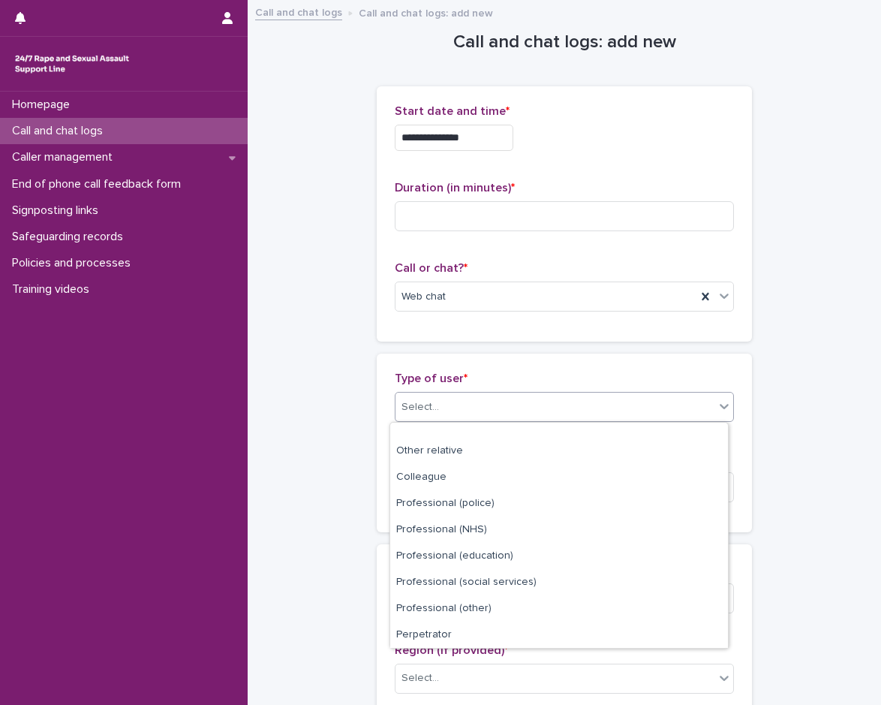
scroll to position [169, 0]
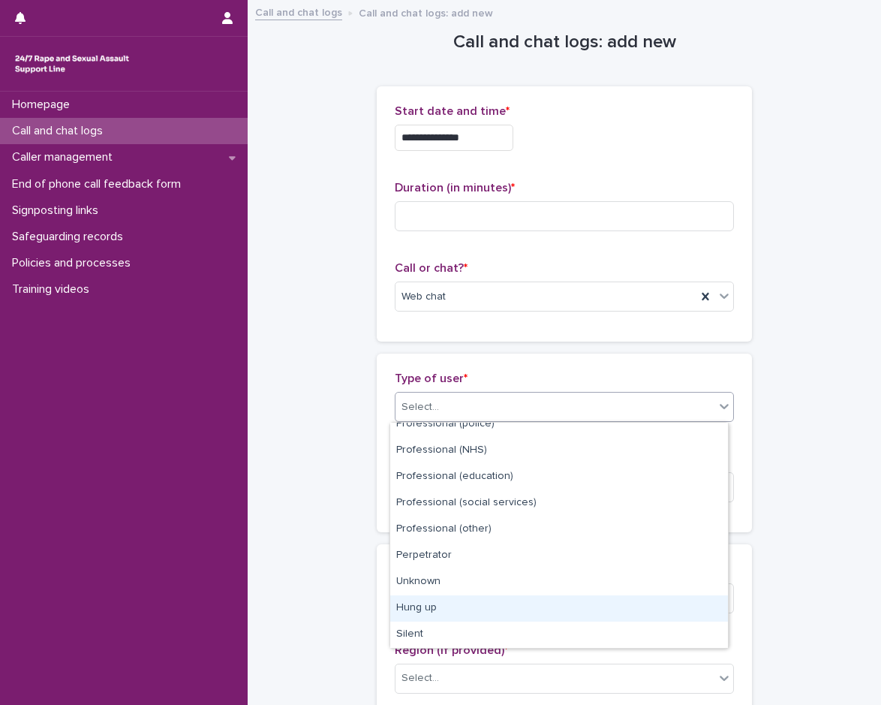
click at [436, 610] on div "Hung up" at bounding box center [559, 608] width 338 height 26
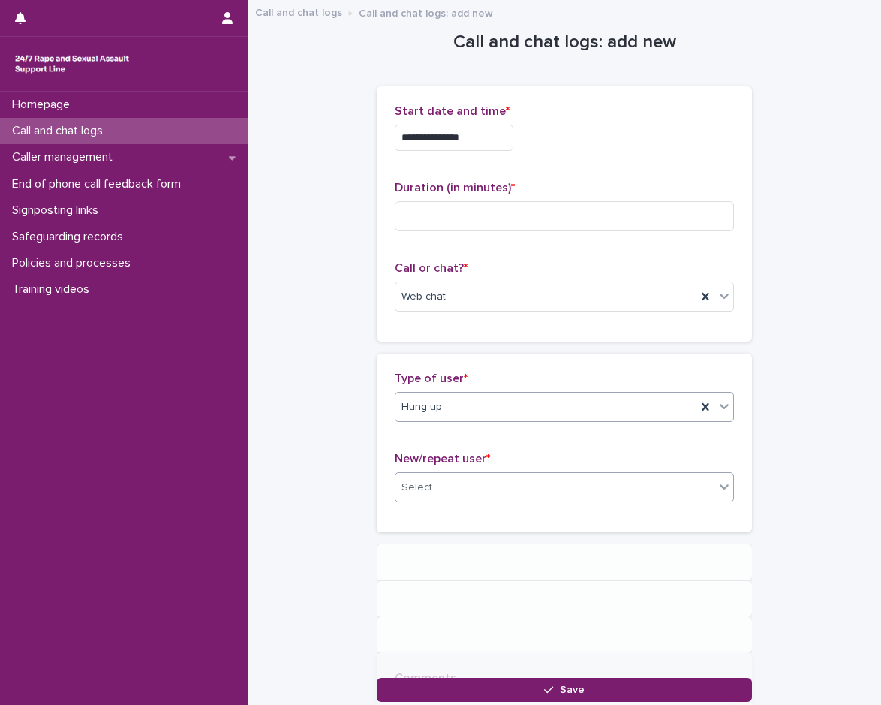
click at [458, 489] on div "Select..." at bounding box center [555, 487] width 319 height 25
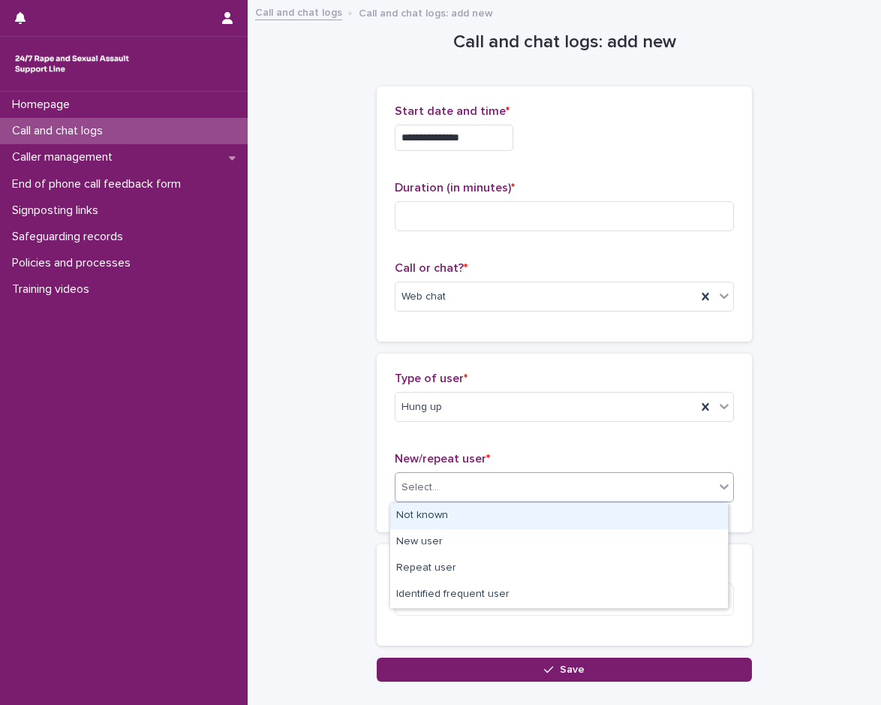
click at [460, 518] on div "Not known" at bounding box center [559, 516] width 338 height 26
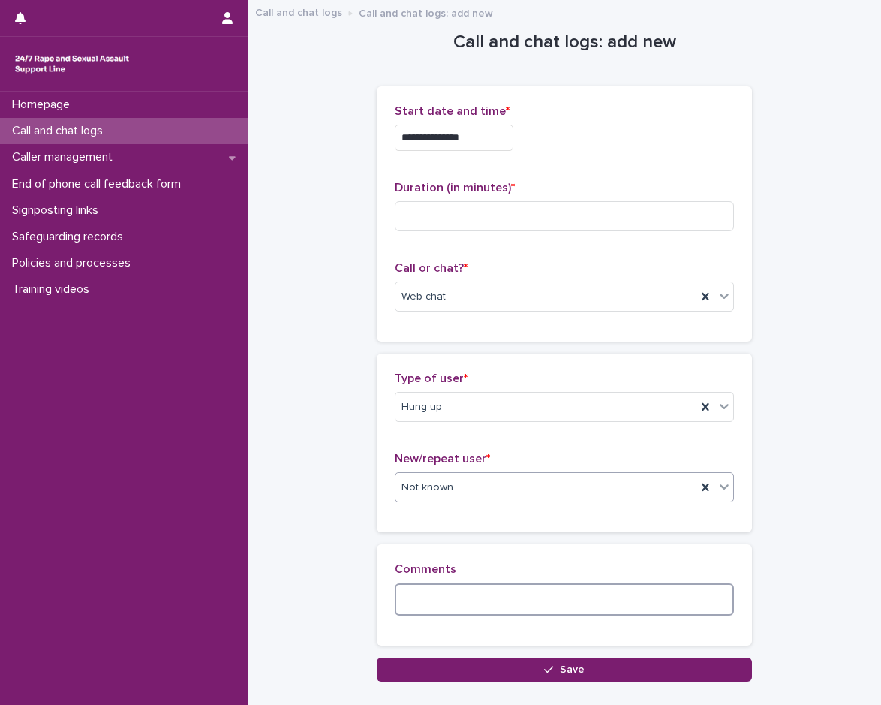
click at [444, 608] on textarea at bounding box center [564, 599] width 339 height 32
type textarea "**********"
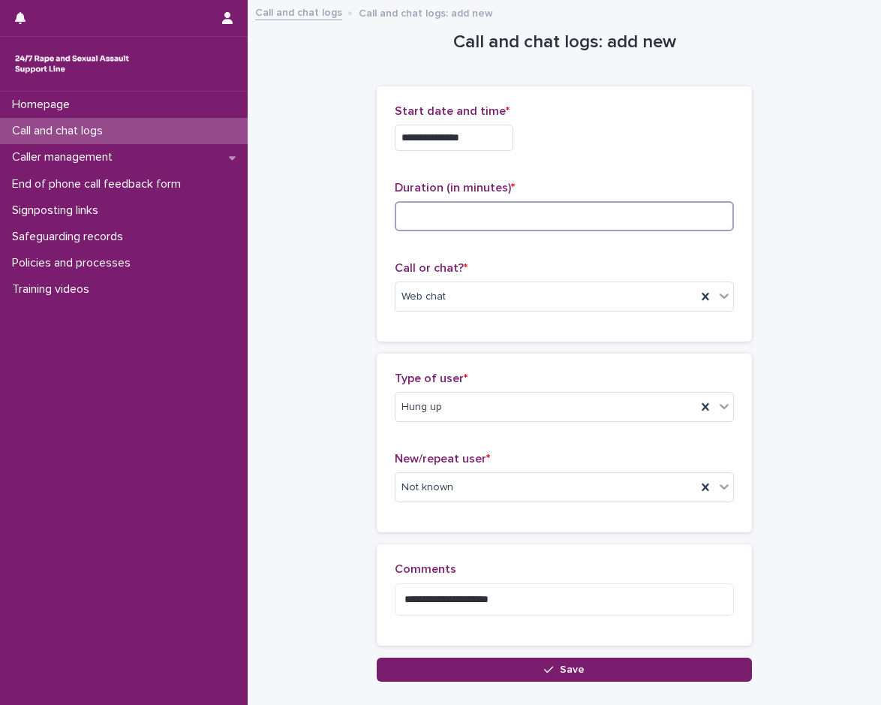
click at [564, 209] on input at bounding box center [564, 216] width 339 height 30
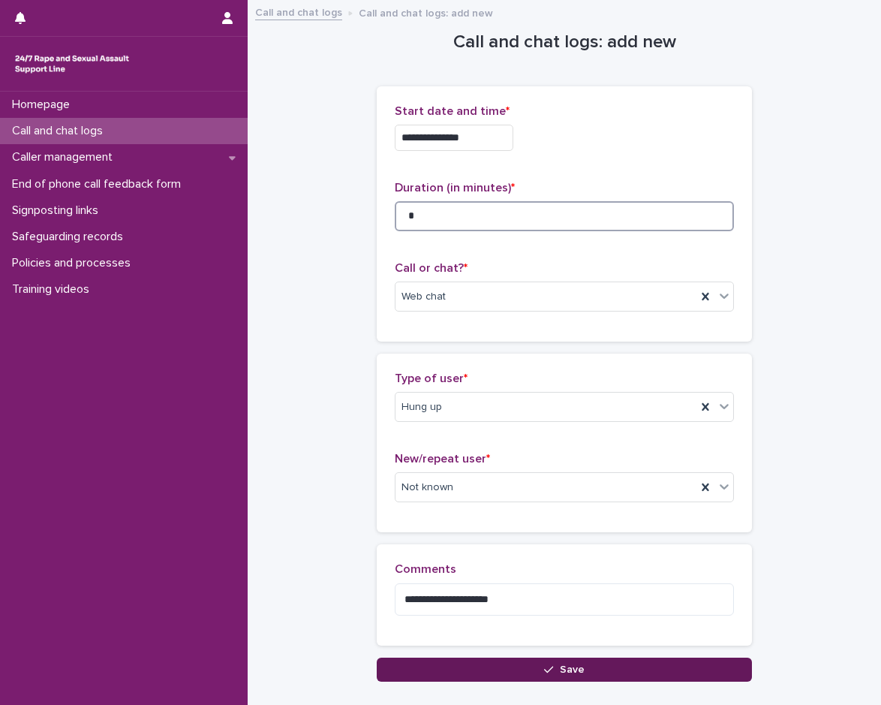
type input "*"
click at [495, 680] on button "Save" at bounding box center [564, 670] width 375 height 24
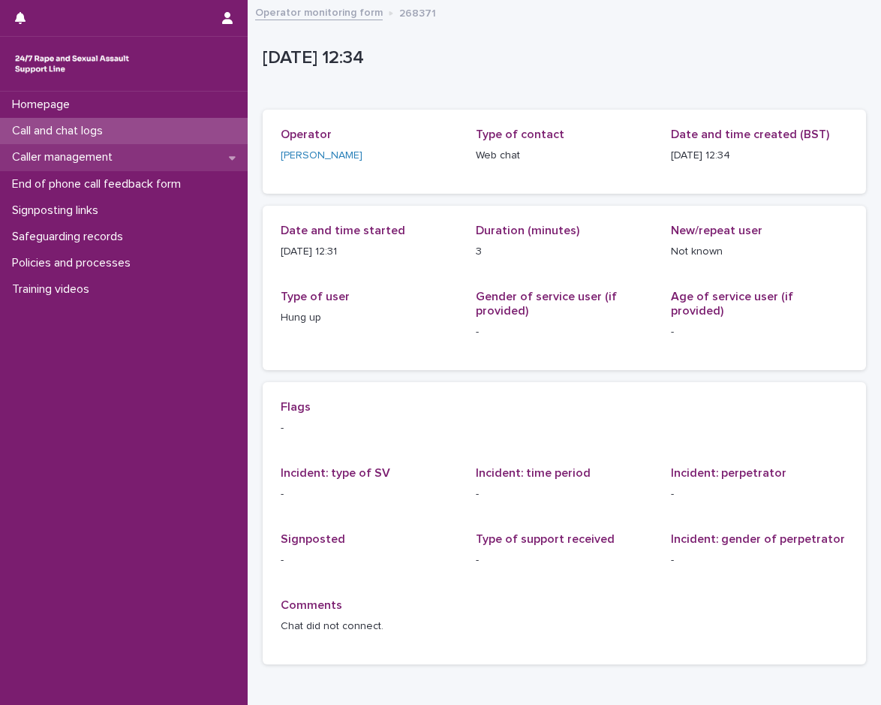
click at [100, 160] on p "Caller management" at bounding box center [65, 157] width 119 height 14
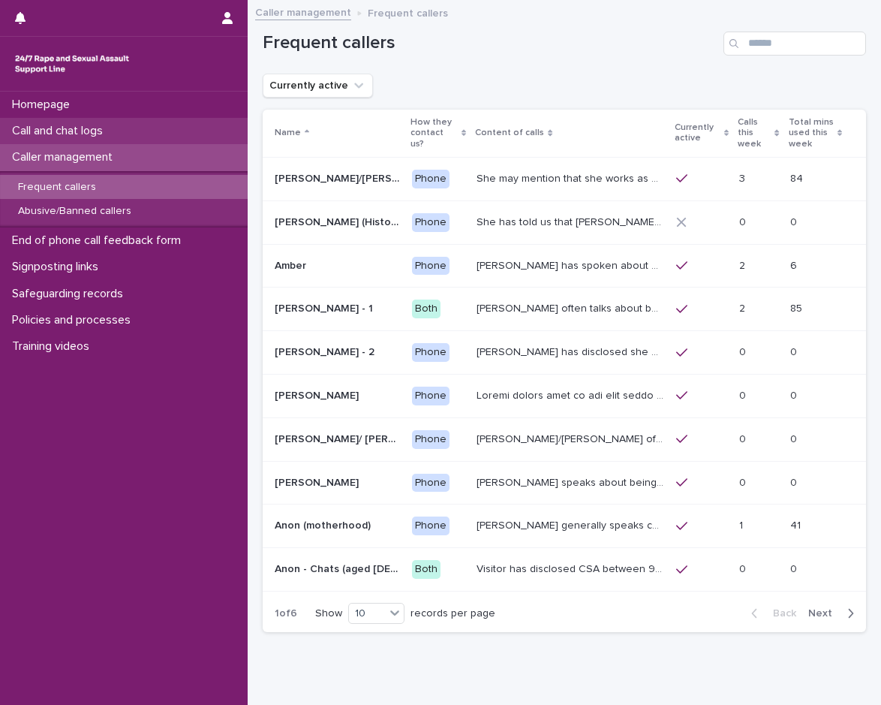
click at [95, 128] on p "Call and chat logs" at bounding box center [60, 131] width 109 height 14
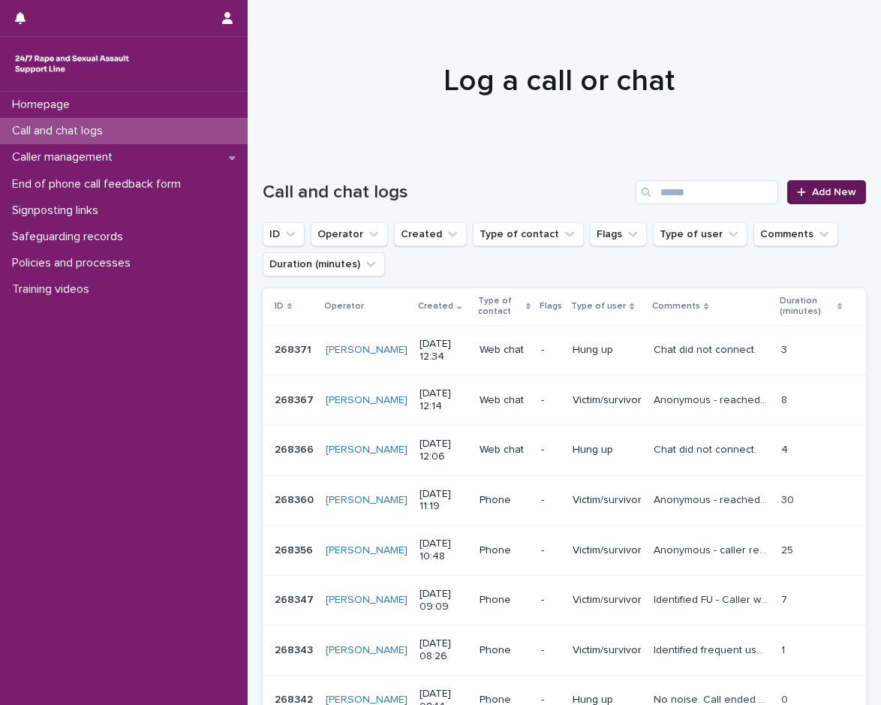
click at [788, 198] on link "Add New" at bounding box center [827, 192] width 79 height 24
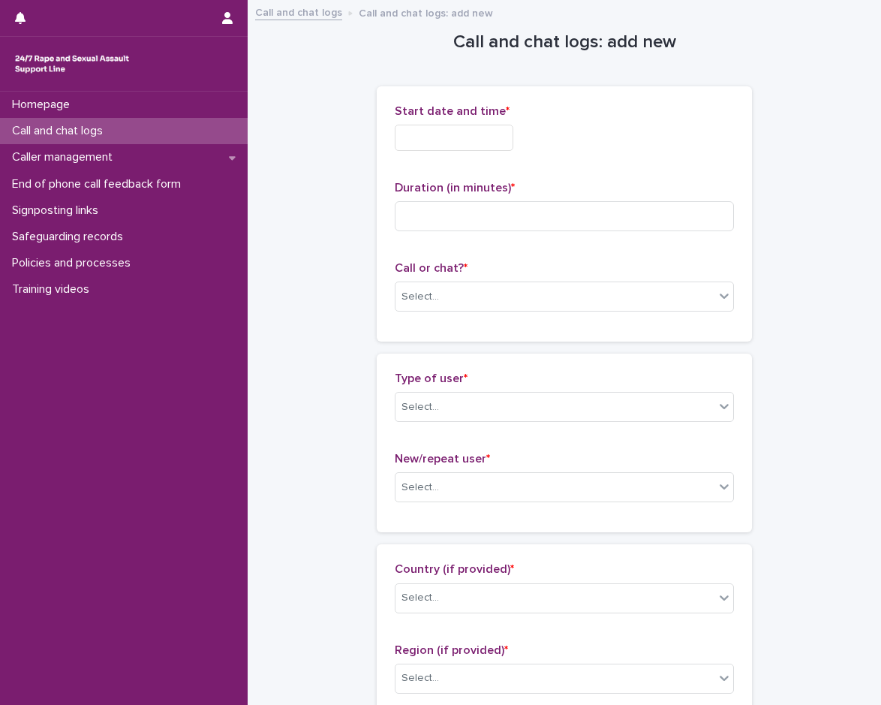
click at [414, 136] on input "text" at bounding box center [454, 138] width 119 height 26
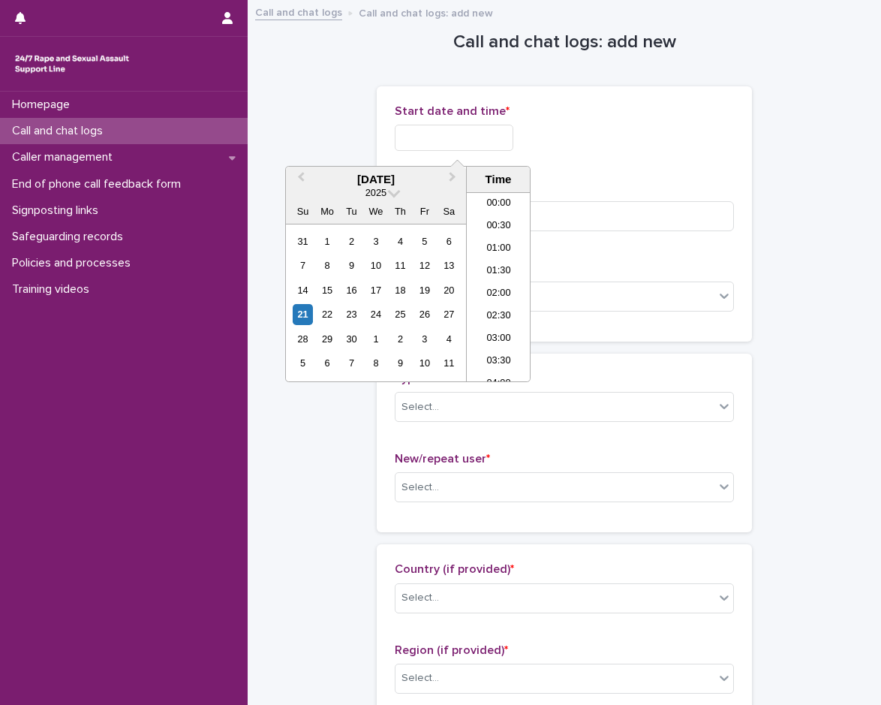
scroll to position [481, 0]
click at [517, 282] on li "12:30" at bounding box center [499, 287] width 64 height 23
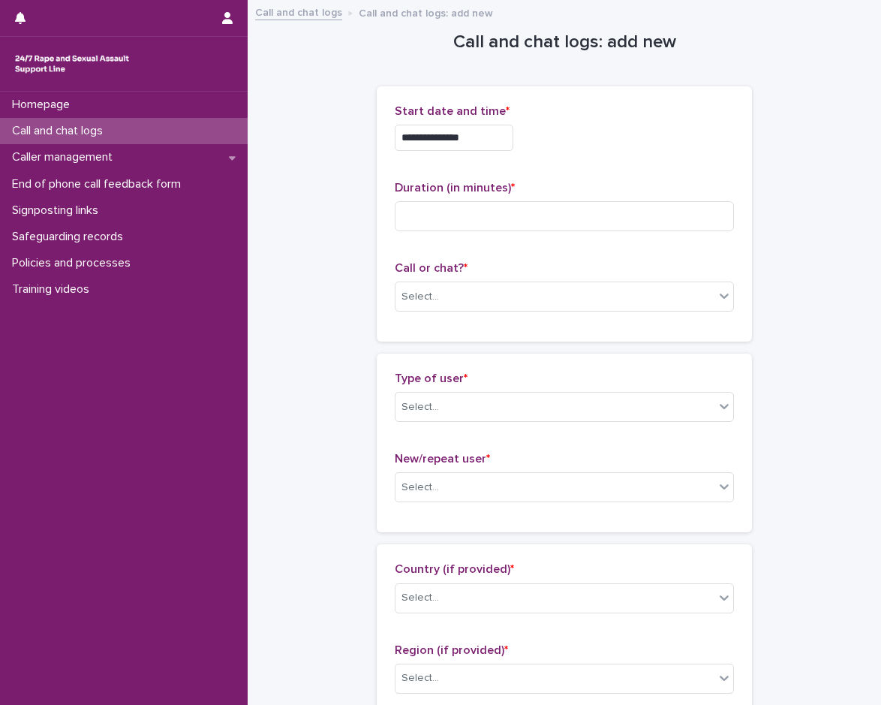
click at [505, 131] on input "**********" at bounding box center [454, 138] width 119 height 26
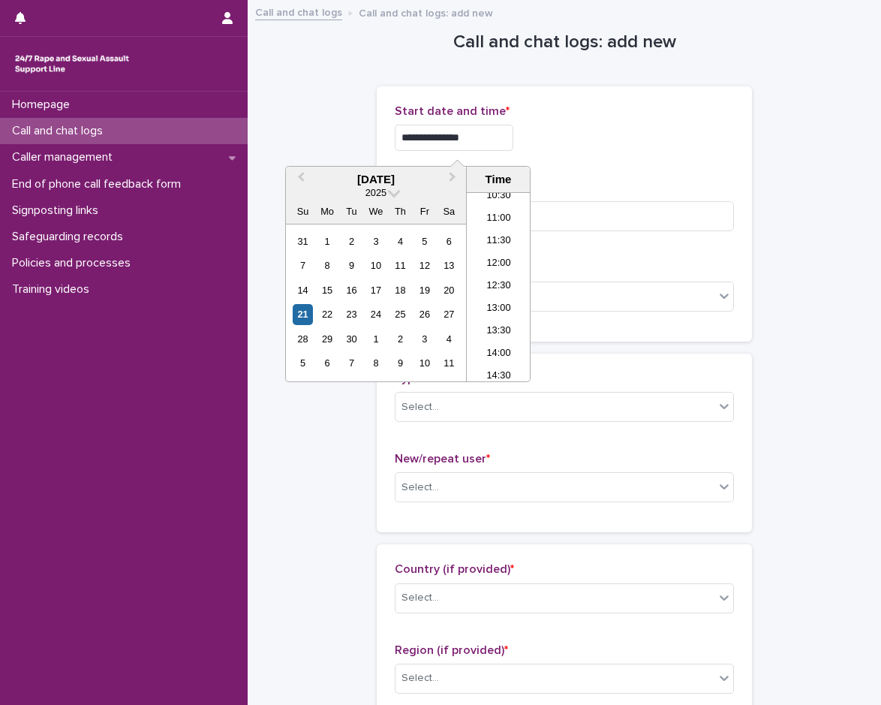
type input "**********"
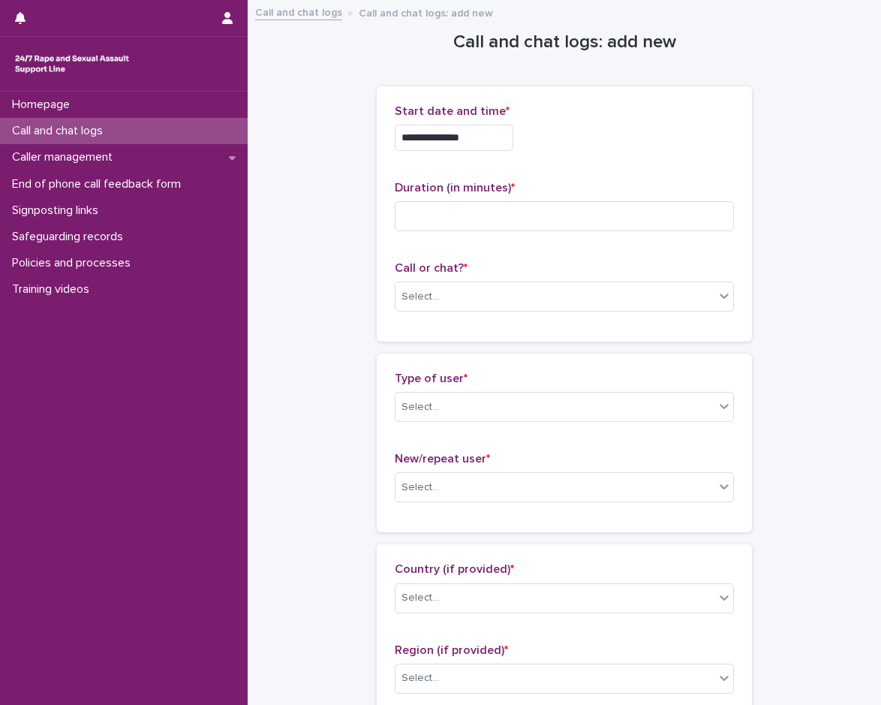
click at [553, 131] on div "**********" at bounding box center [564, 138] width 339 height 26
click at [484, 207] on input at bounding box center [564, 216] width 339 height 30
click at [458, 305] on div "Select..." at bounding box center [555, 297] width 319 height 25
click at [444, 351] on div "Web chat" at bounding box center [559, 352] width 338 height 26
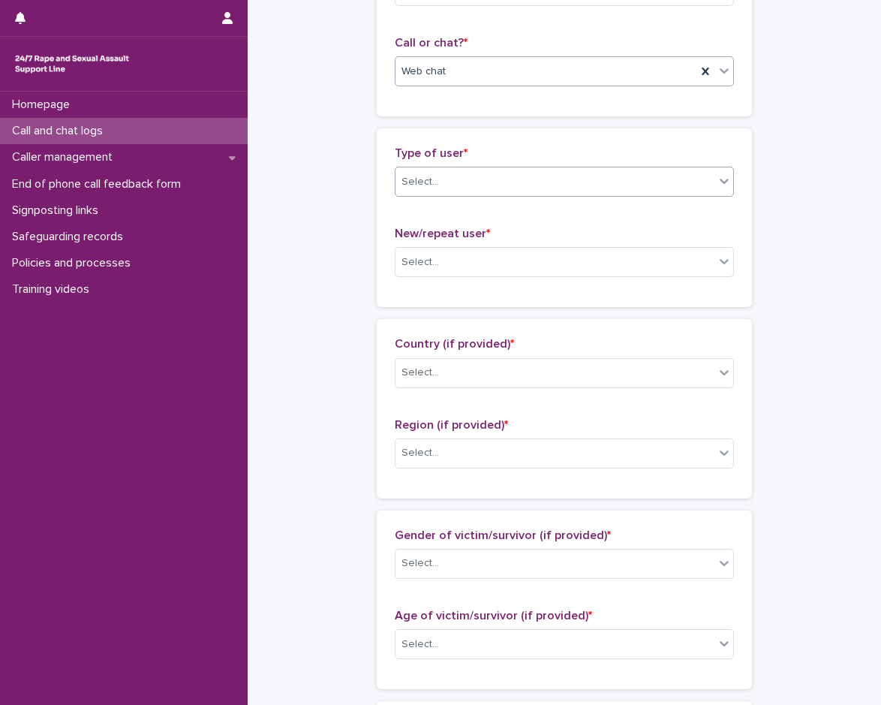
click at [446, 194] on div "Select..." at bounding box center [555, 182] width 319 height 25
click at [446, 182] on div "Select..." at bounding box center [555, 182] width 319 height 25
click at [446, 250] on div "Select..." at bounding box center [555, 262] width 319 height 25
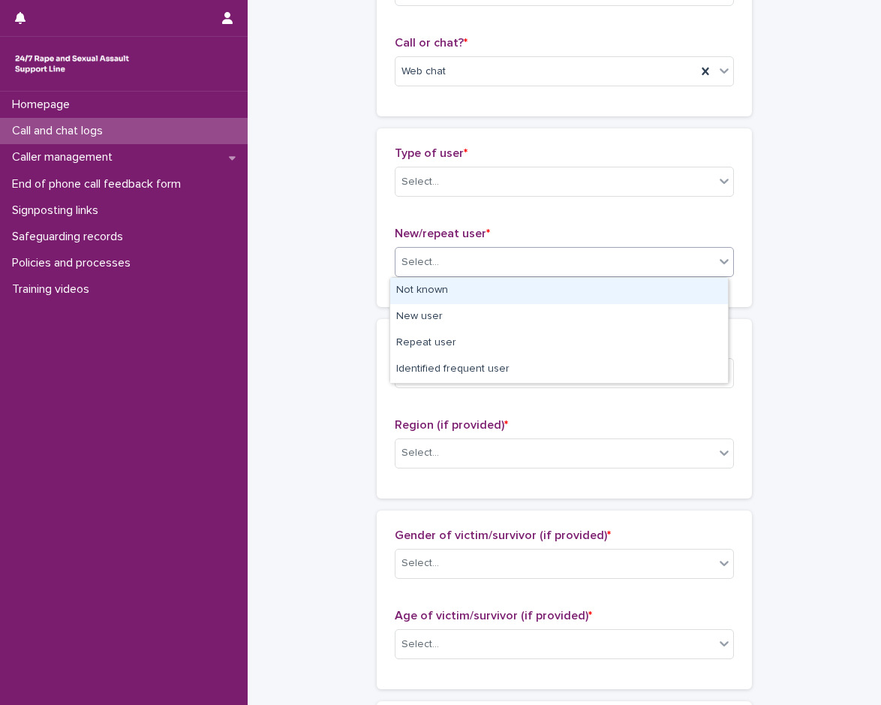
click at [448, 264] on div "Select..." at bounding box center [555, 262] width 319 height 25
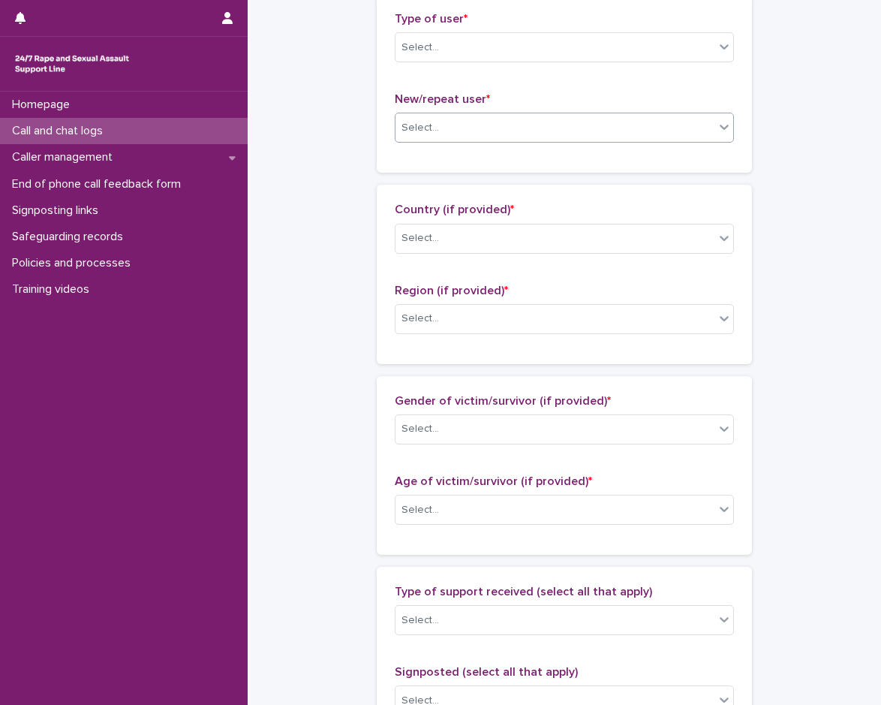
scroll to position [375, 0]
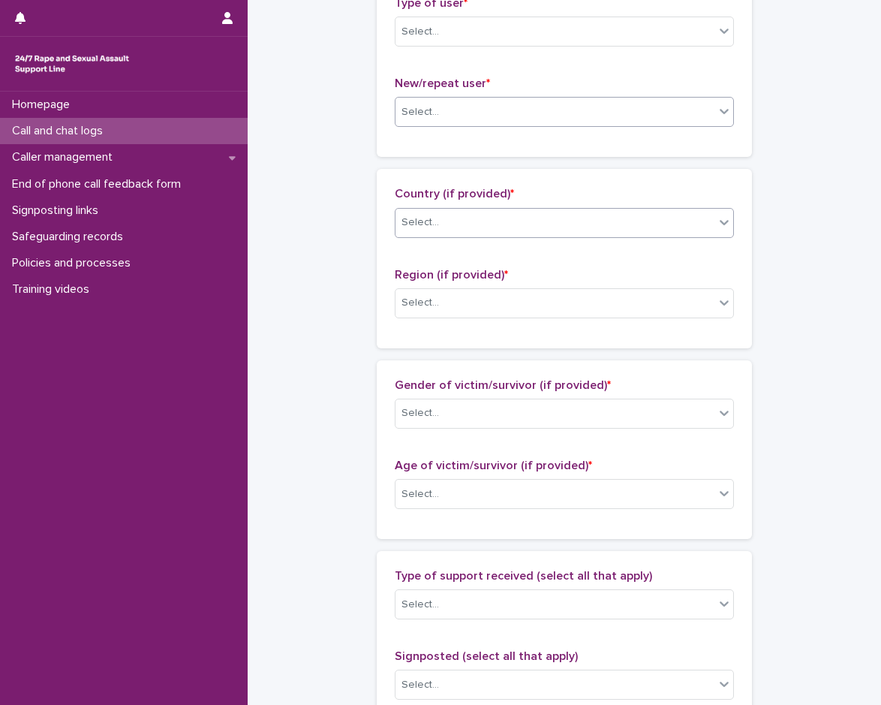
click at [462, 223] on div "Select..." at bounding box center [555, 222] width 319 height 25
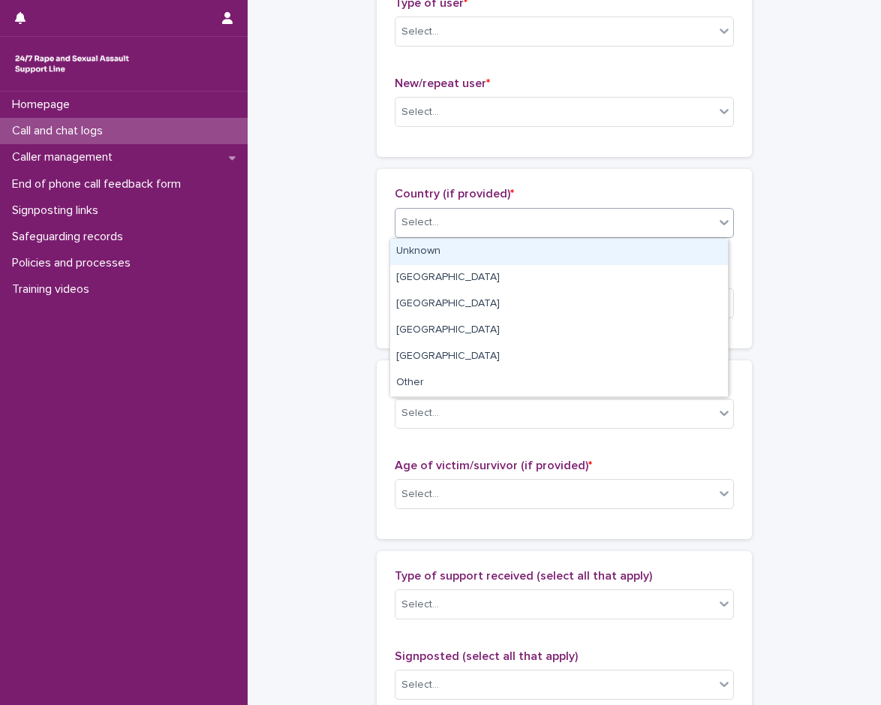
click at [459, 242] on div "Unknown" at bounding box center [559, 252] width 338 height 26
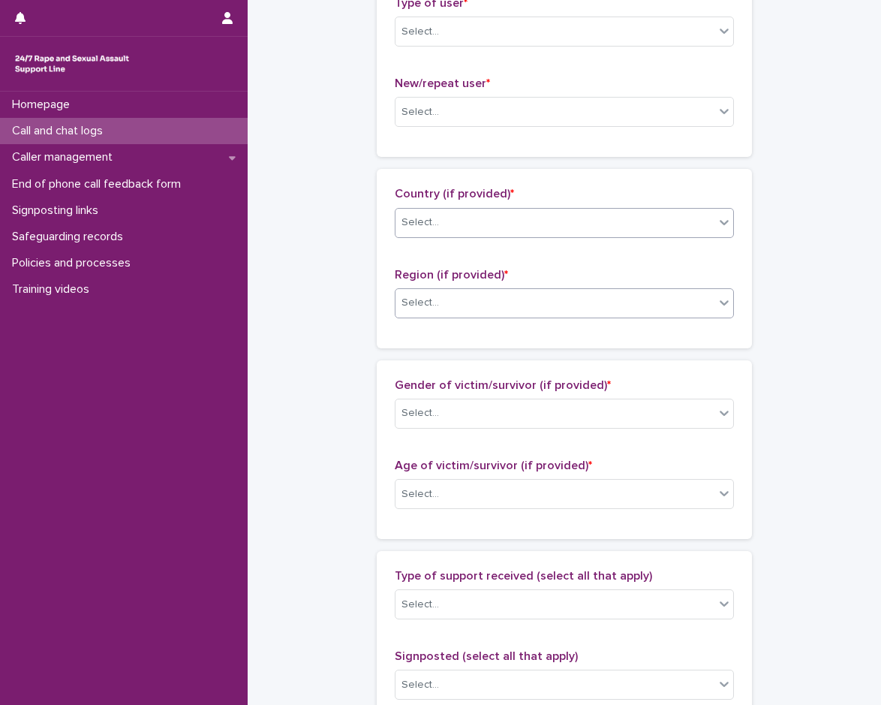
click at [446, 316] on div "Select..." at bounding box center [564, 303] width 339 height 30
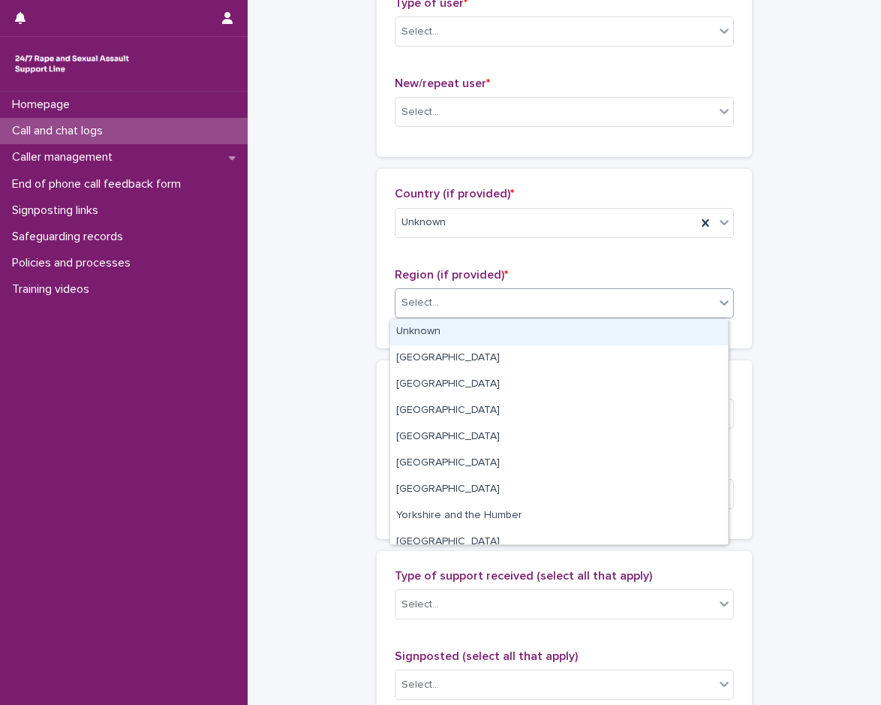
click at [443, 323] on div "Unknown" at bounding box center [559, 332] width 338 height 26
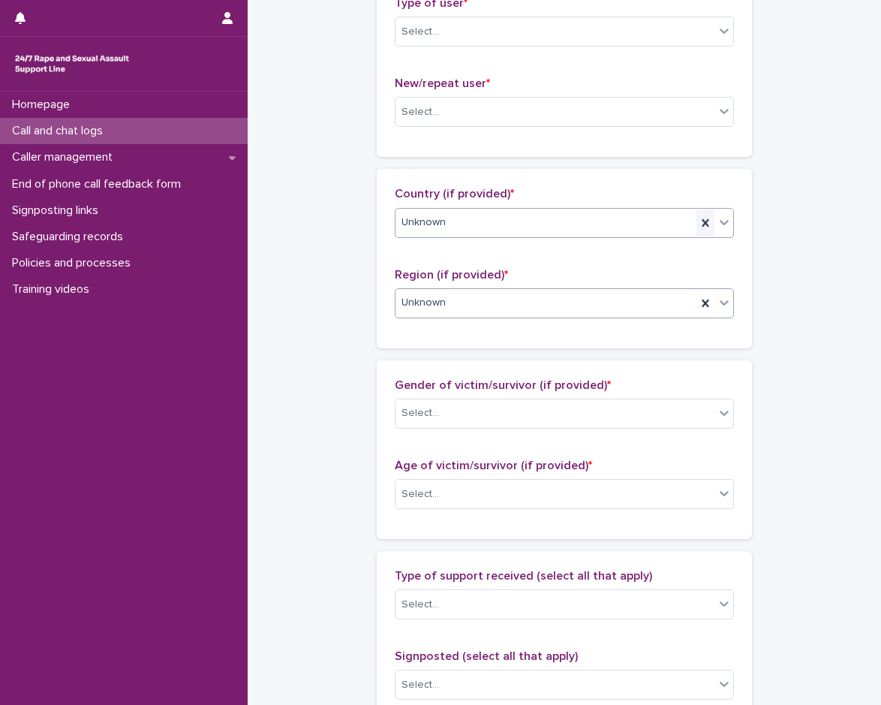
click at [700, 228] on icon at bounding box center [705, 222] width 15 height 15
click at [697, 297] on div at bounding box center [706, 303] width 18 height 27
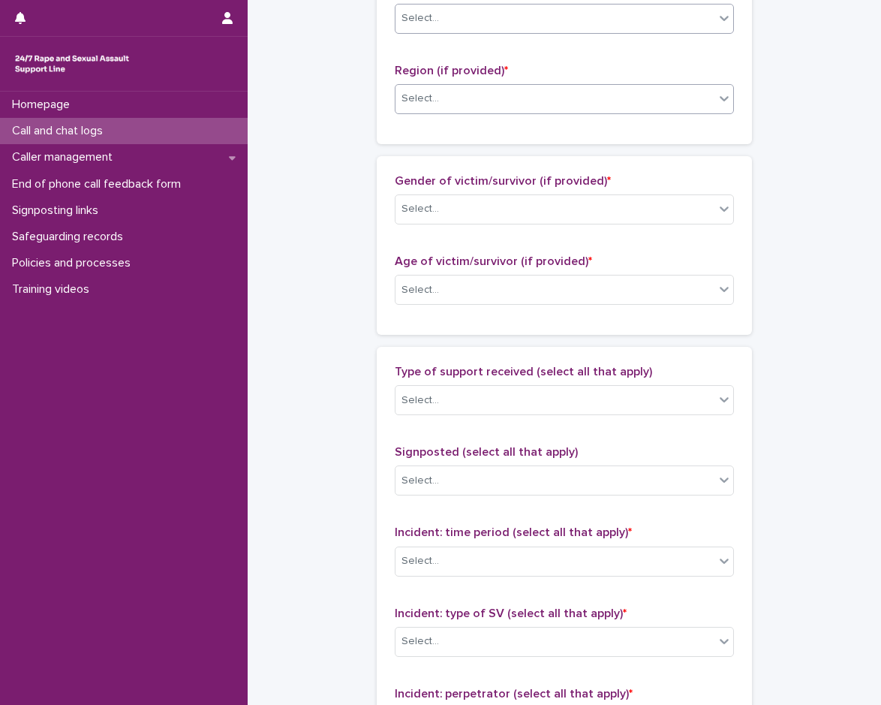
scroll to position [601, 0]
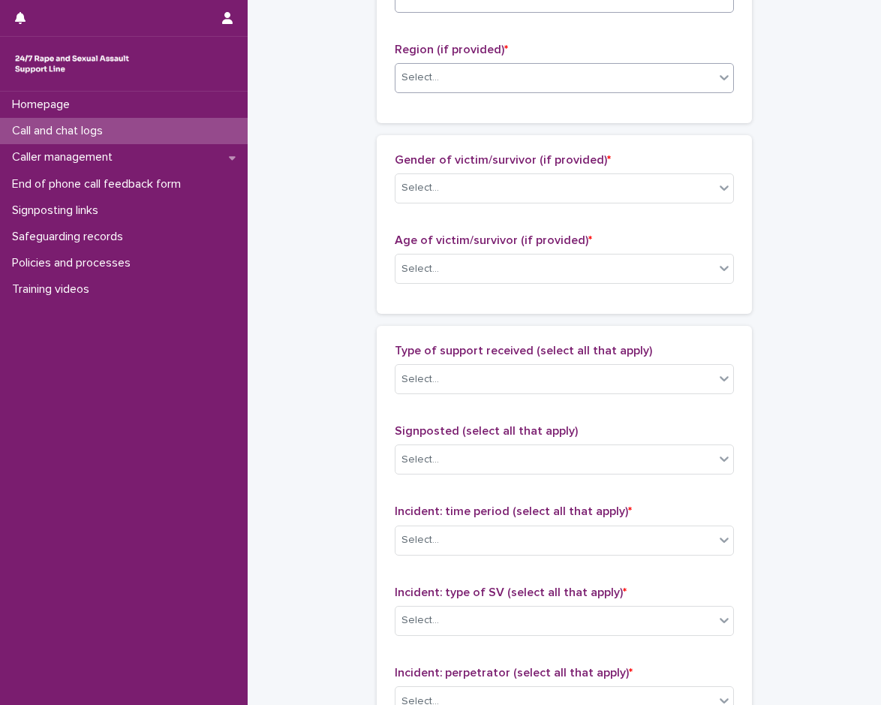
click at [515, 166] on p "Gender of victim/survivor (if provided) *" at bounding box center [564, 160] width 339 height 14
click at [496, 206] on div "Gender of victim/survivor (if provided) * Select..." at bounding box center [564, 184] width 339 height 62
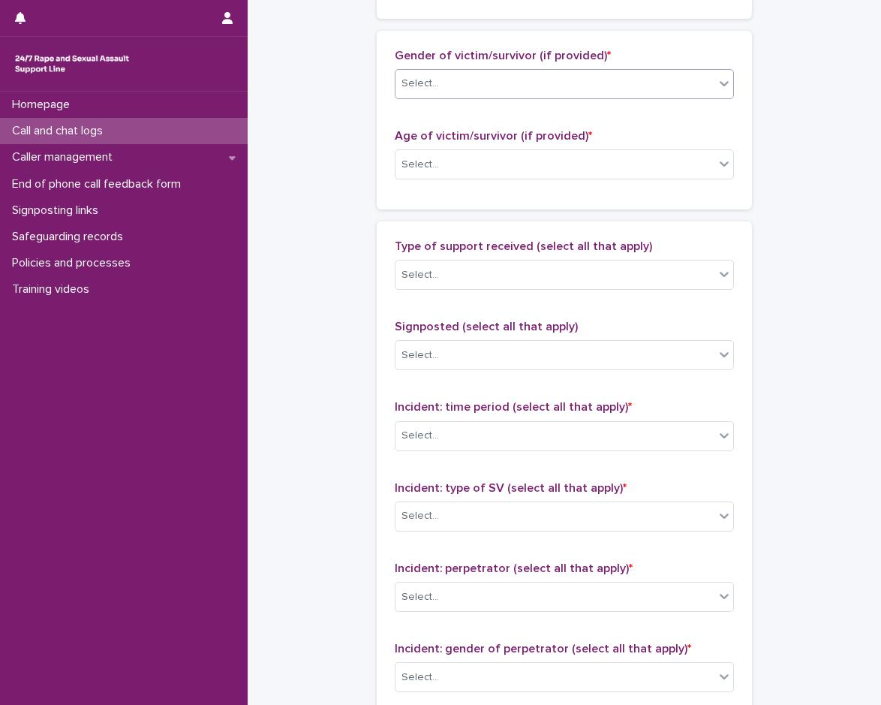
scroll to position [751, 0]
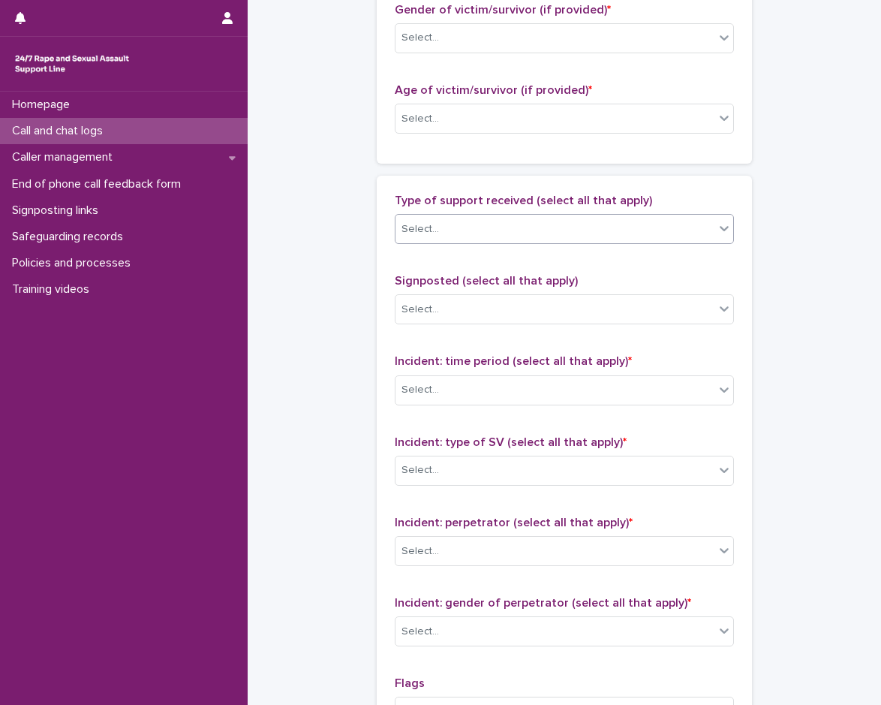
click at [466, 234] on div "Select..." at bounding box center [555, 229] width 319 height 25
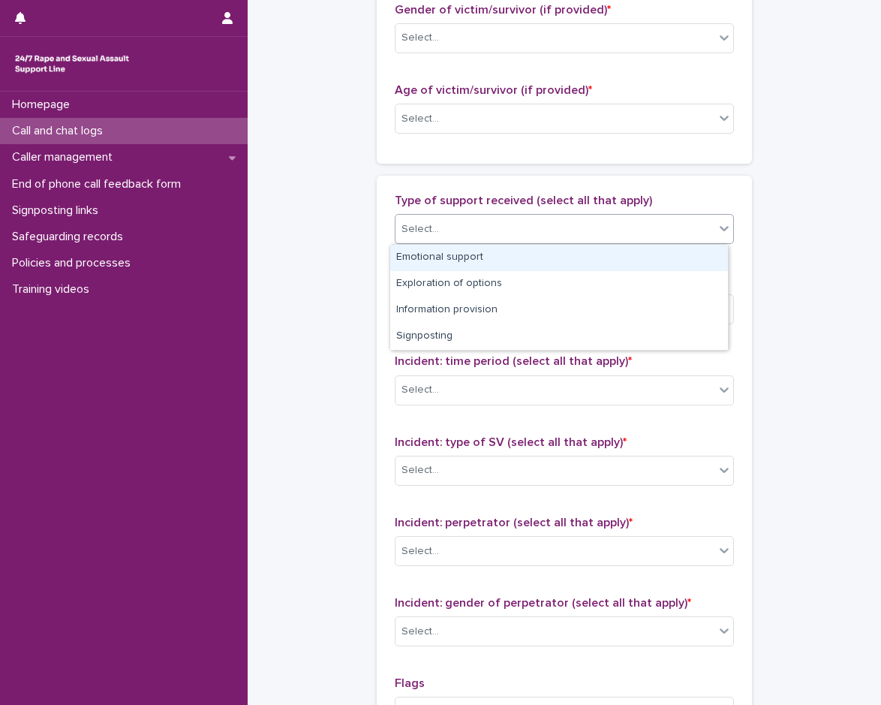
click at [460, 252] on div "Emotional support" at bounding box center [559, 258] width 338 height 26
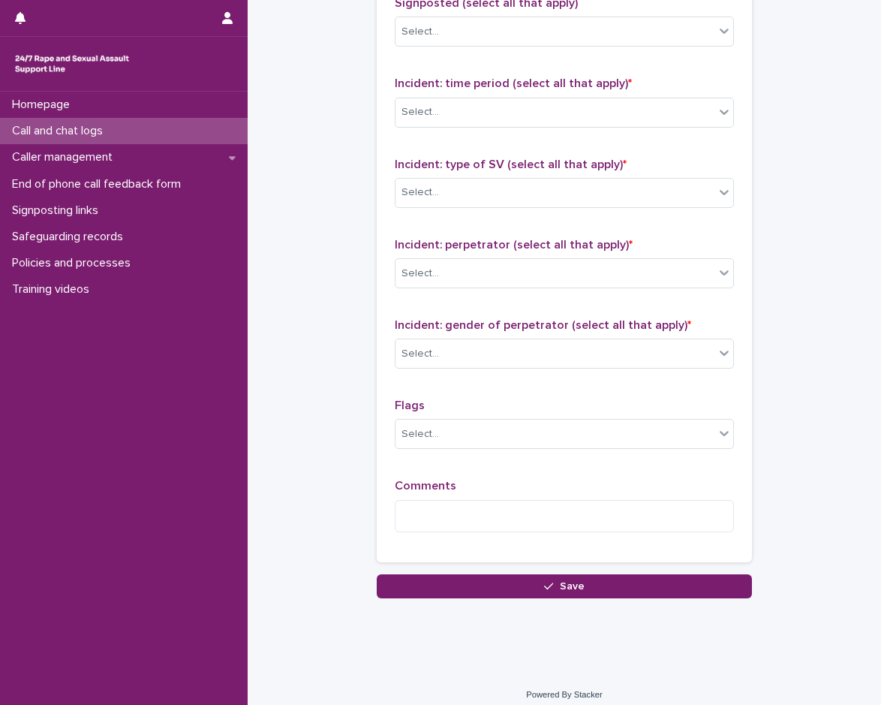
scroll to position [1039, 0]
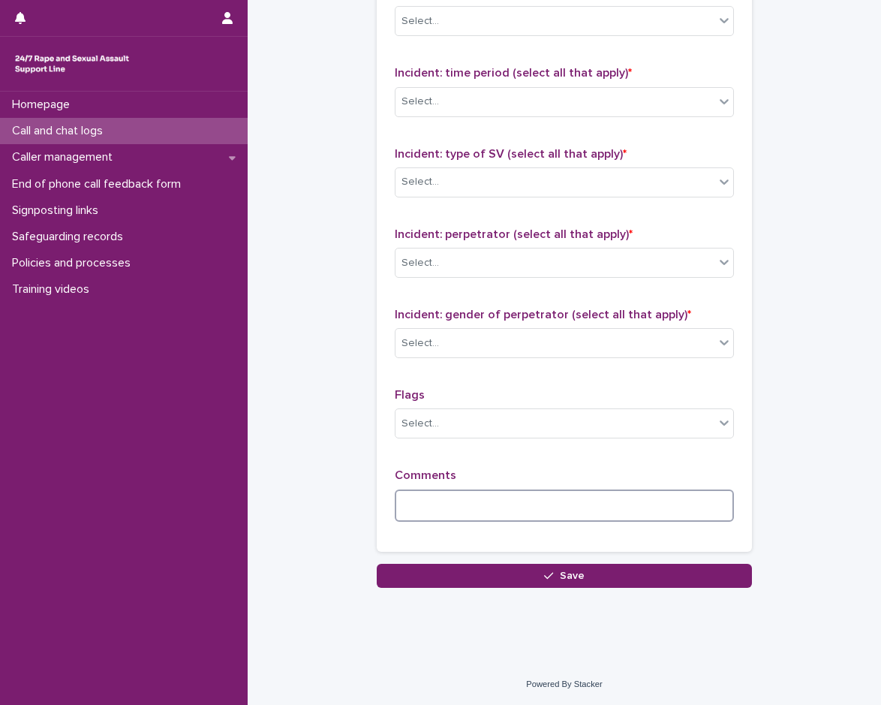
click at [444, 490] on textarea at bounding box center [564, 506] width 339 height 32
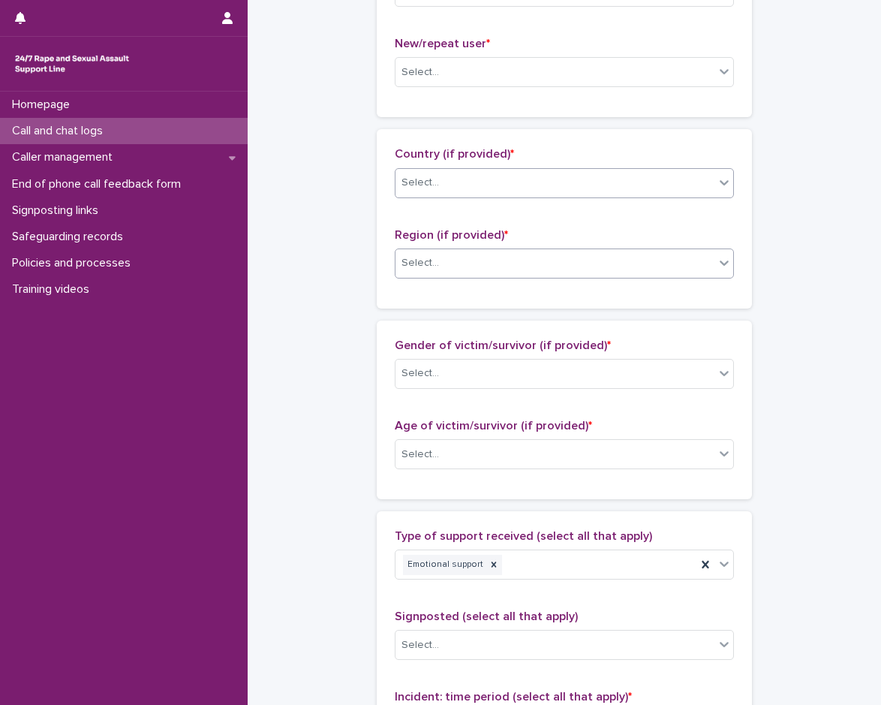
scroll to position [0, 0]
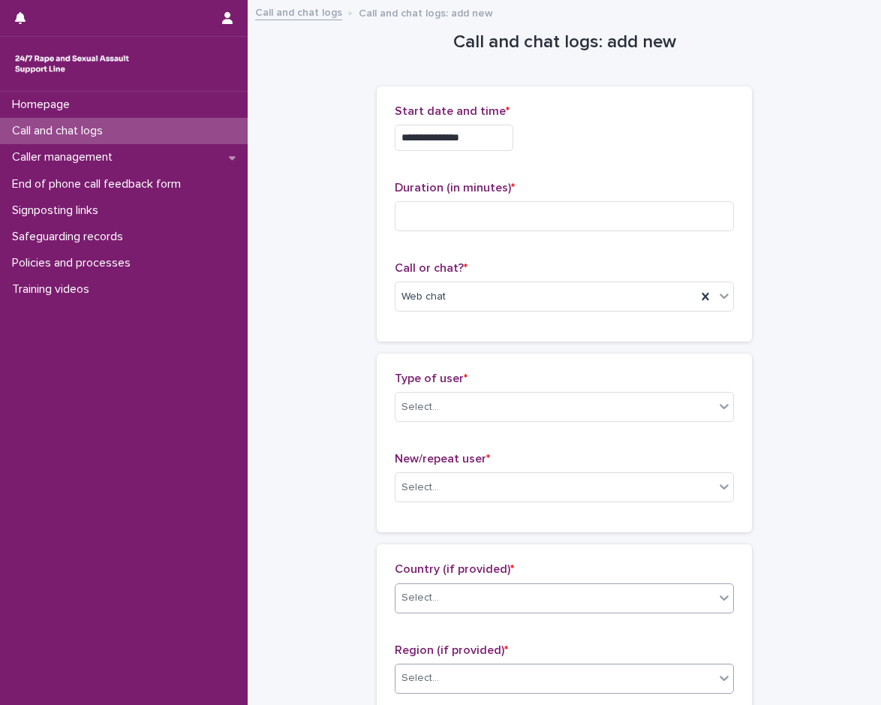
type textarea "********"
click at [432, 213] on input at bounding box center [564, 216] width 339 height 30
click at [466, 408] on div "Select..." at bounding box center [555, 407] width 319 height 25
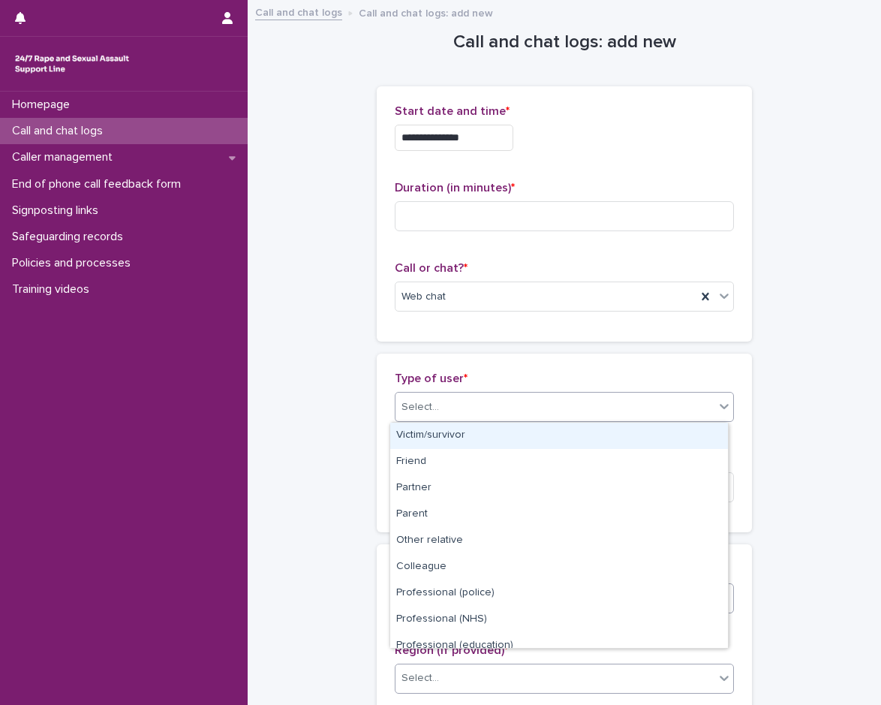
click at [460, 439] on div "Victim/survivor" at bounding box center [559, 436] width 338 height 26
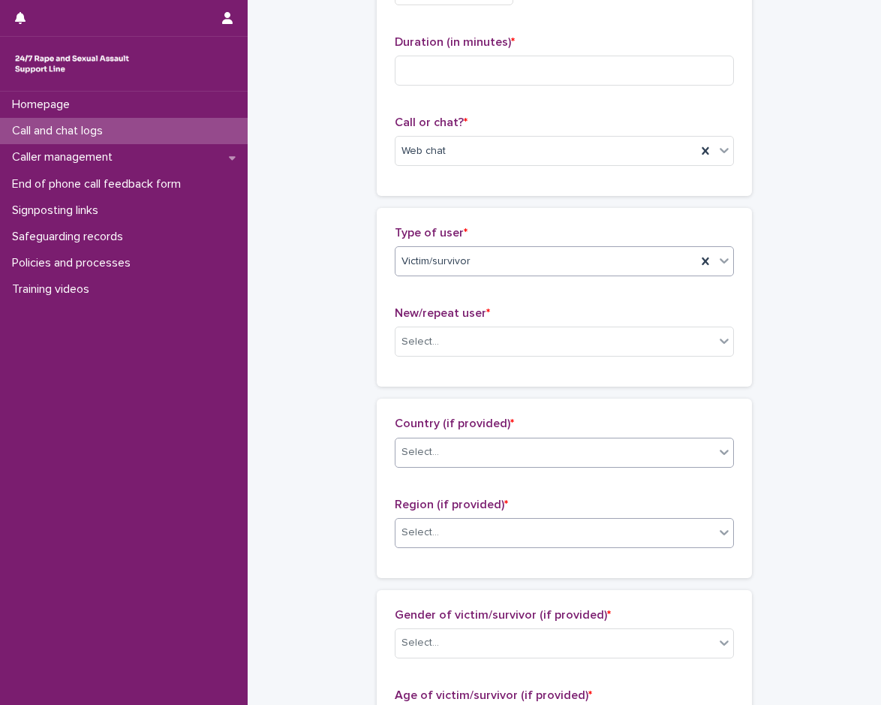
scroll to position [150, 0]
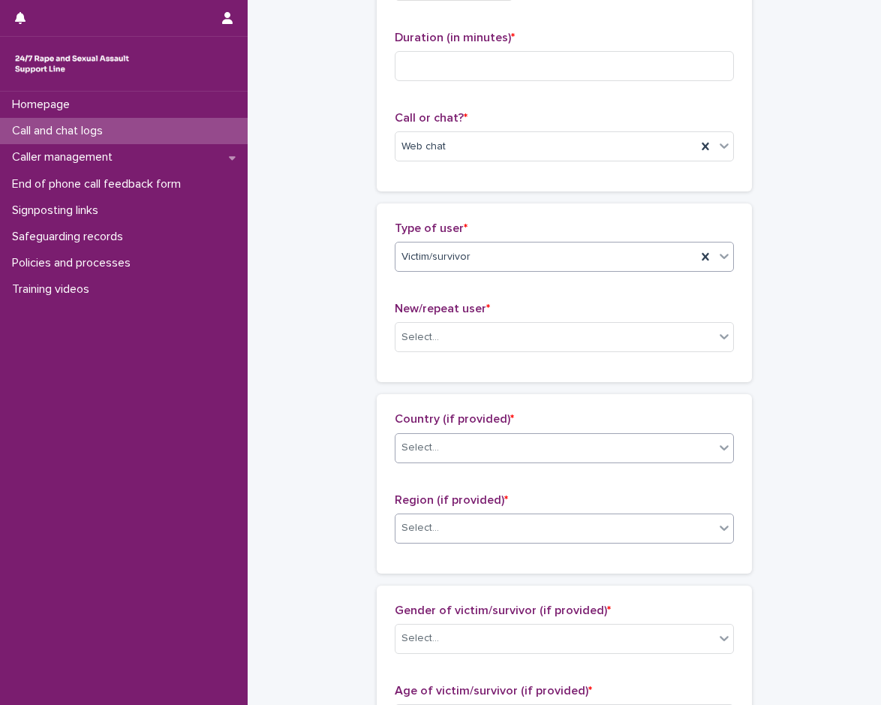
click at [454, 321] on div "New/repeat user * Select..." at bounding box center [564, 333] width 339 height 62
click at [454, 355] on div "New/repeat user * Select..." at bounding box center [564, 333] width 339 height 62
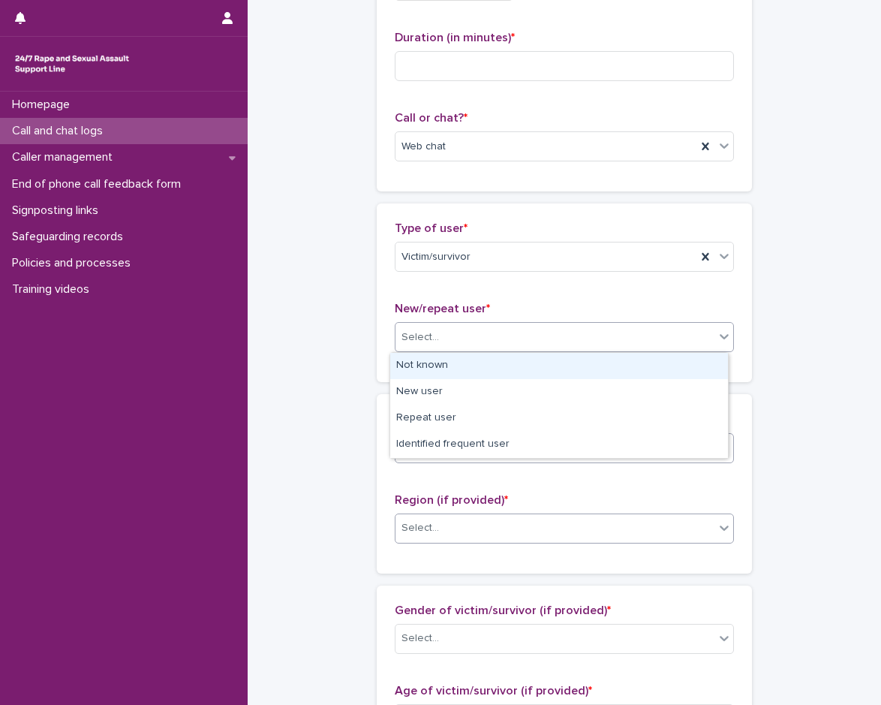
click at [450, 349] on div "Select..." at bounding box center [555, 337] width 319 height 25
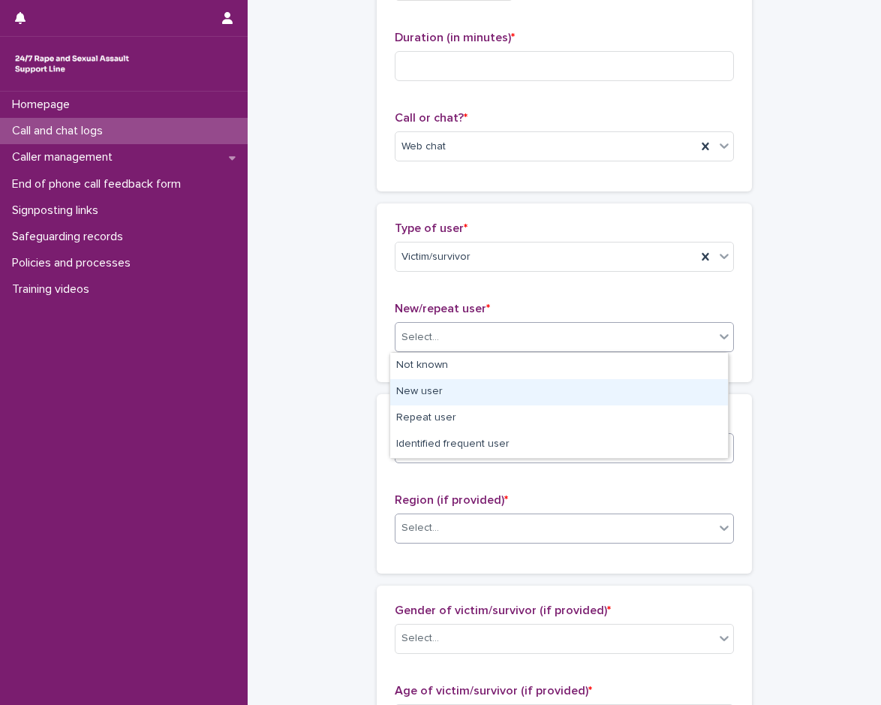
click at [451, 385] on div "New user" at bounding box center [559, 392] width 338 height 26
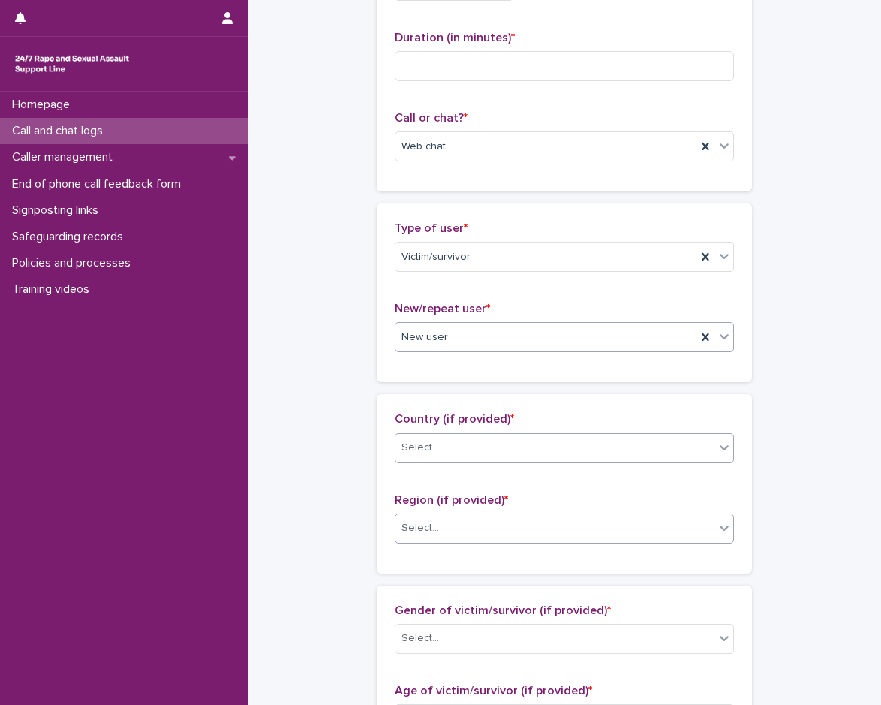
scroll to position [300, 0]
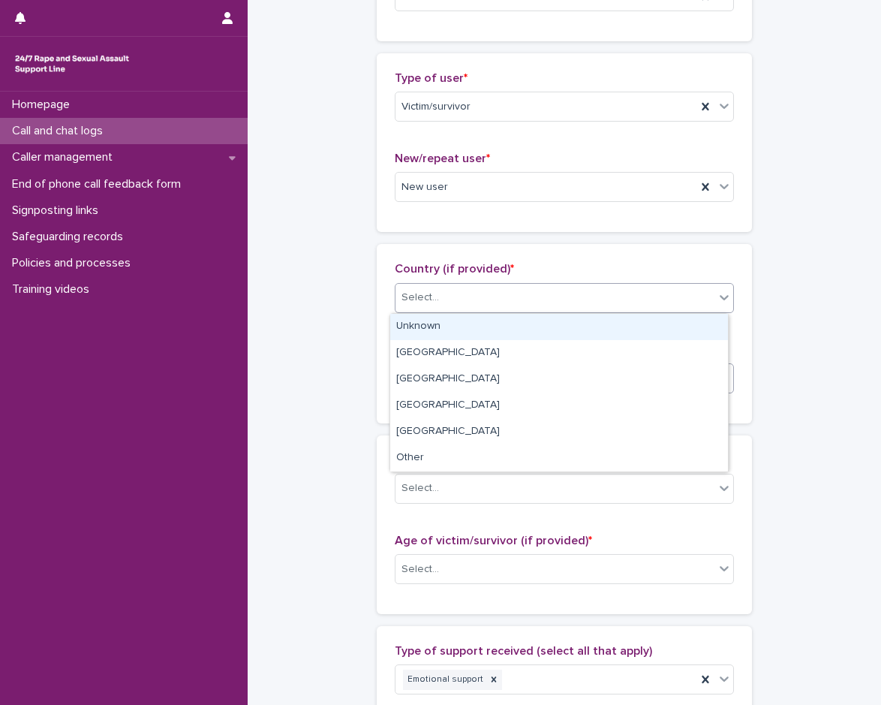
click at [454, 302] on div "Select..." at bounding box center [555, 297] width 319 height 25
click at [447, 331] on div "Unknown" at bounding box center [559, 327] width 338 height 26
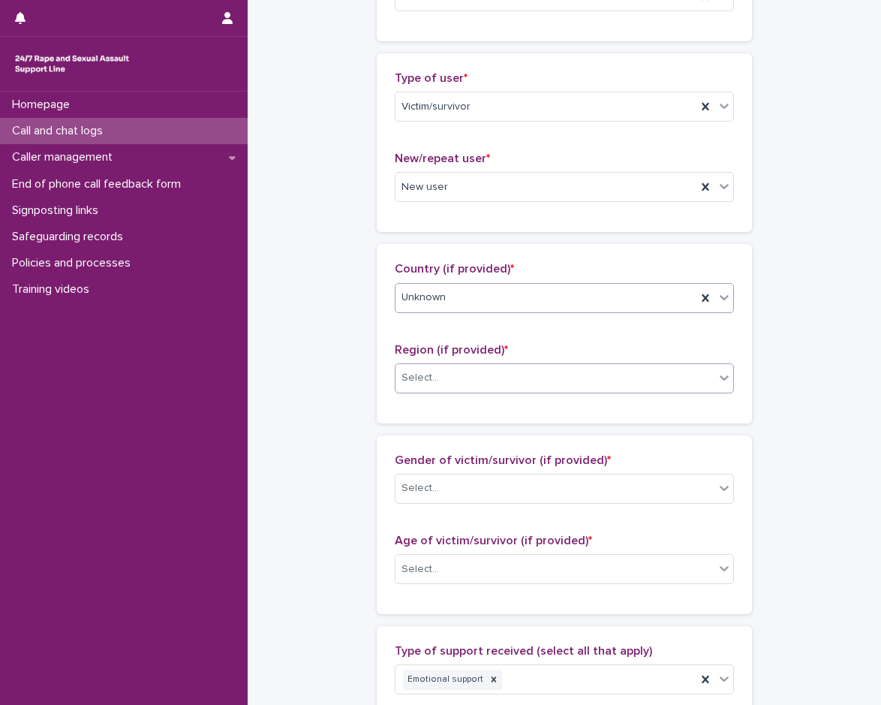
click at [448, 378] on div "Select..." at bounding box center [555, 378] width 319 height 25
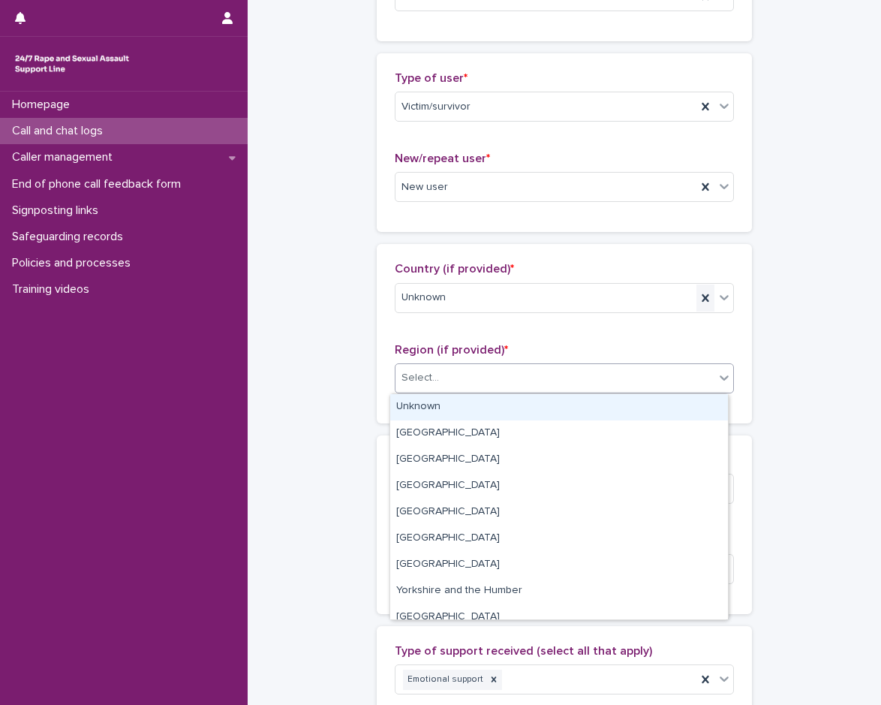
click at [698, 286] on div at bounding box center [706, 298] width 18 height 27
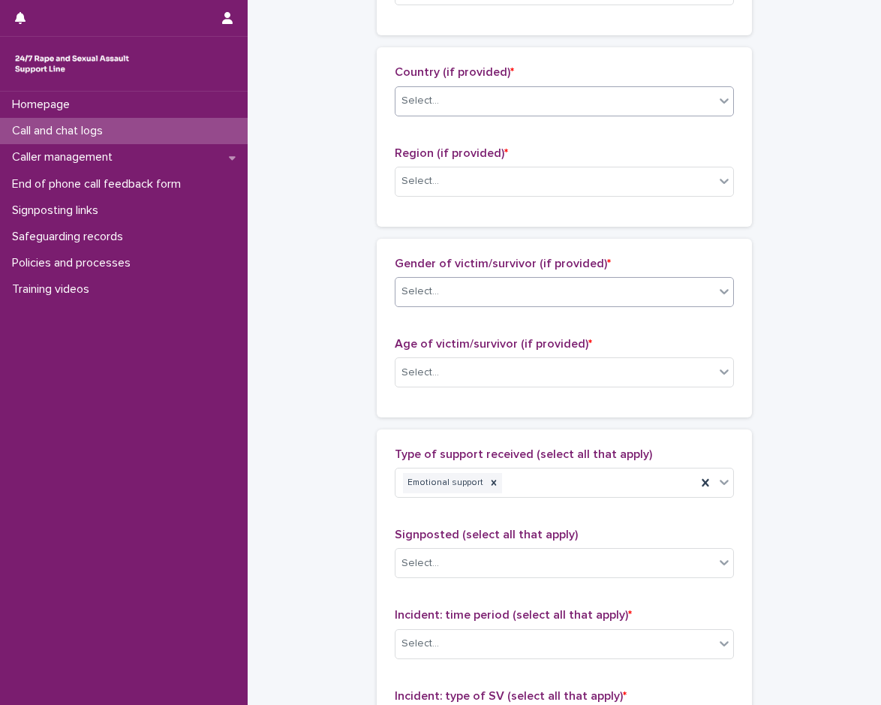
scroll to position [526, 0]
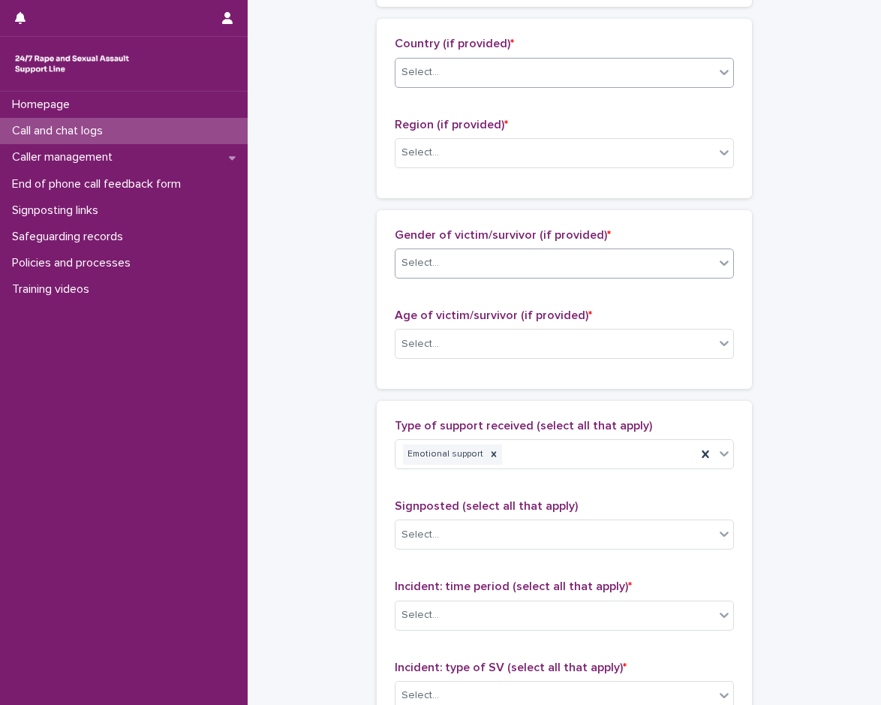
click at [482, 273] on div "Select..." at bounding box center [555, 263] width 319 height 25
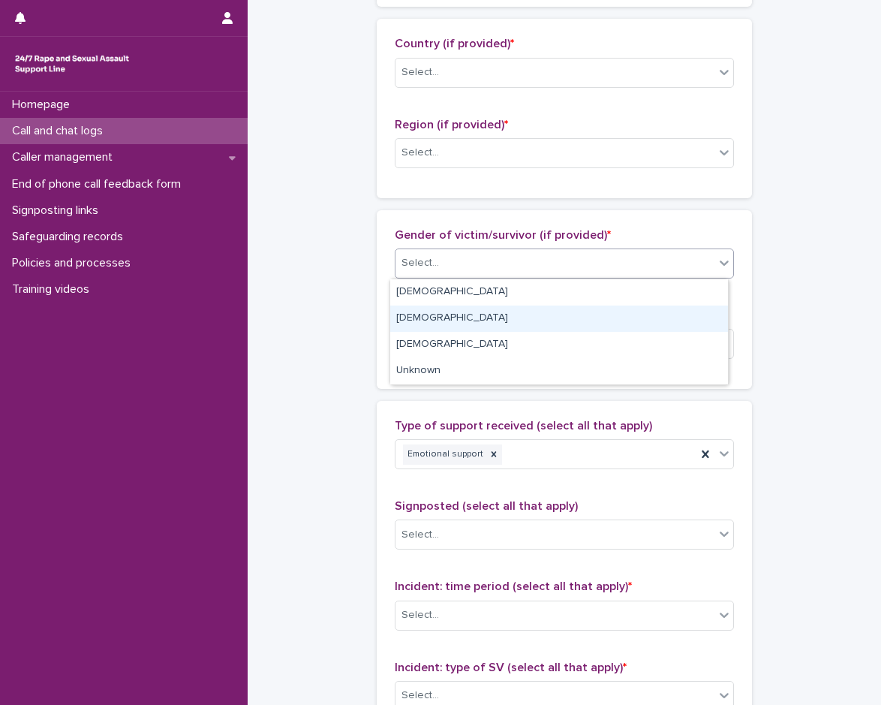
click at [455, 317] on div "[DEMOGRAPHIC_DATA]" at bounding box center [559, 319] width 338 height 26
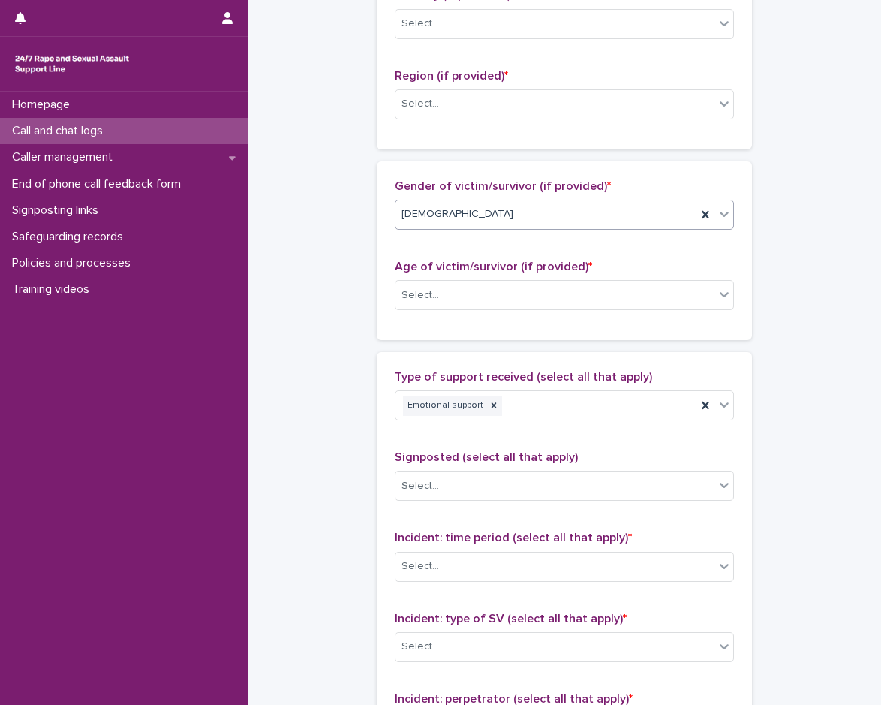
scroll to position [601, 0]
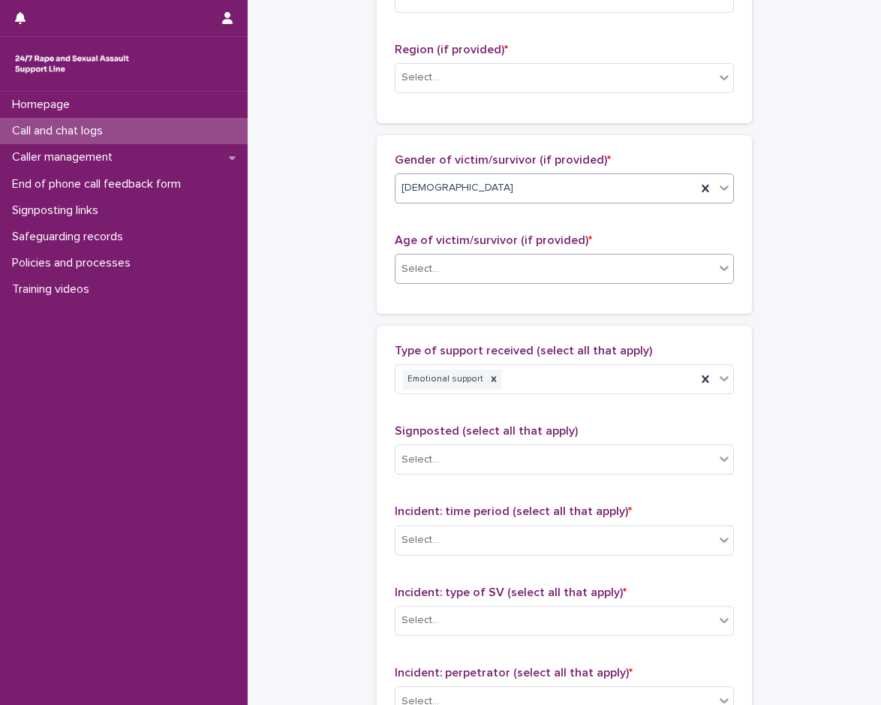
click at [455, 263] on div "Select..." at bounding box center [555, 269] width 319 height 25
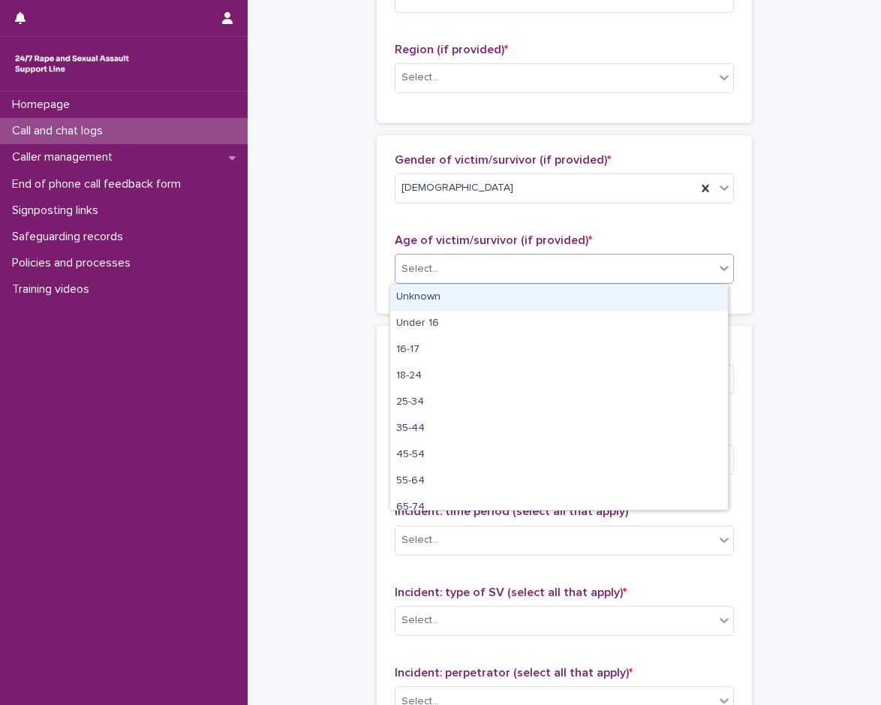
click at [454, 294] on div "Unknown" at bounding box center [559, 298] width 338 height 26
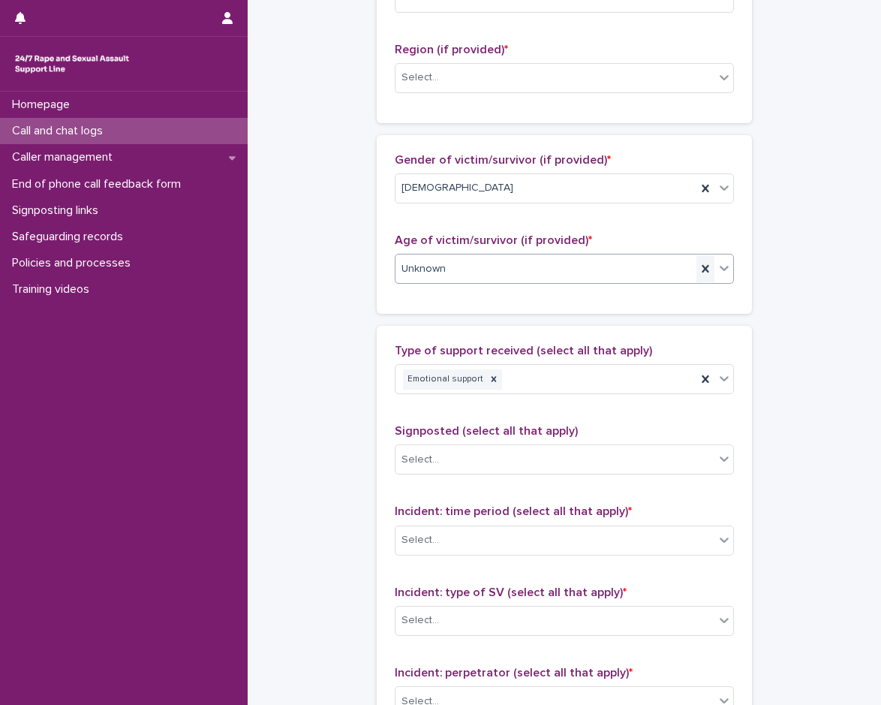
click at [698, 272] on icon at bounding box center [705, 268] width 15 height 15
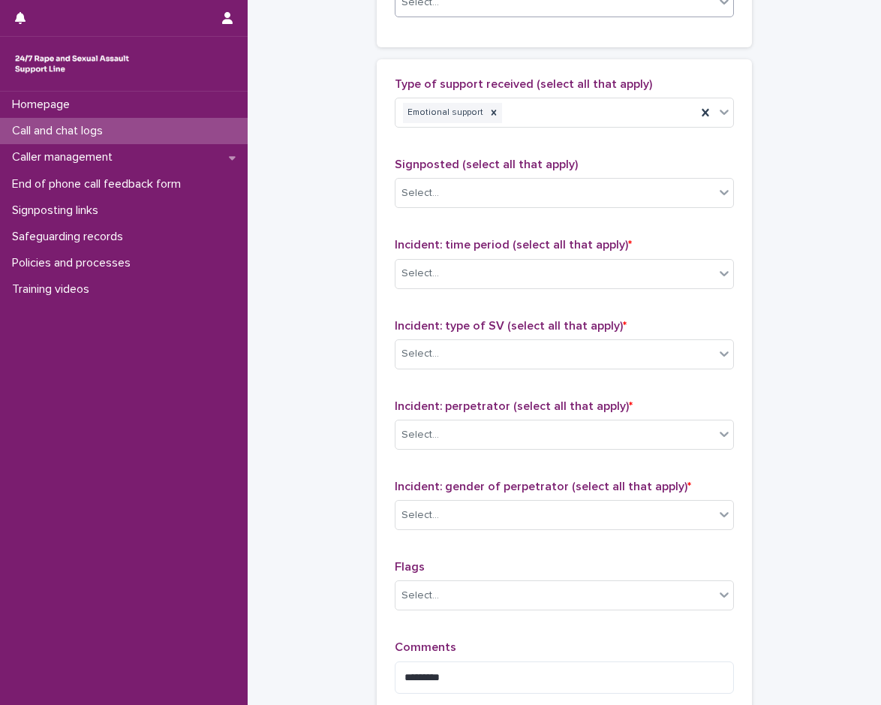
scroll to position [901, 0]
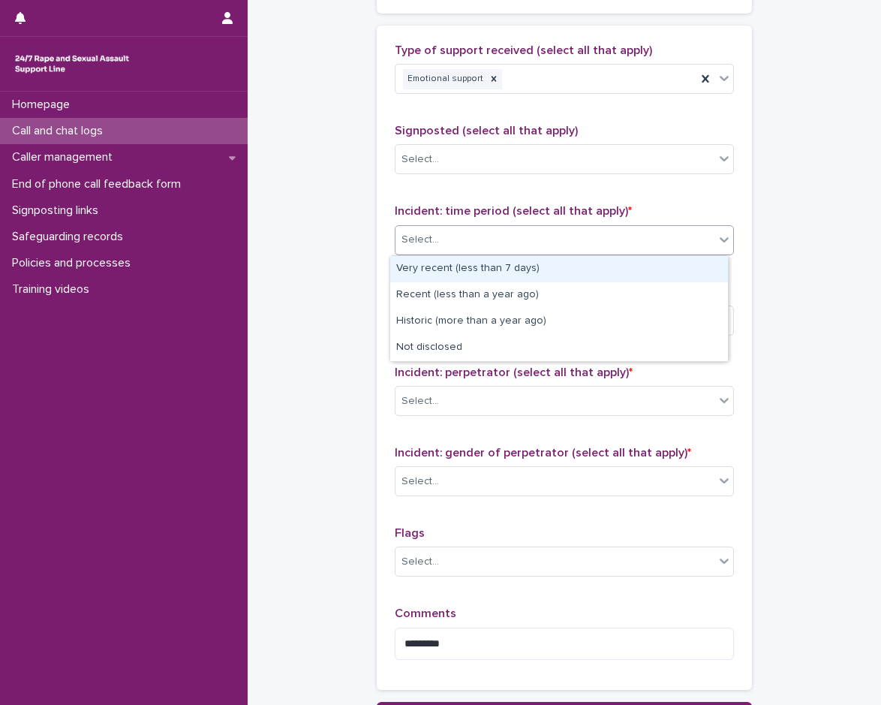
click at [554, 248] on div "Select..." at bounding box center [555, 240] width 319 height 25
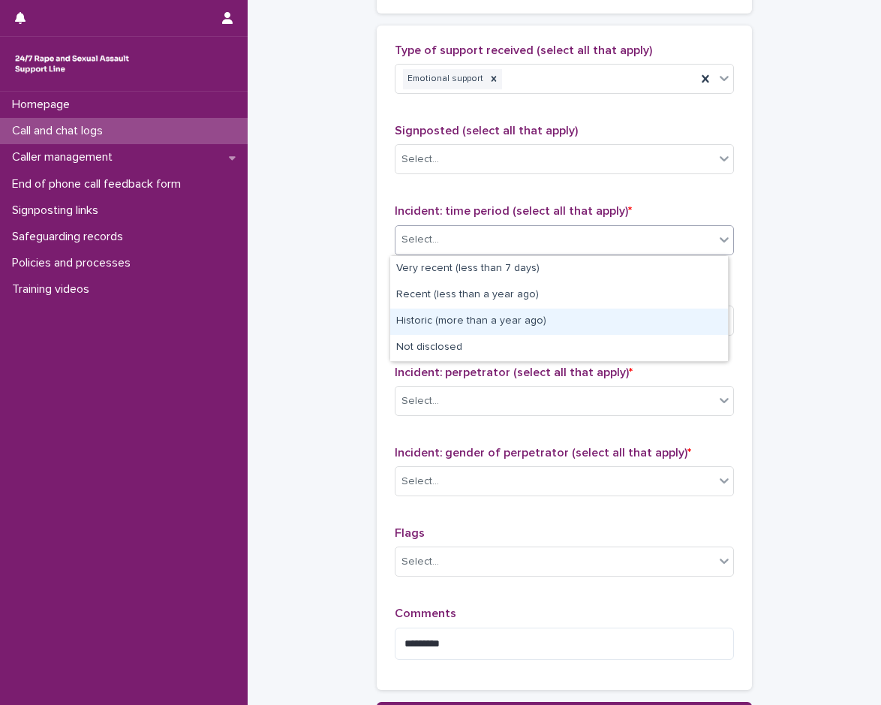
click at [523, 326] on div "Historic (more than a year ago)" at bounding box center [559, 322] width 338 height 26
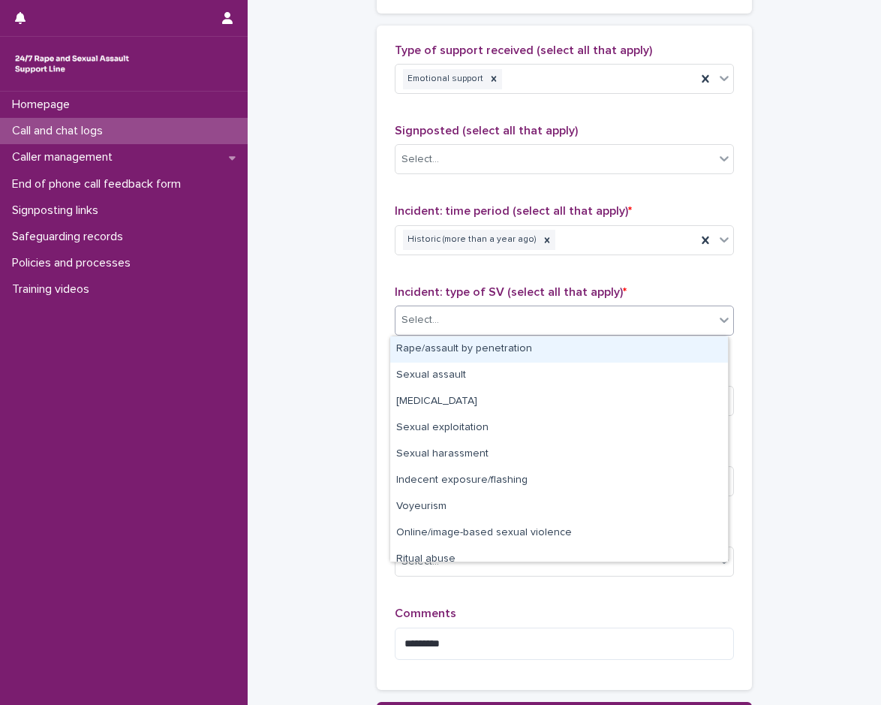
click at [517, 327] on div "Select..." at bounding box center [555, 320] width 319 height 25
click at [482, 349] on div "Rape/assault by penetration" at bounding box center [559, 349] width 338 height 26
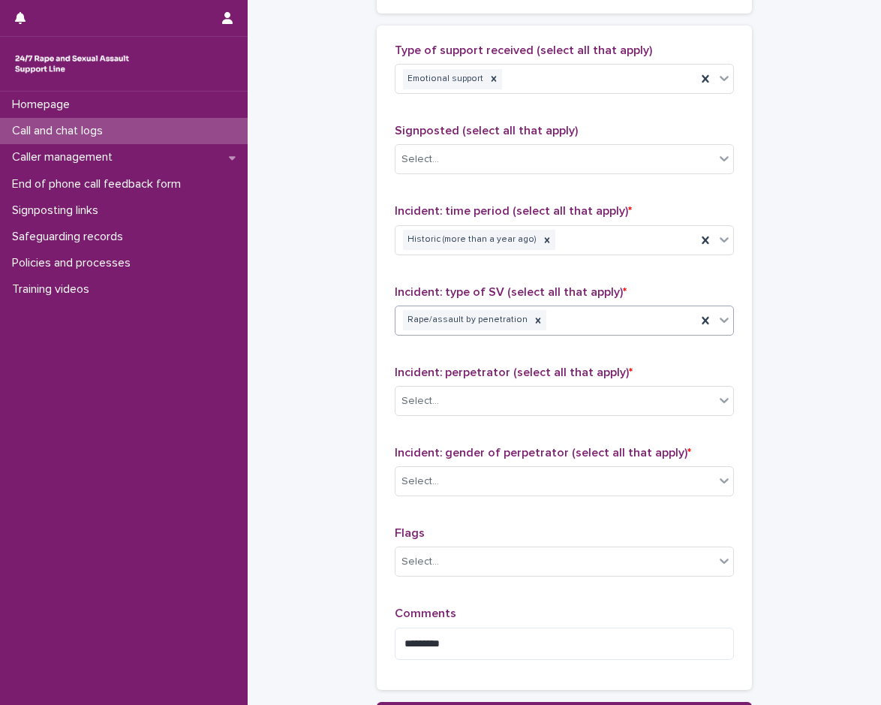
scroll to position [1039, 0]
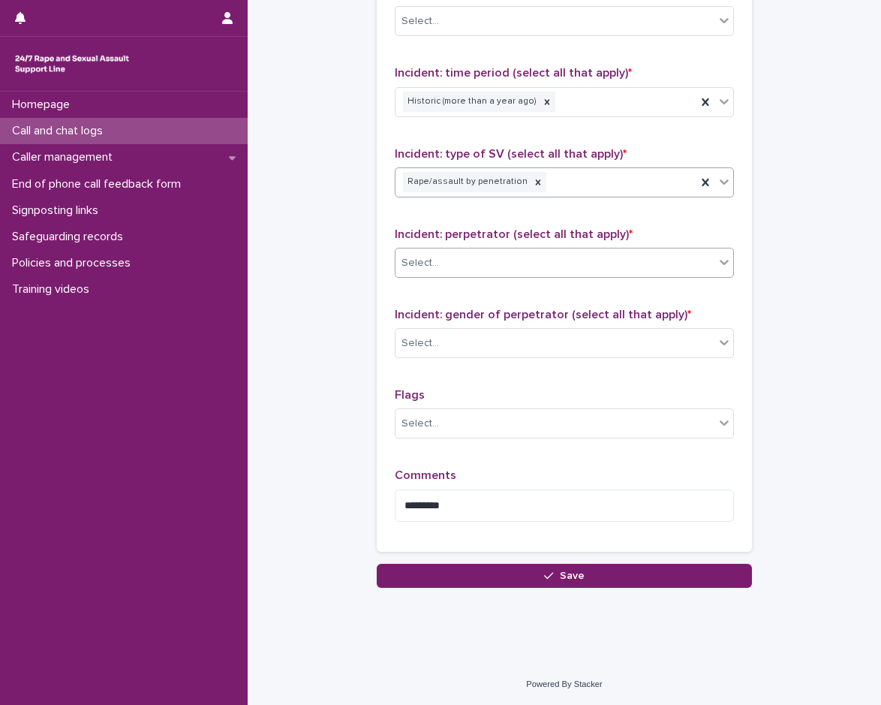
click at [538, 265] on div "Select..." at bounding box center [555, 263] width 319 height 25
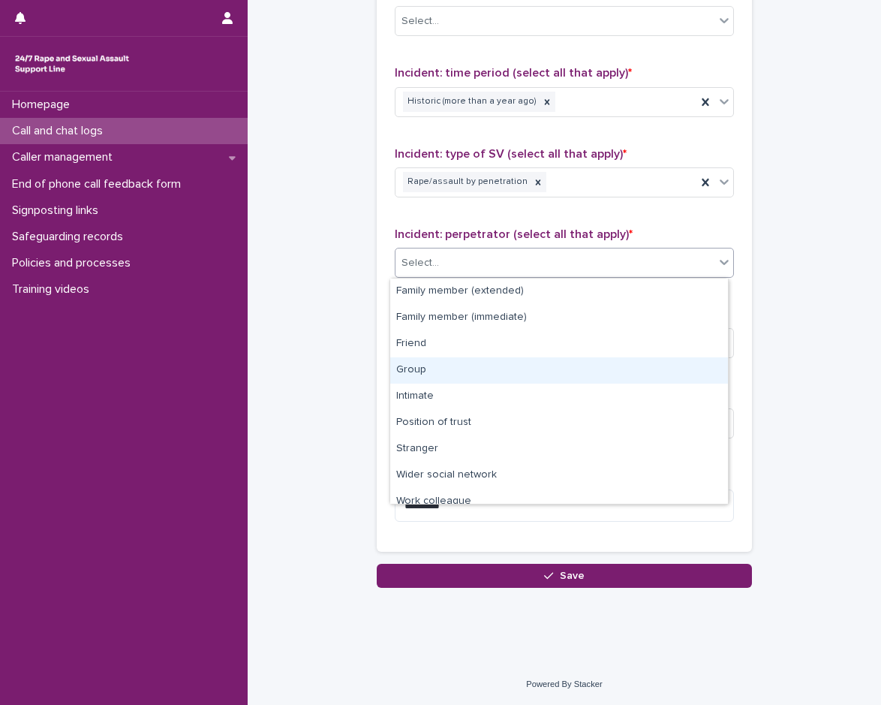
scroll to position [64, 0]
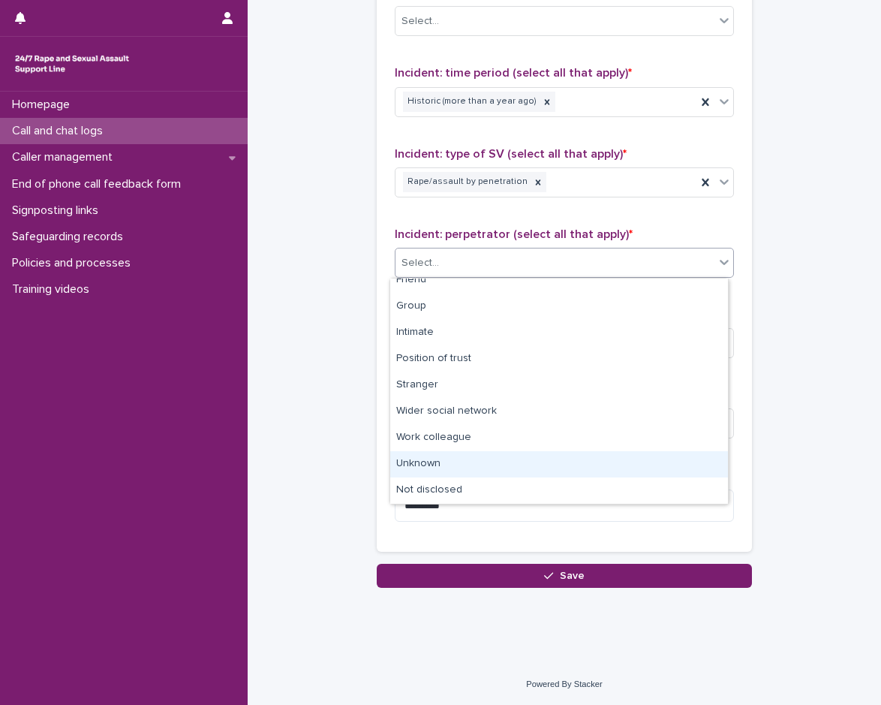
click at [469, 469] on div "Unknown" at bounding box center [559, 464] width 338 height 26
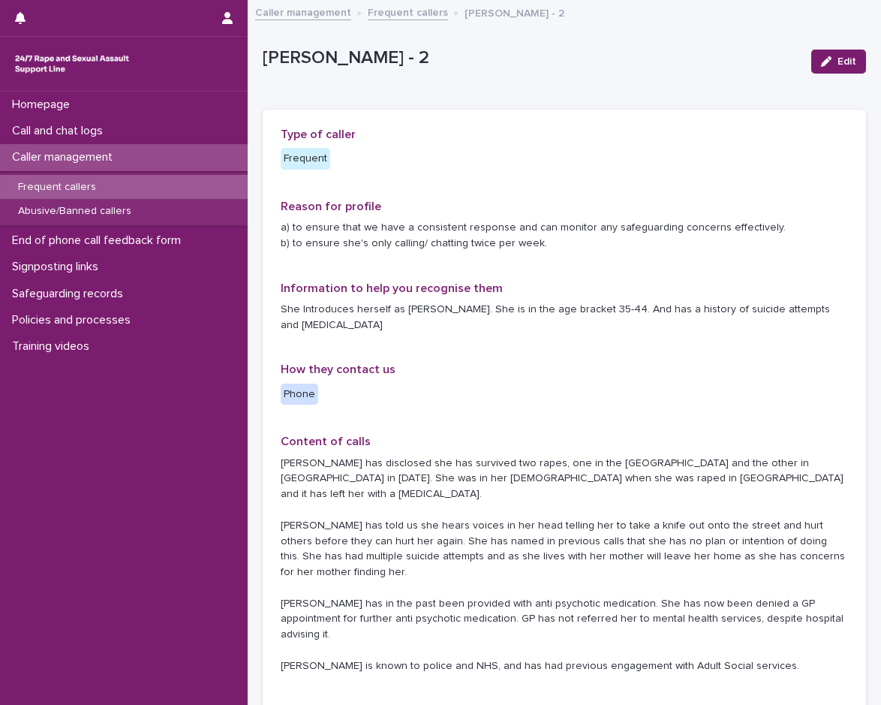
click at [108, 185] on div "Frequent callers" at bounding box center [124, 187] width 248 height 25
